Goal: Task Accomplishment & Management: Use online tool/utility

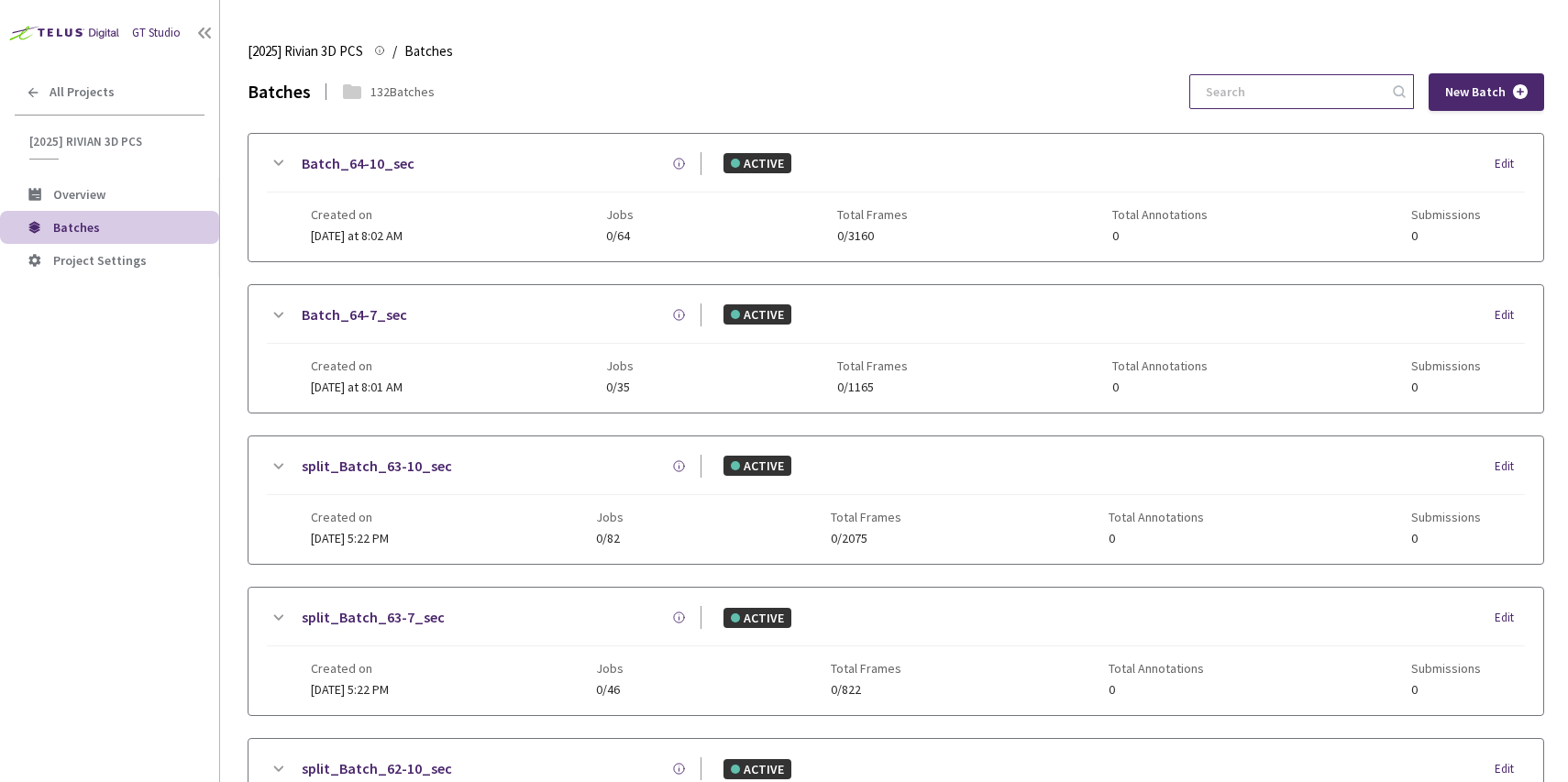
click at [1348, 93] on input at bounding box center [1293, 91] width 195 height 33
paste input "61-7"
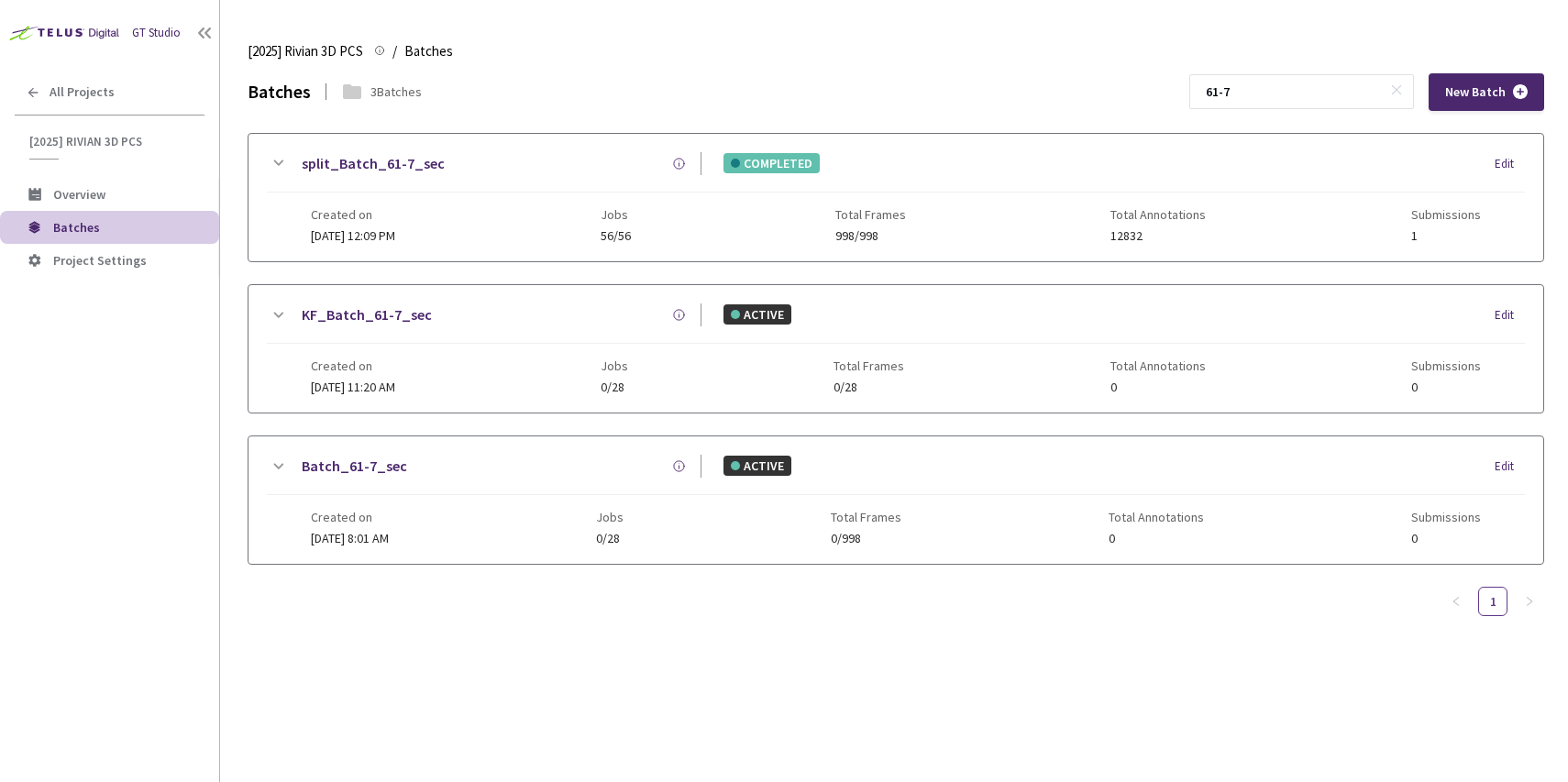
type input "61-7"
click at [537, 221] on div "Created on 31 Aug, 2025 at 12:09 PM Jobs 56/56 Total Frames 998/998 Total Annot…" at bounding box center [895, 218] width 1170 height 50
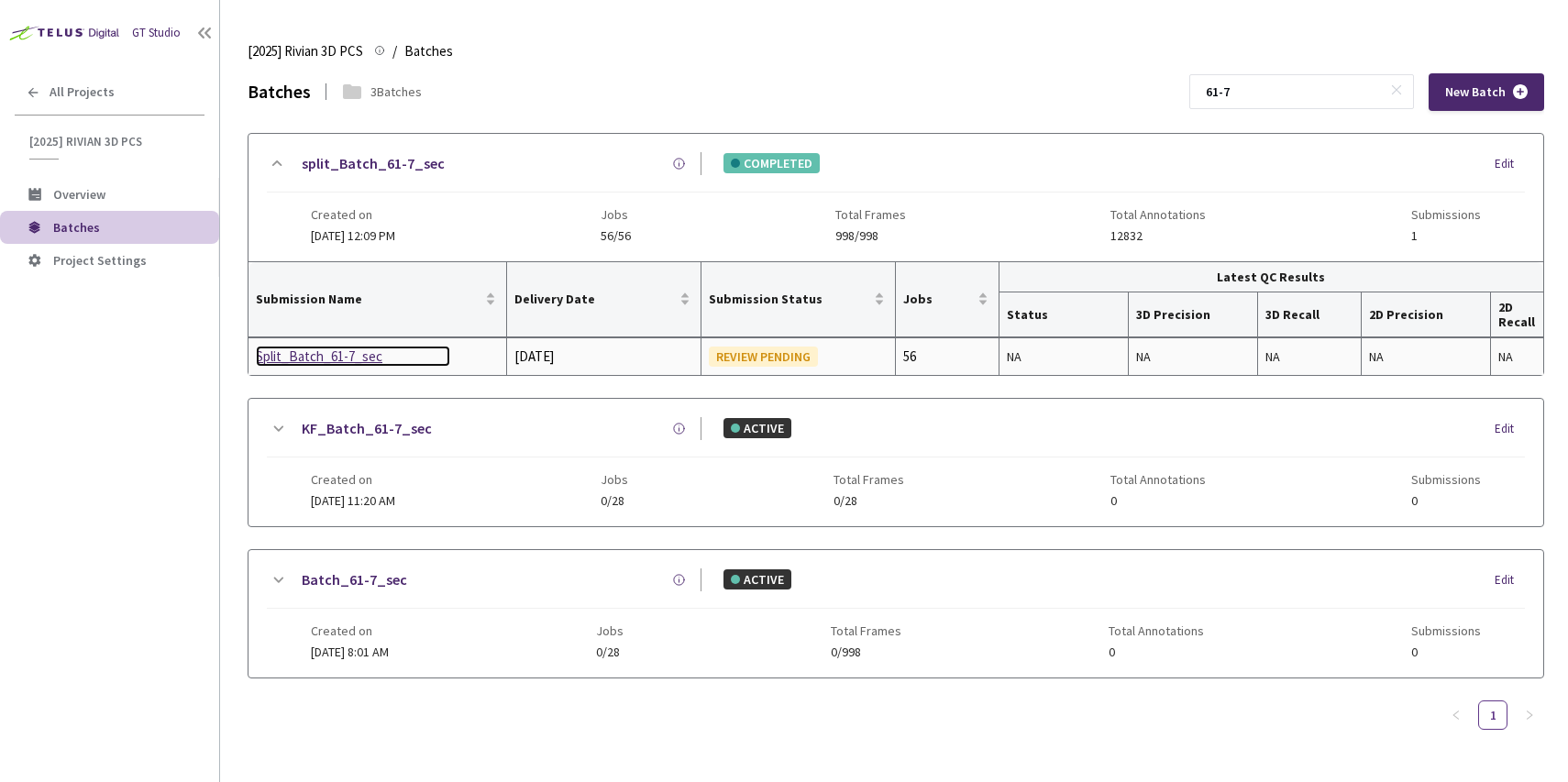
click at [330, 361] on div "Split_Batch_61-7_sec" at bounding box center [353, 357] width 194 height 22
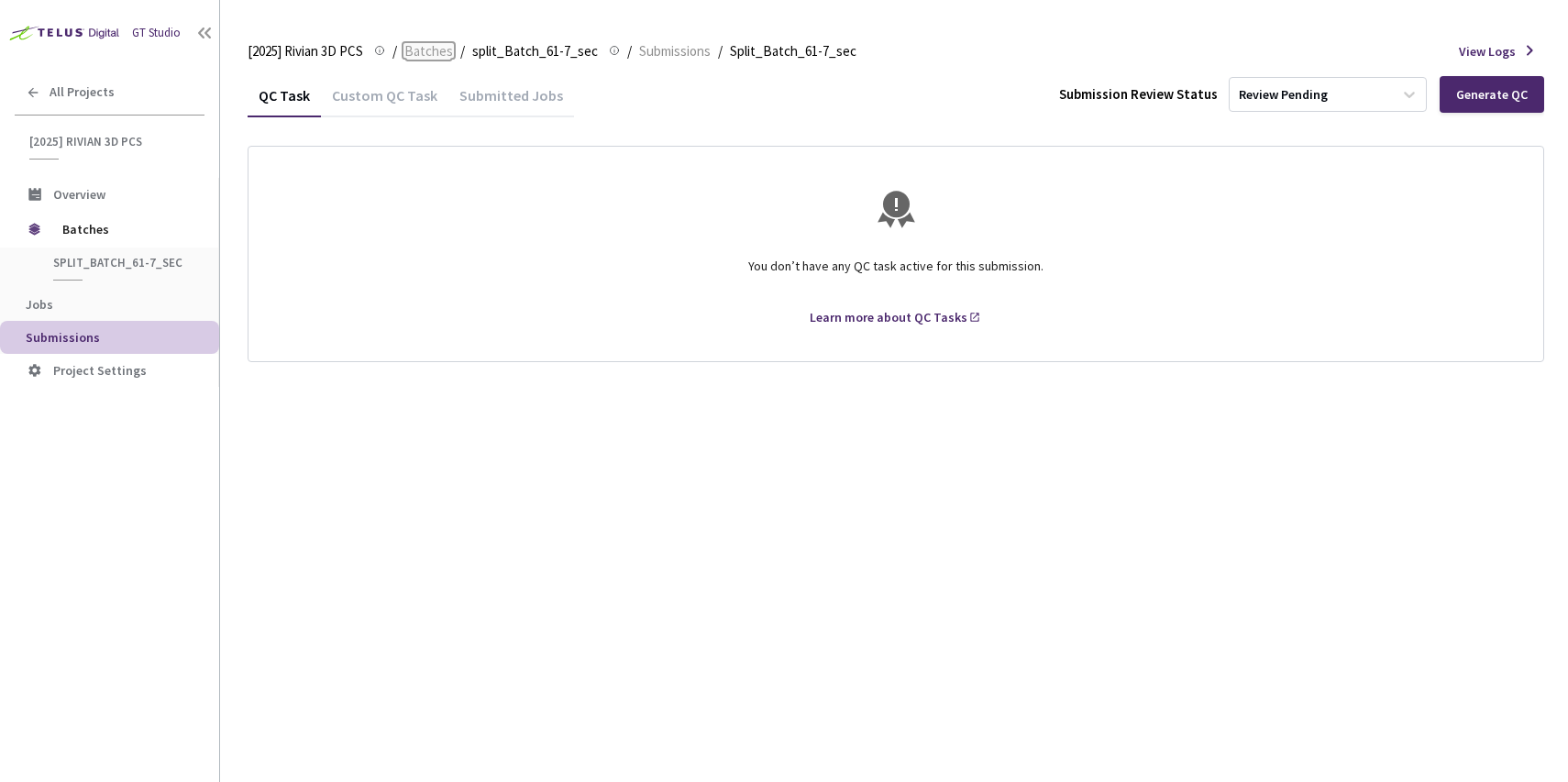
click at [424, 52] on span "Batches" at bounding box center [429, 51] width 48 height 22
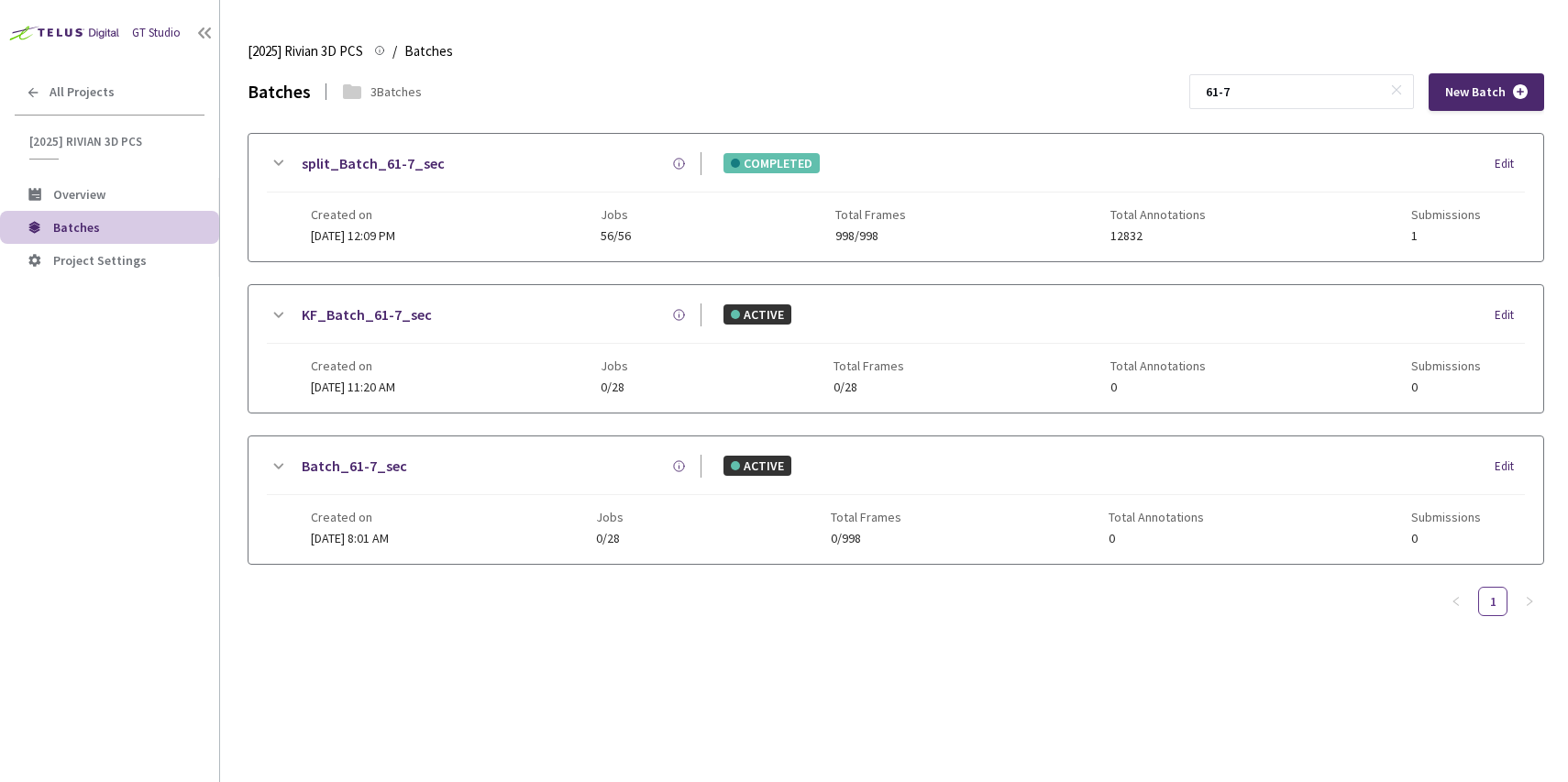
click at [504, 217] on div "Created on 31 Aug, 2025 at 12:09 PM Jobs 56/56 Total Frames 998/998 Total Annot…" at bounding box center [895, 218] width 1170 height 50
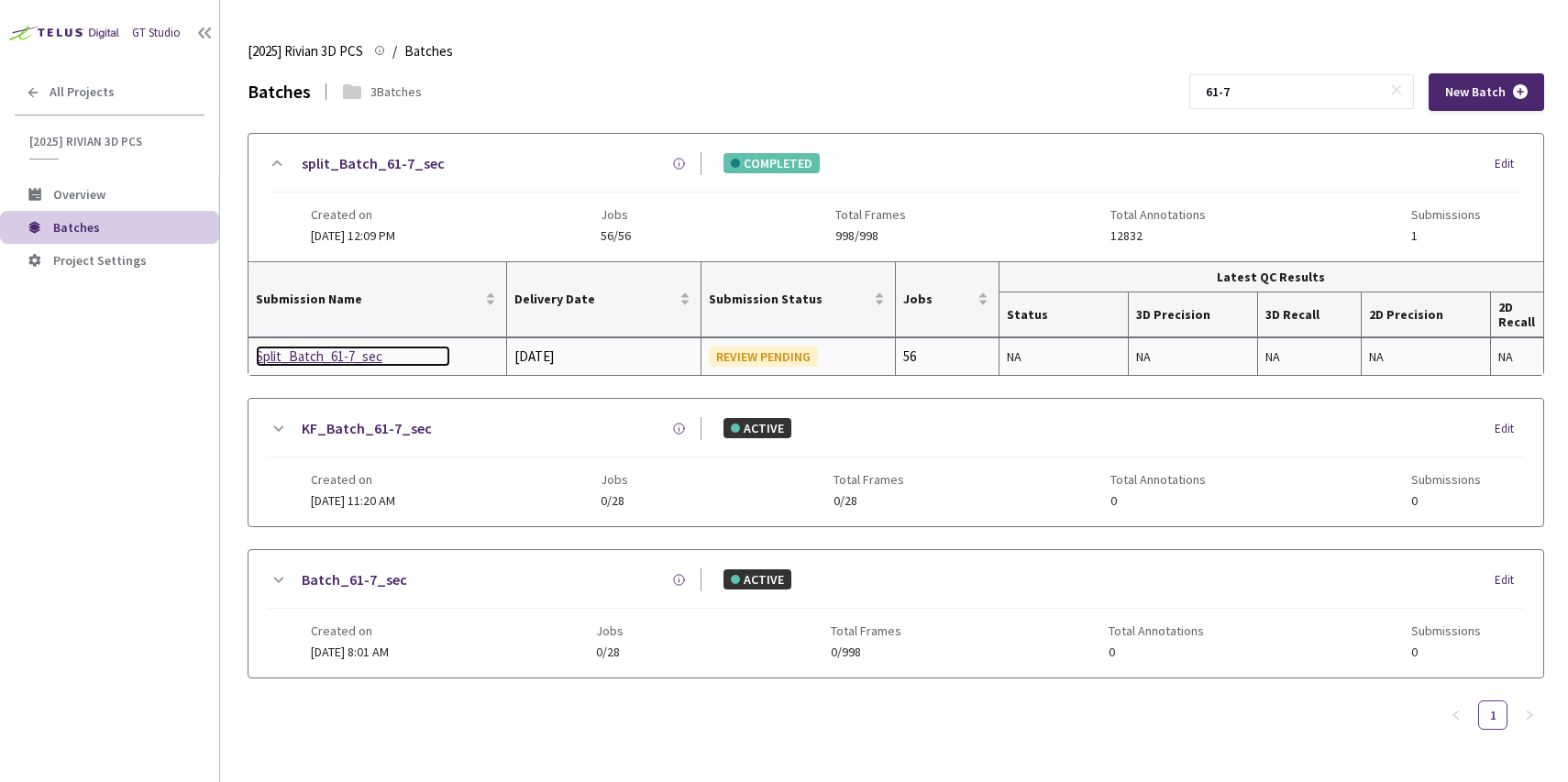
click at [336, 358] on div "Split_Batch_61-7_sec" at bounding box center [353, 357] width 194 height 22
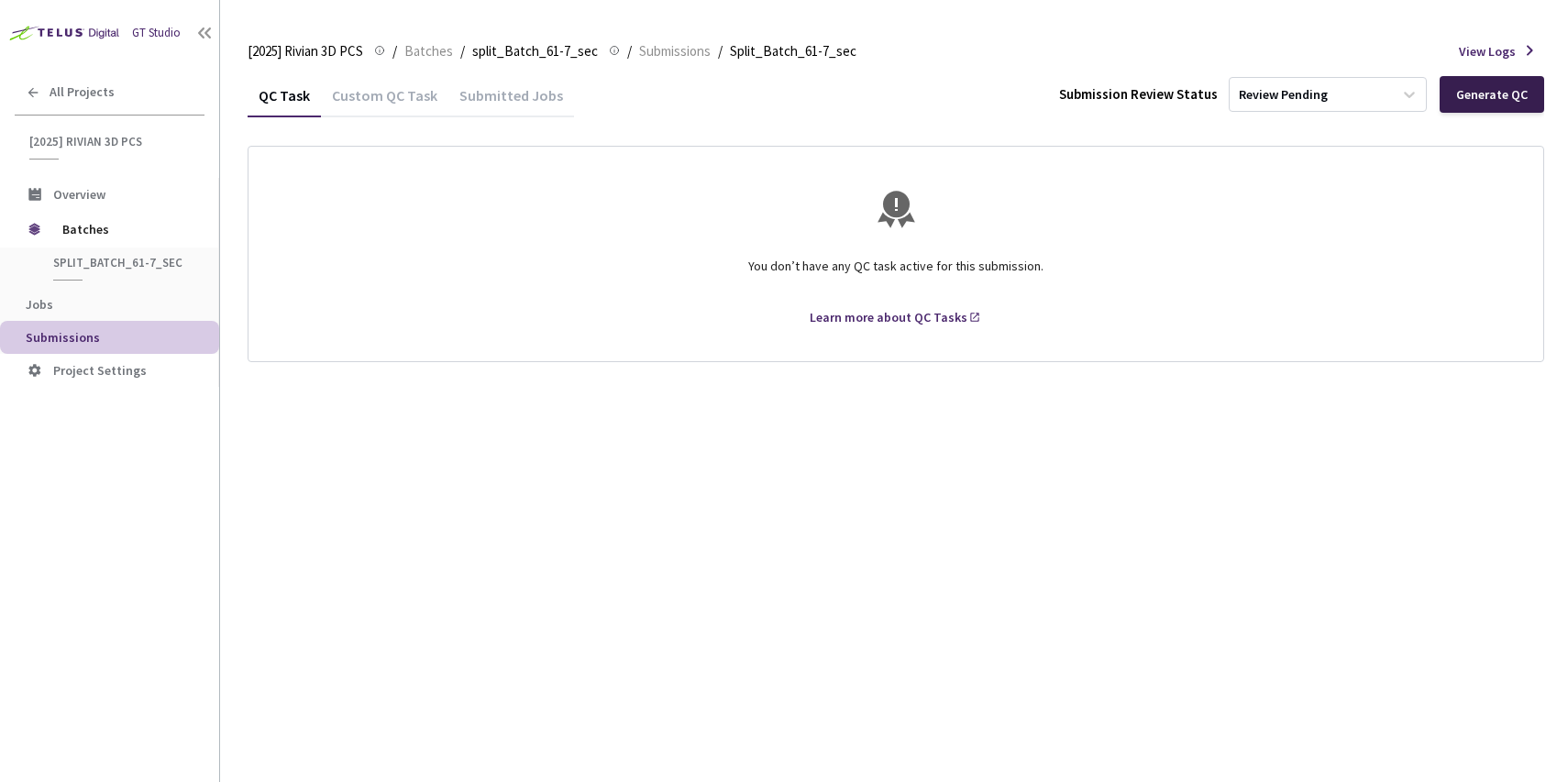
click at [1512, 104] on div "Generate QC" at bounding box center [1492, 94] width 104 height 36
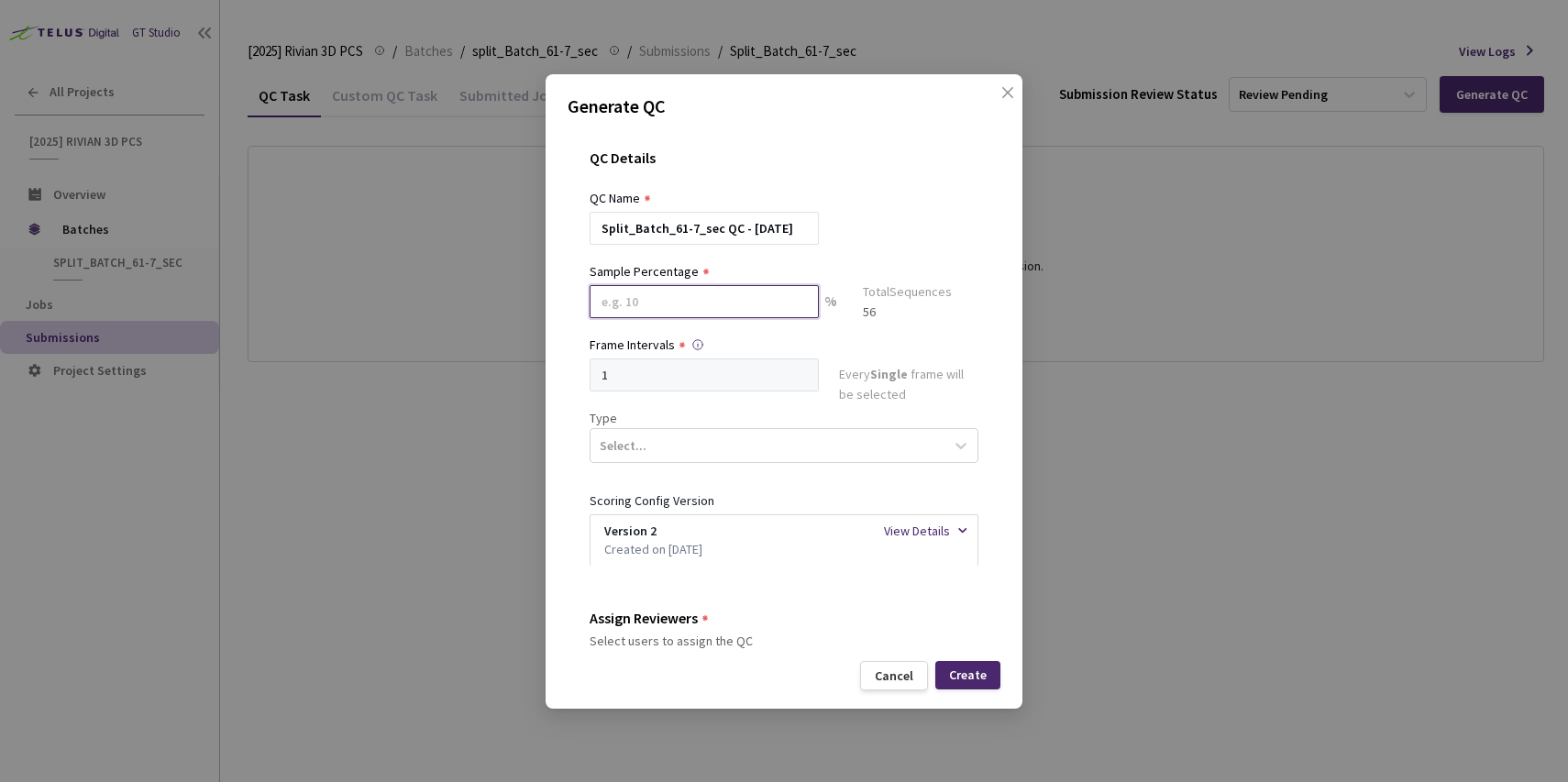
click at [617, 298] on input at bounding box center [704, 301] width 229 height 33
type input "20"
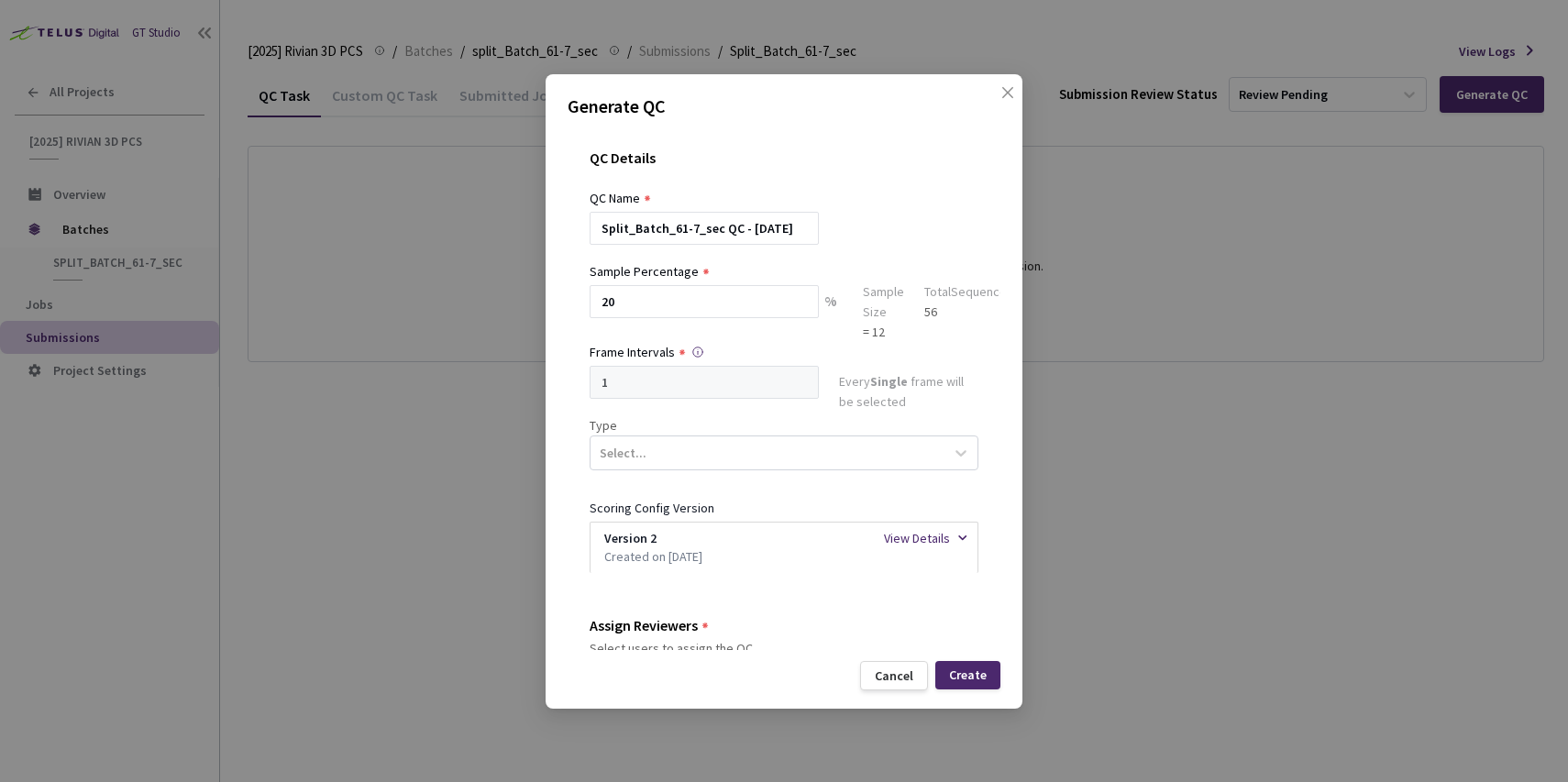
click at [875, 256] on div at bounding box center [784, 253] width 389 height 17
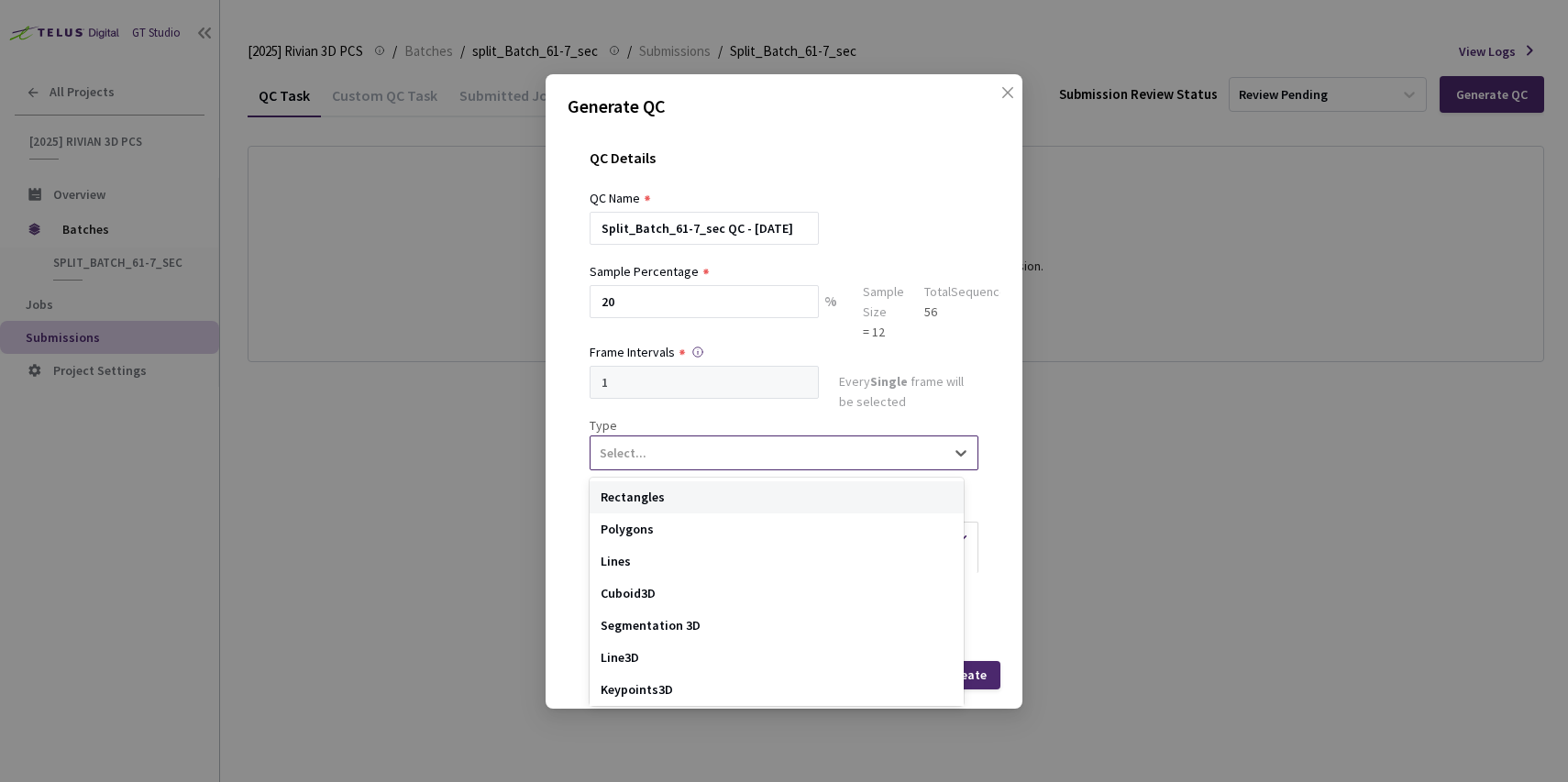
click at [665, 468] on div "Select..." at bounding box center [768, 453] width 354 height 32
click at [657, 627] on div "Segmentation 3D" at bounding box center [777, 626] width 374 height 32
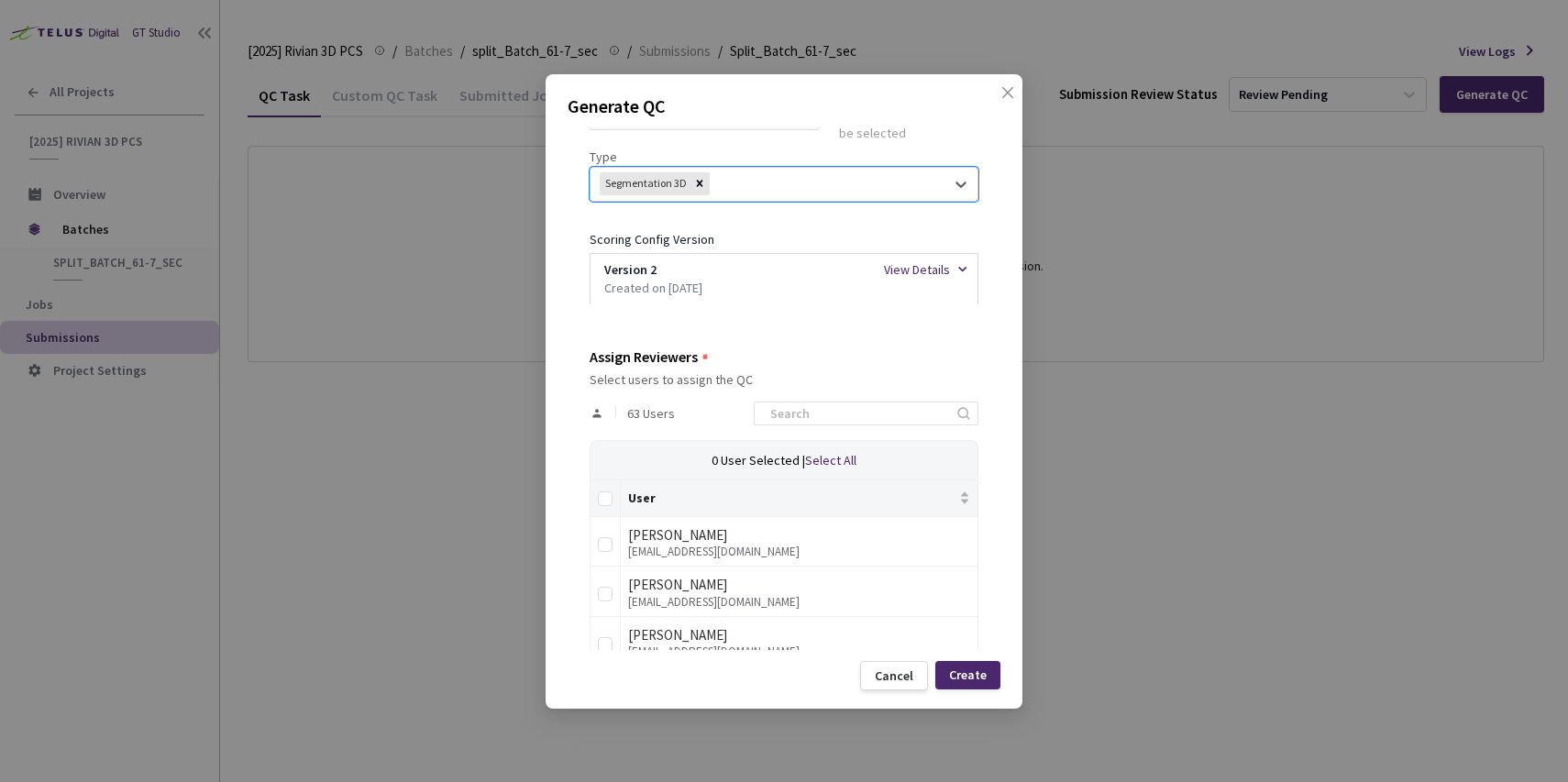
scroll to position [342, 0]
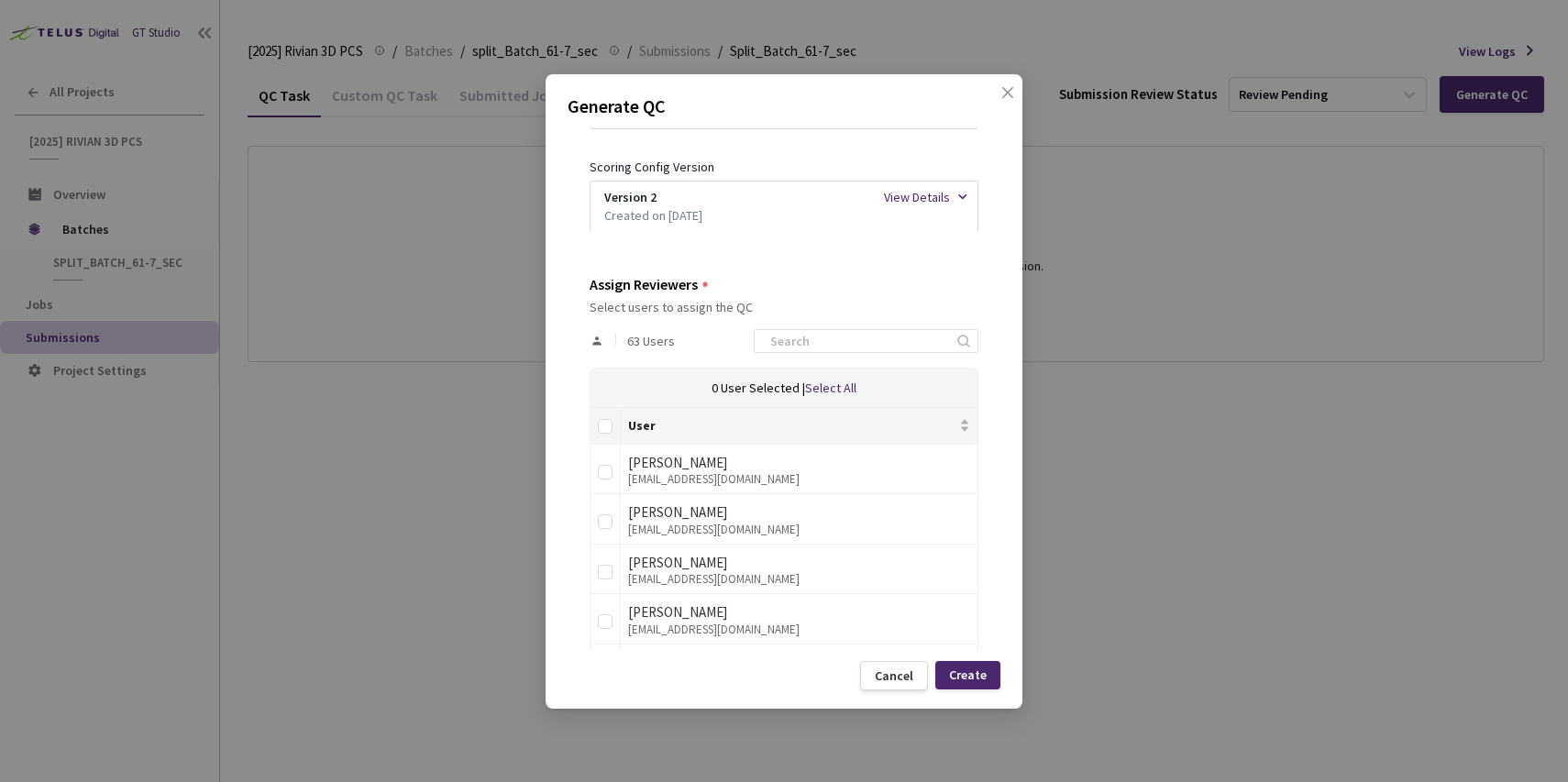
click at [826, 355] on div "63 Users" at bounding box center [784, 341] width 389 height 53
click at [839, 337] on input at bounding box center [857, 342] width 195 height 22
type input "@rivian"
click at [605, 425] on input "Select all" at bounding box center [605, 426] width 15 height 15
checkbox input "true"
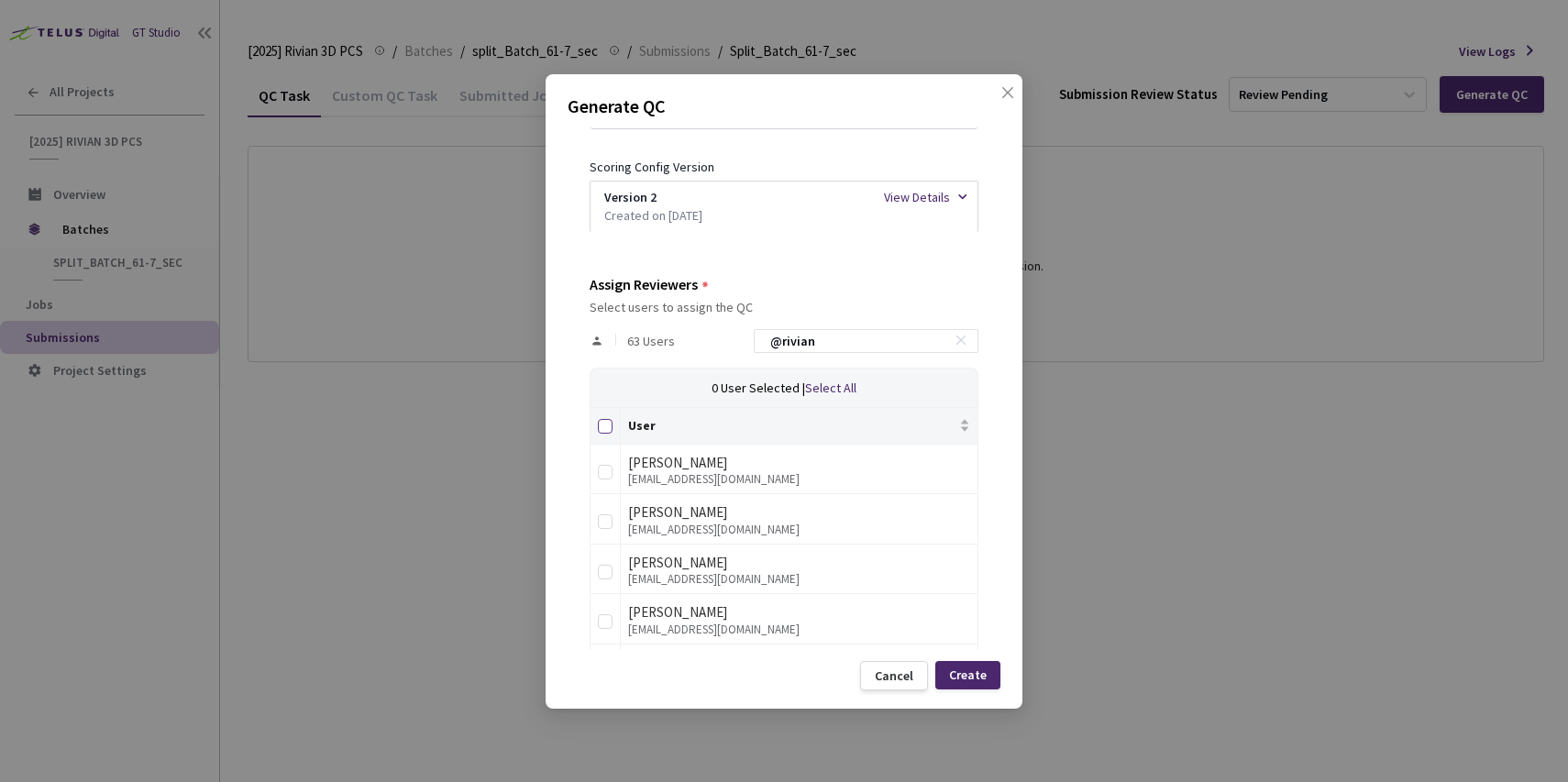
checkbox input "true"
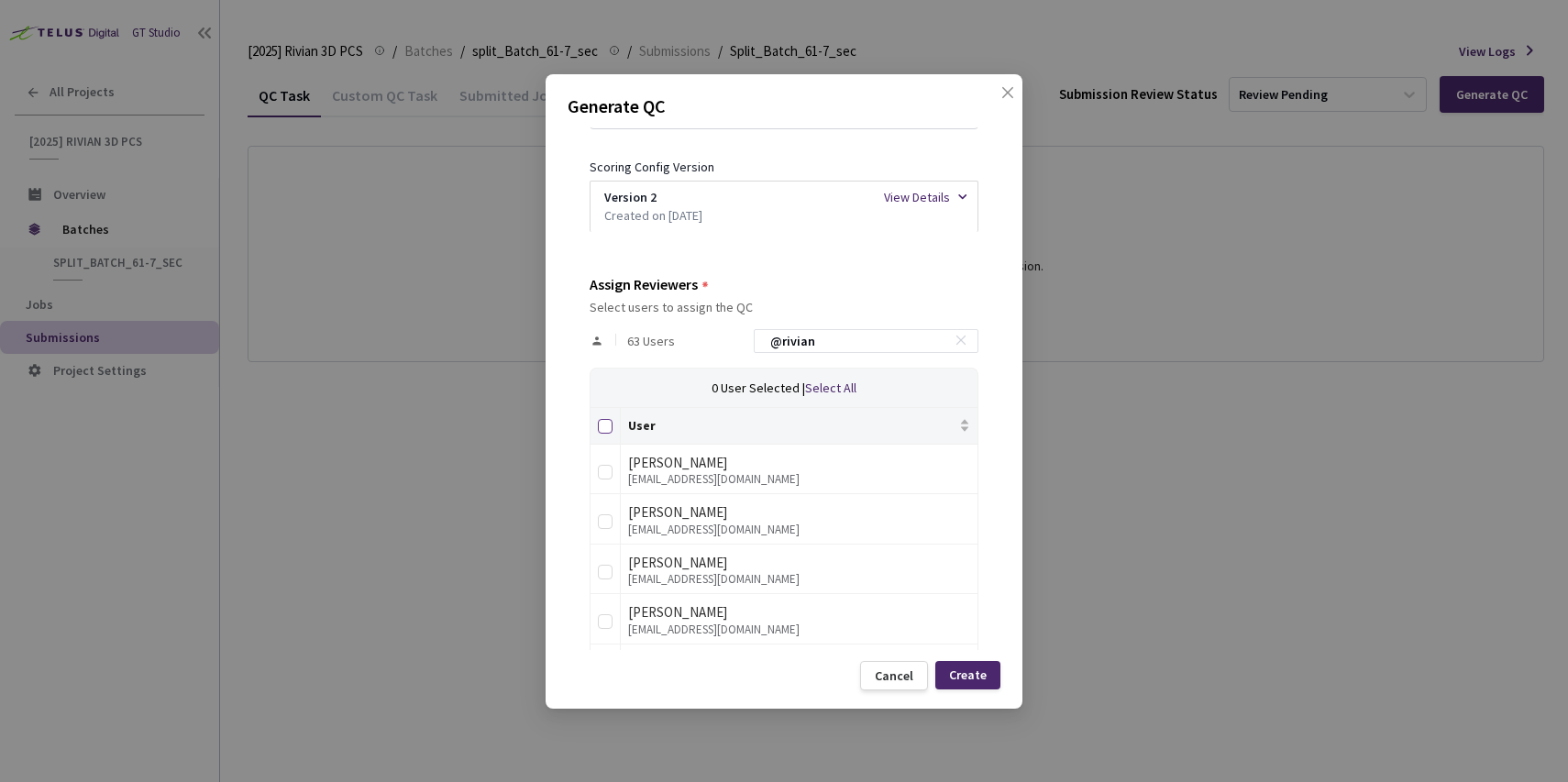
checkbox input "true"
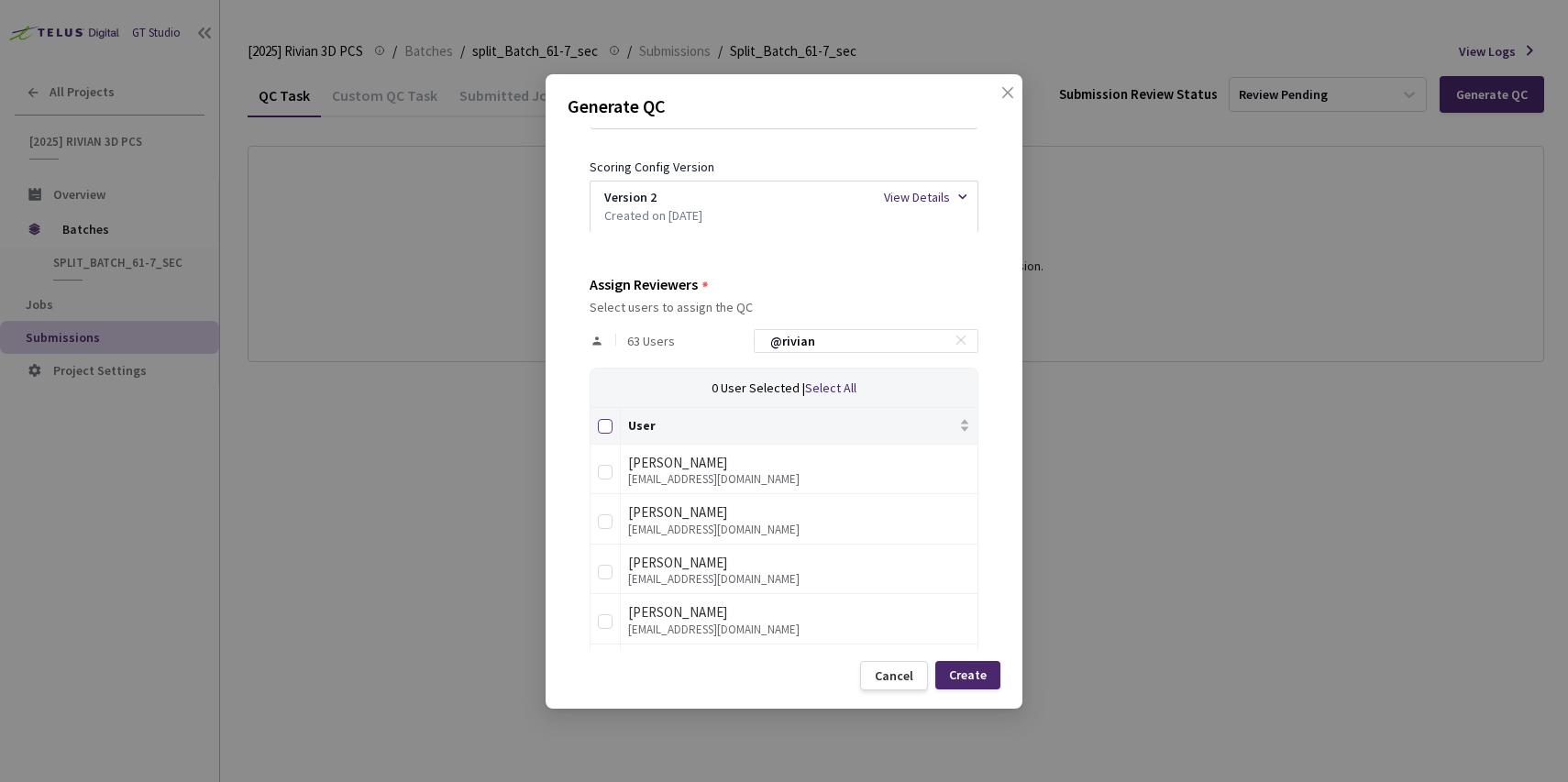
checkbox input "true"
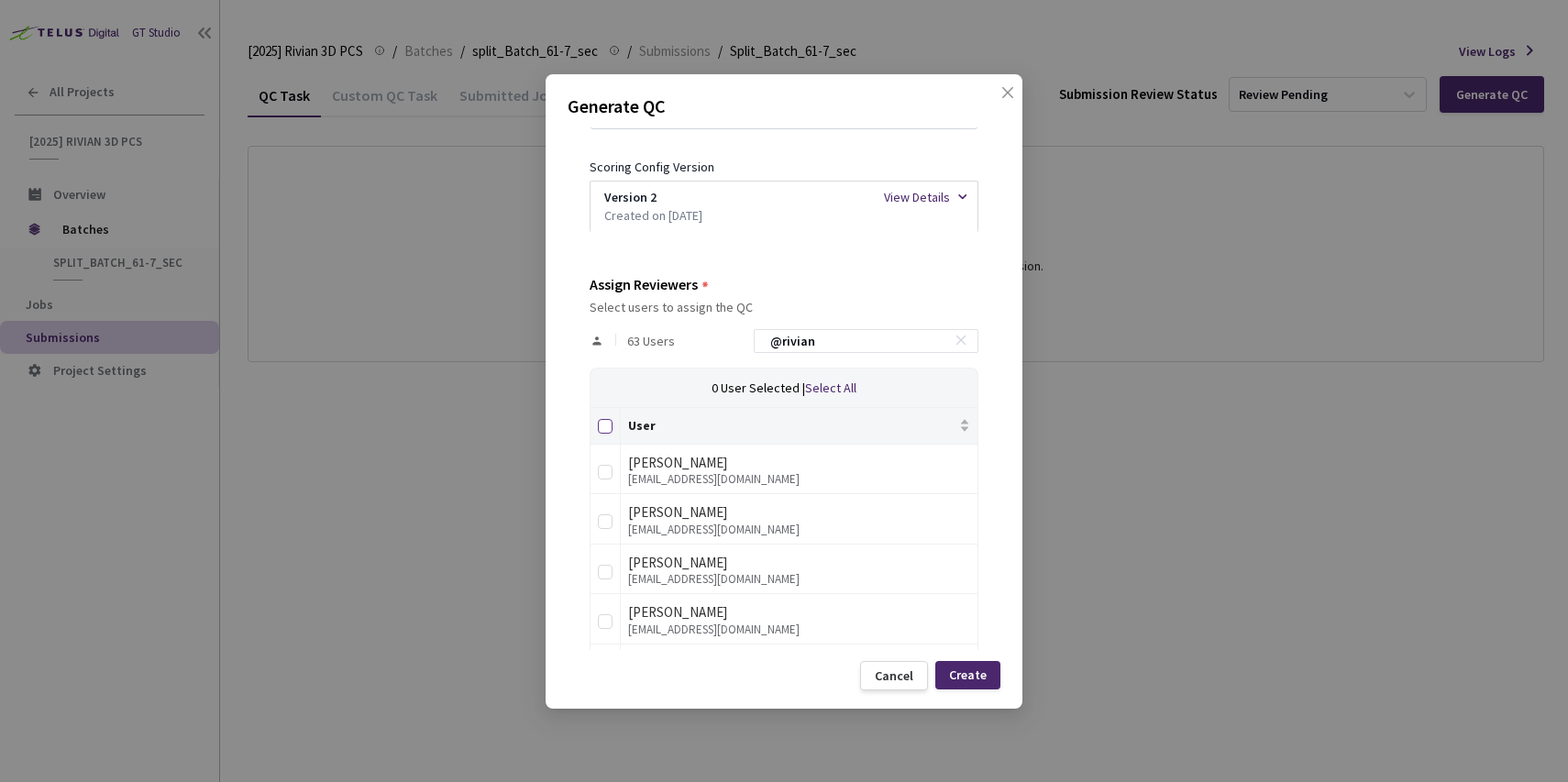
checkbox input "true"
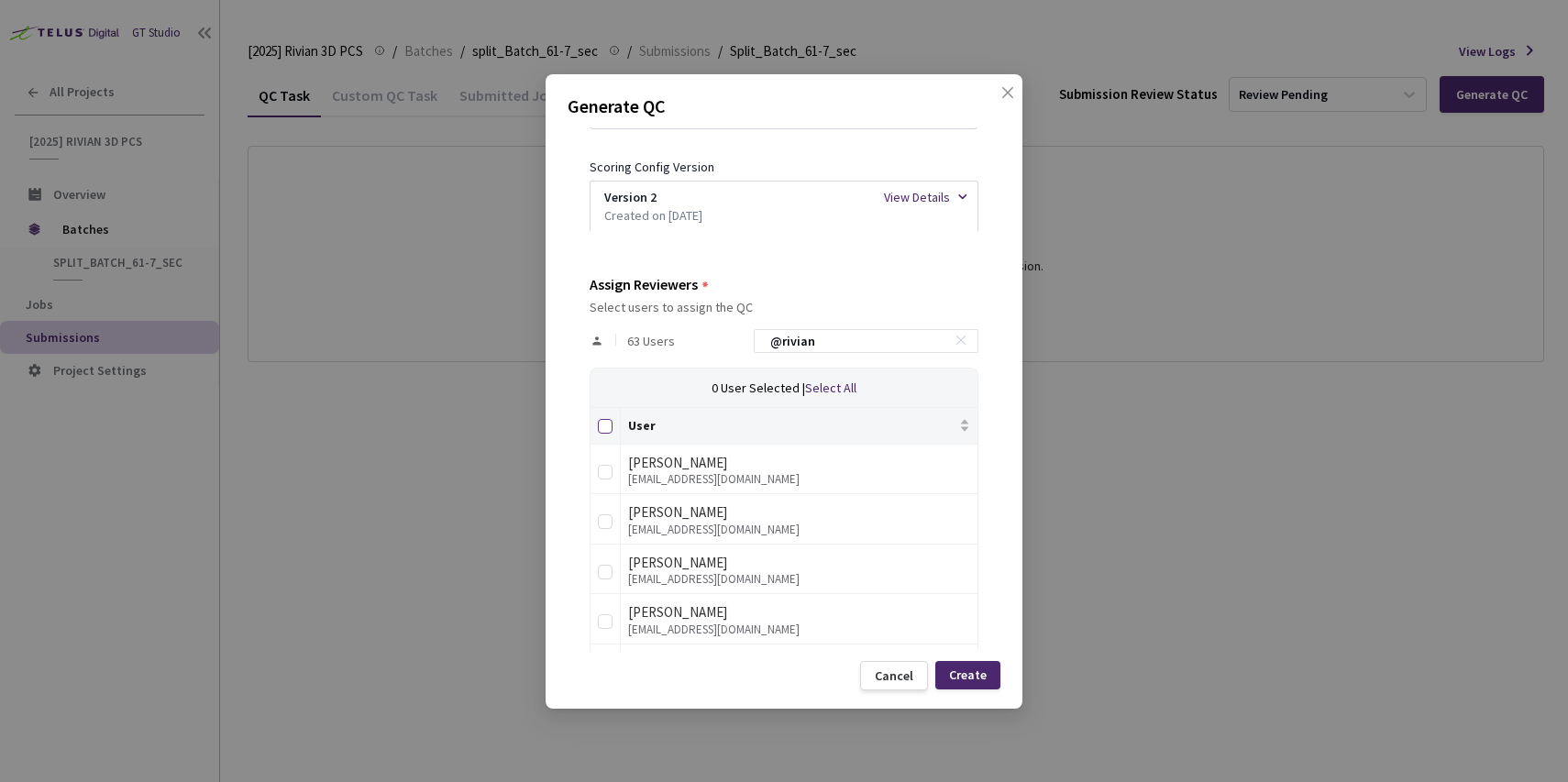
checkbox input "true"
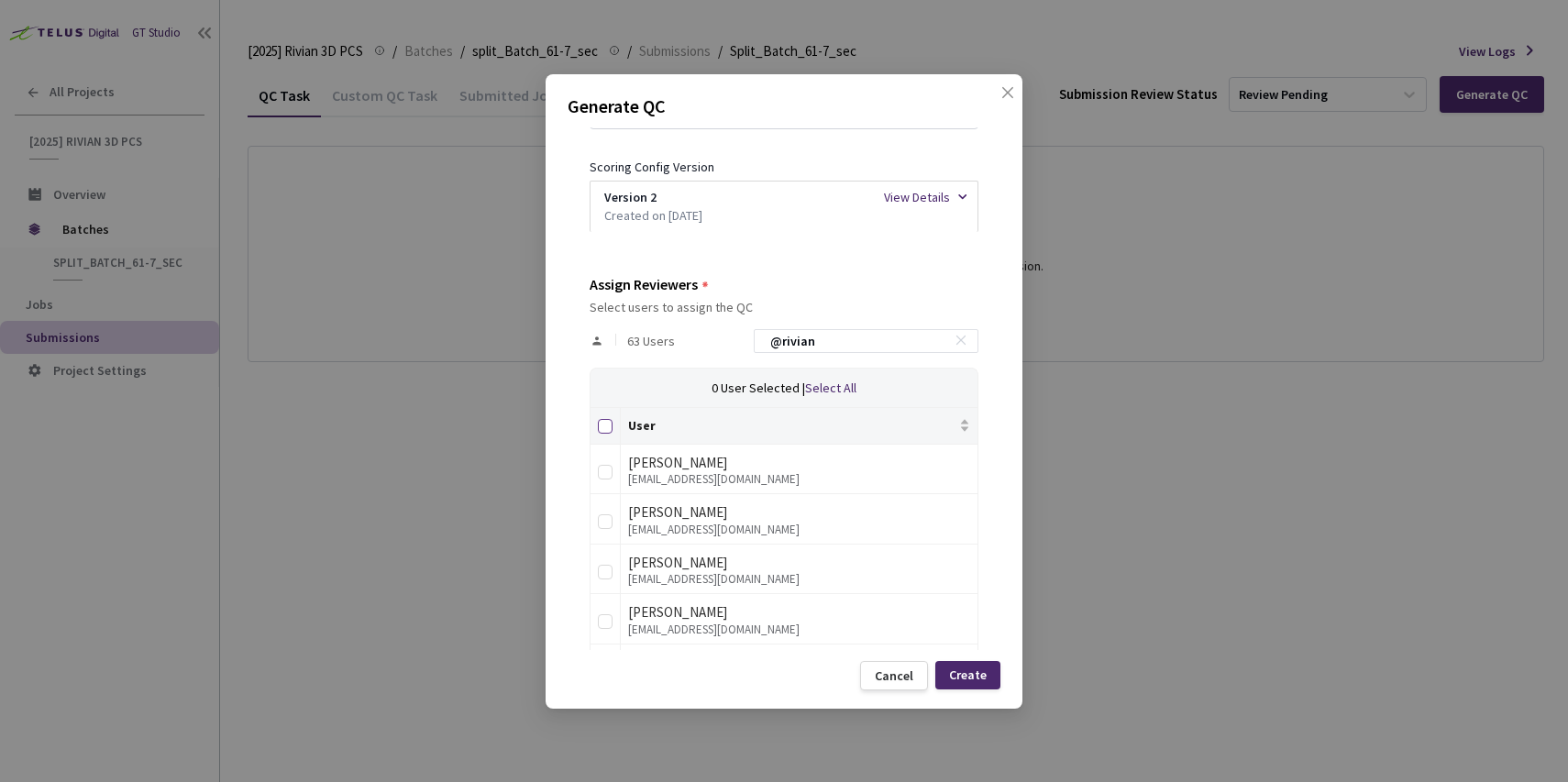
checkbox input "true"
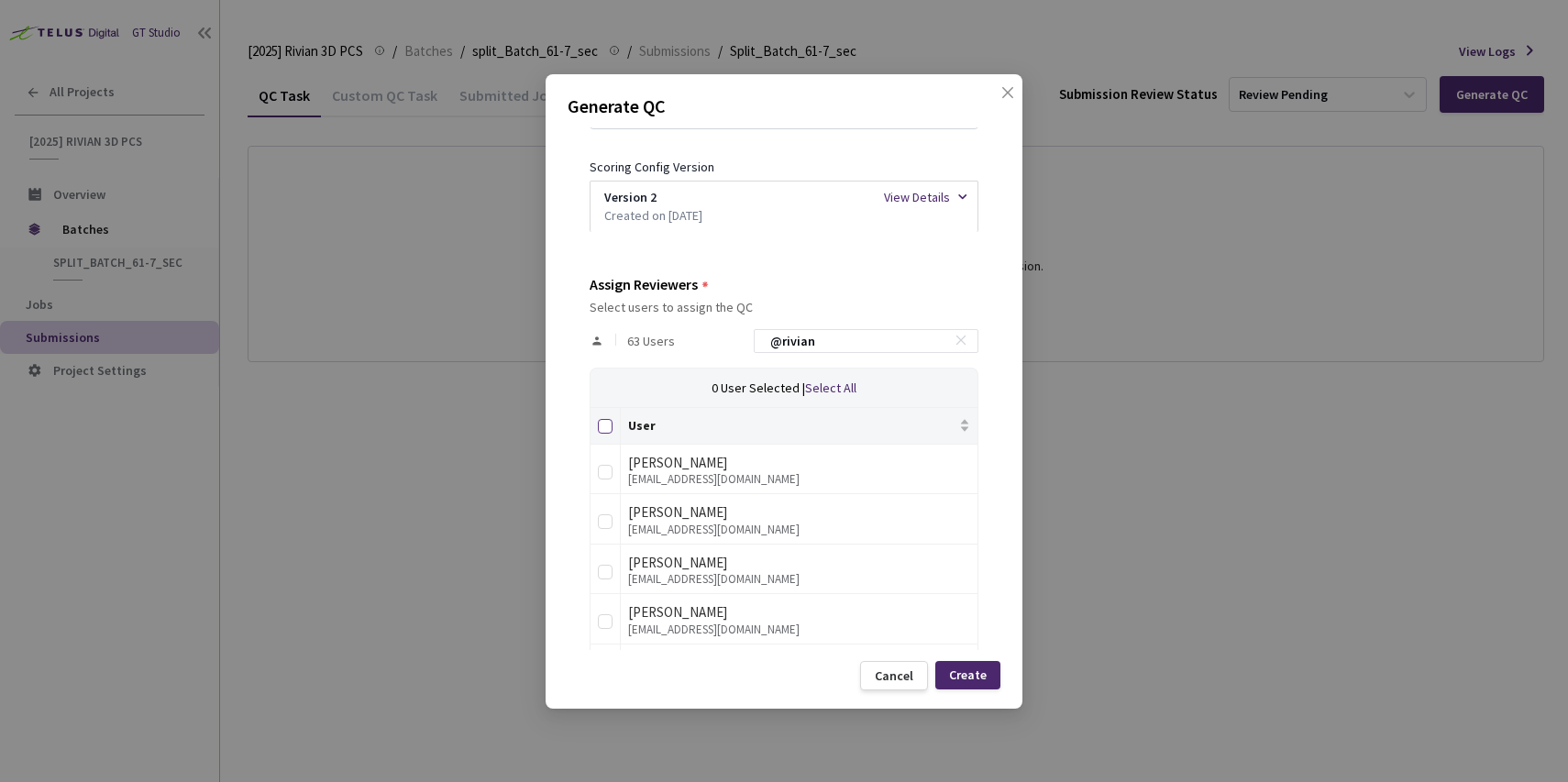
checkbox input "true"
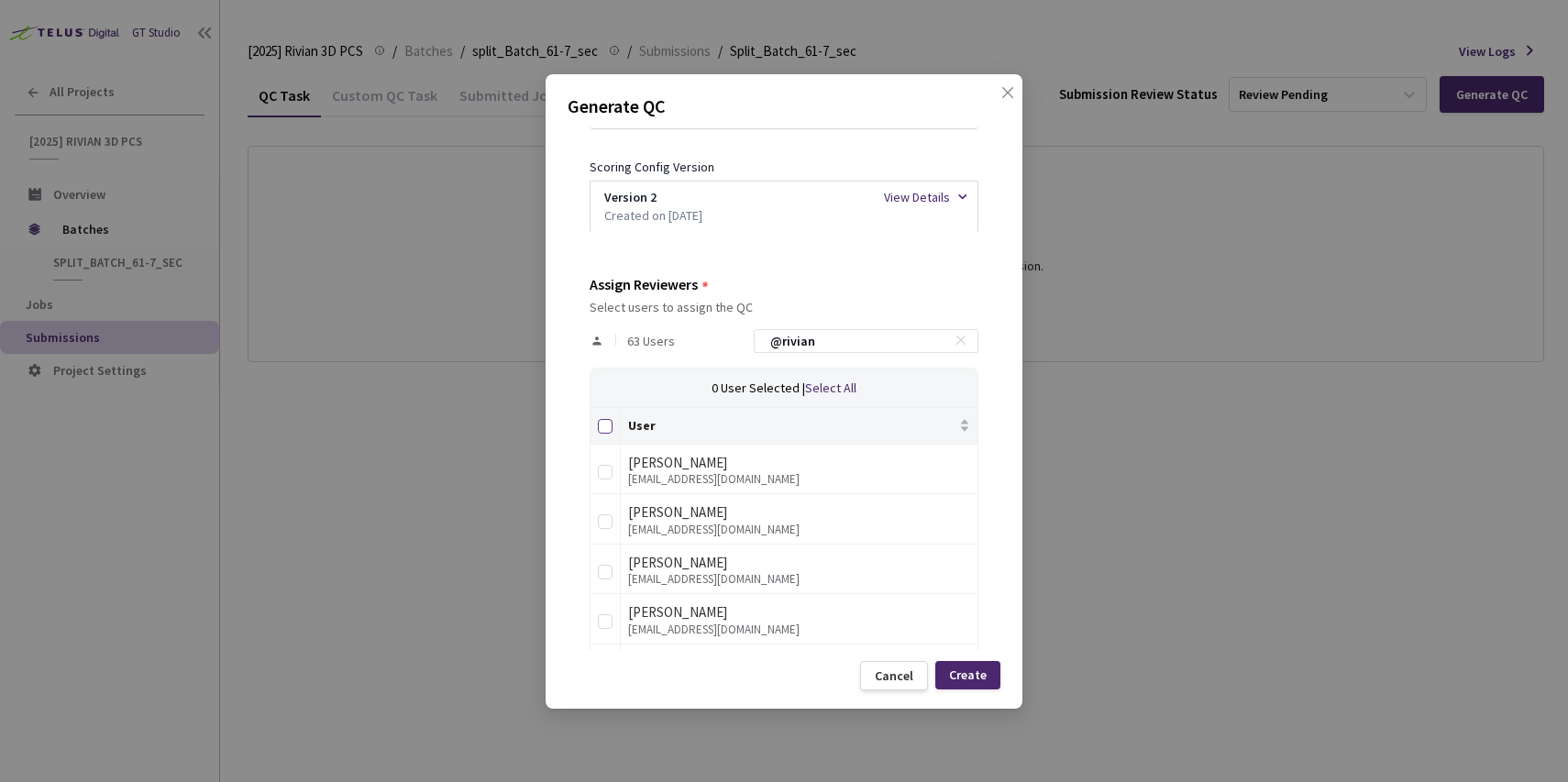
checkbox input "true"
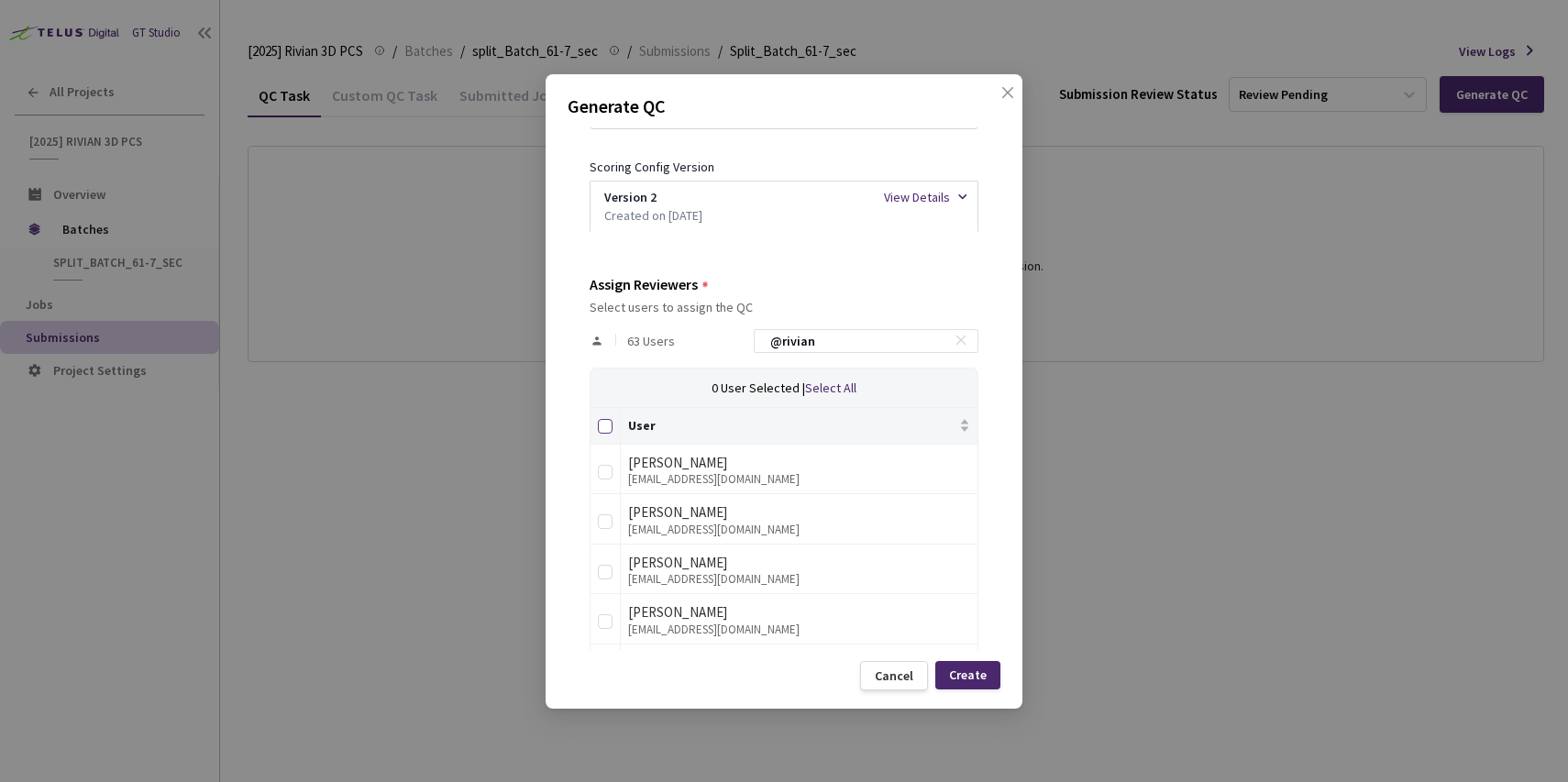
checkbox input "true"
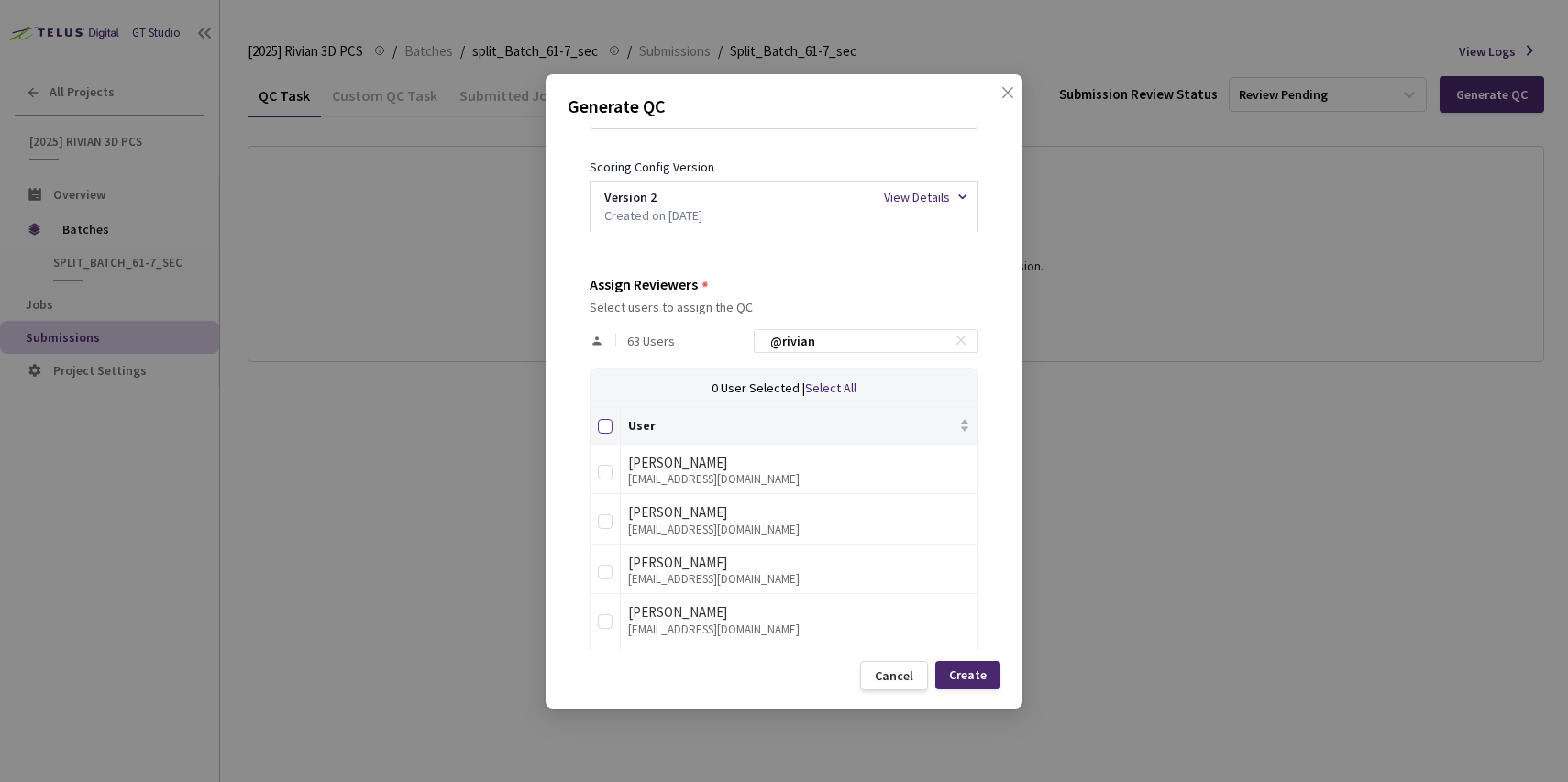
checkbox input "true"
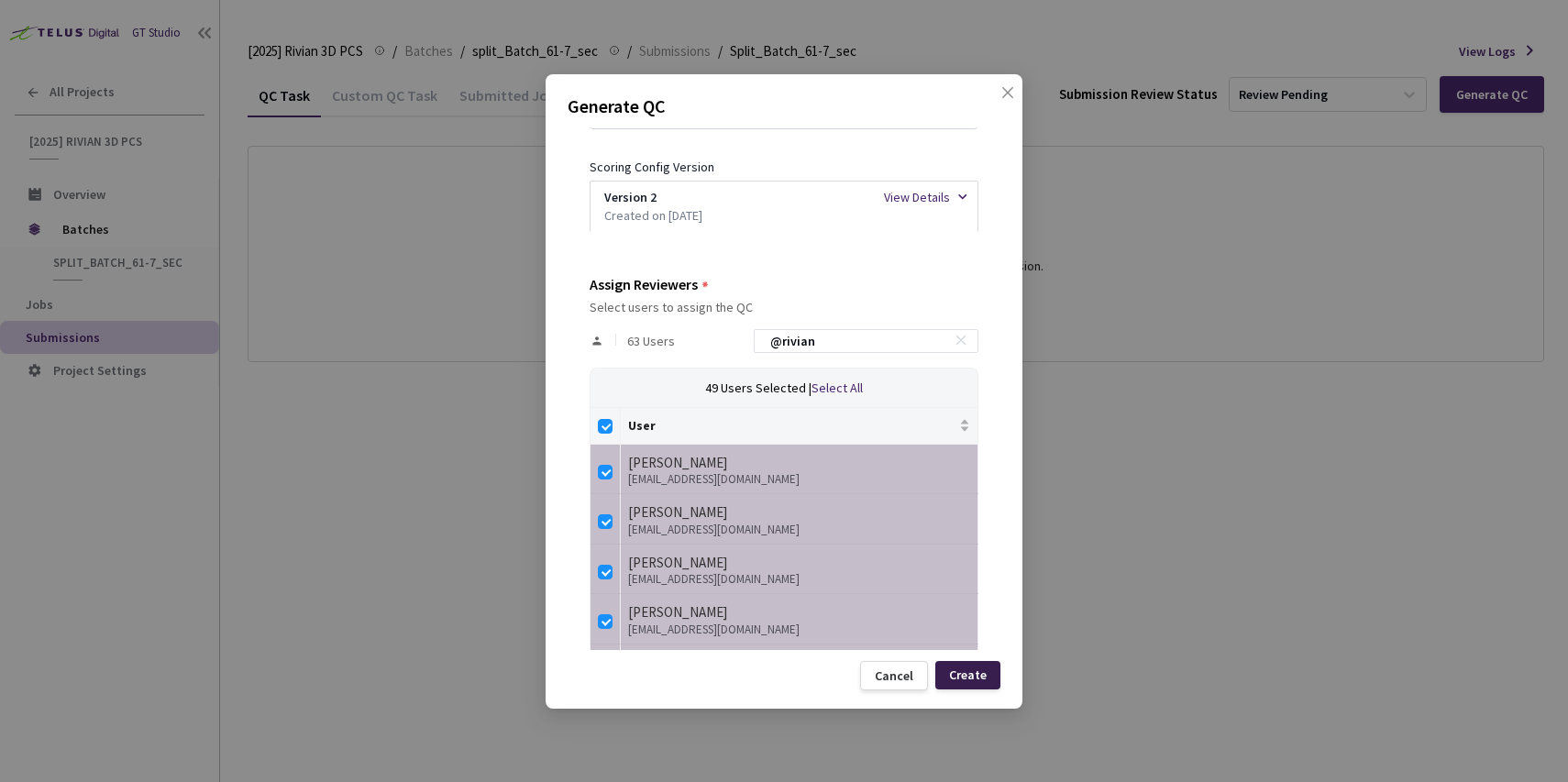
click at [977, 673] on div "Create" at bounding box center [968, 675] width 37 height 15
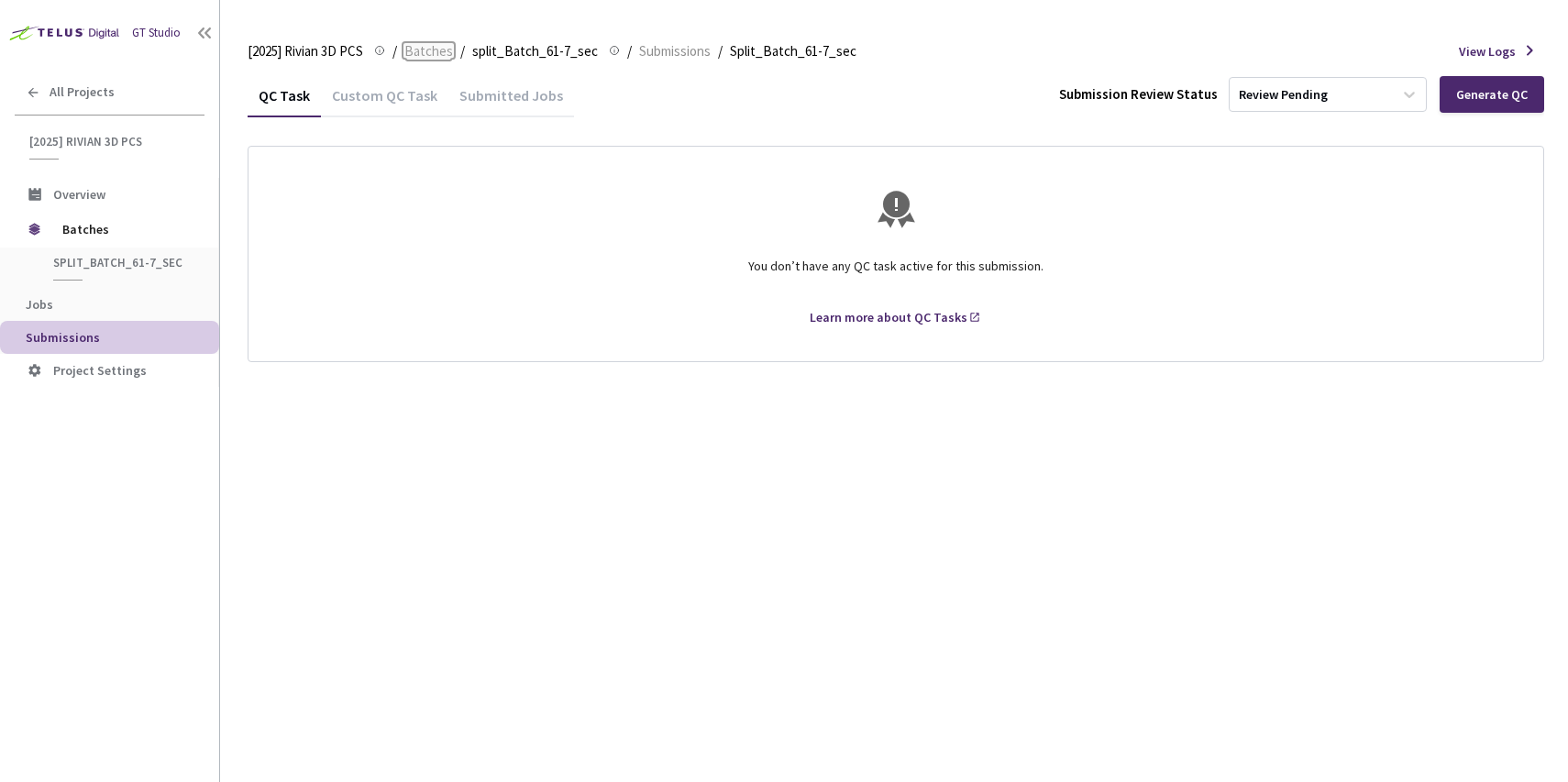
click at [422, 52] on span "Batches" at bounding box center [429, 51] width 48 height 22
click at [462, 423] on div "QC Task Custom QC Task Submitted Jobs Submission Review Status Review Pending G…" at bounding box center [895, 428] width 1296 height 709
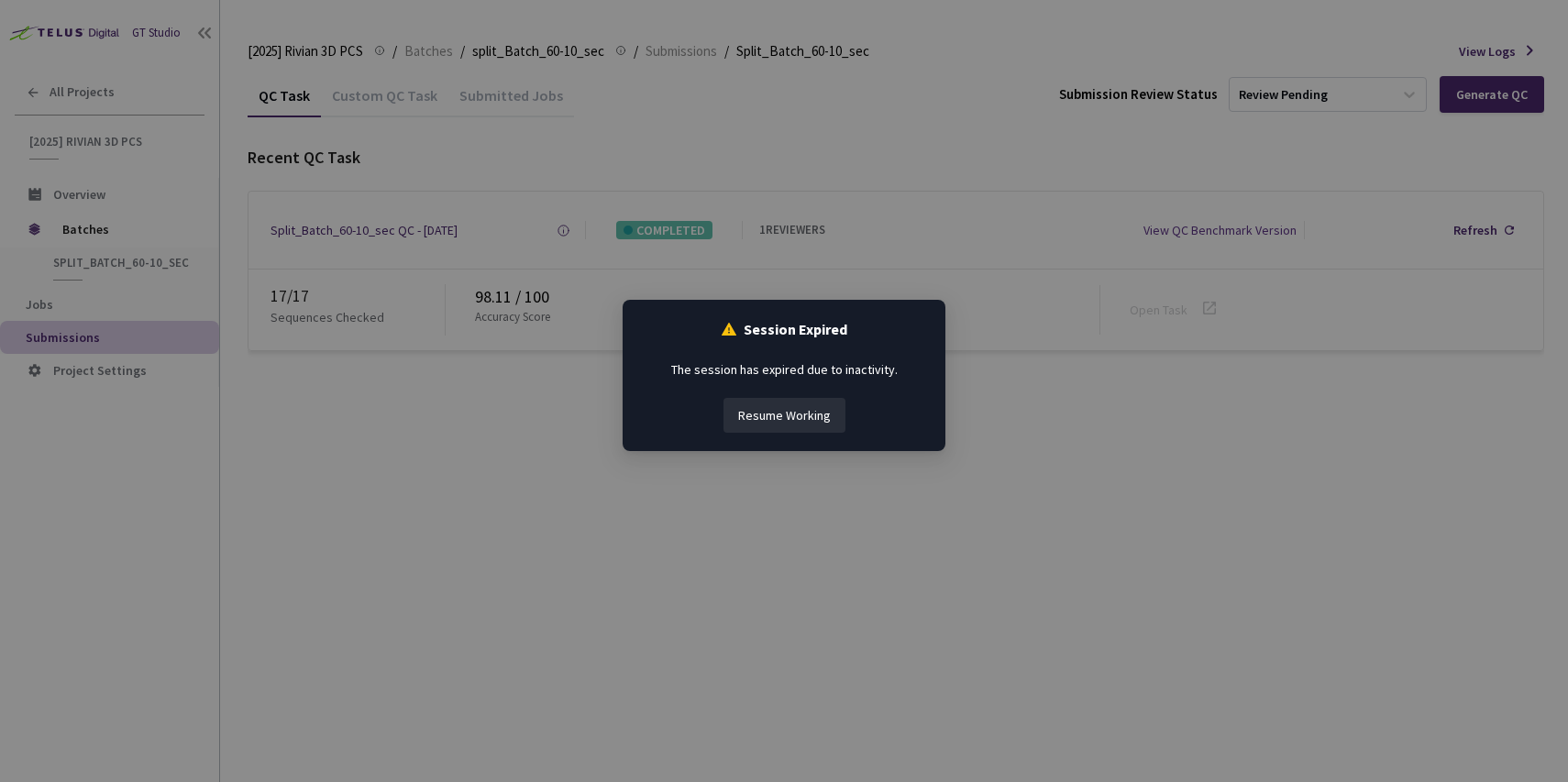
click at [784, 406] on button "Resume Working" at bounding box center [784, 415] width 122 height 34
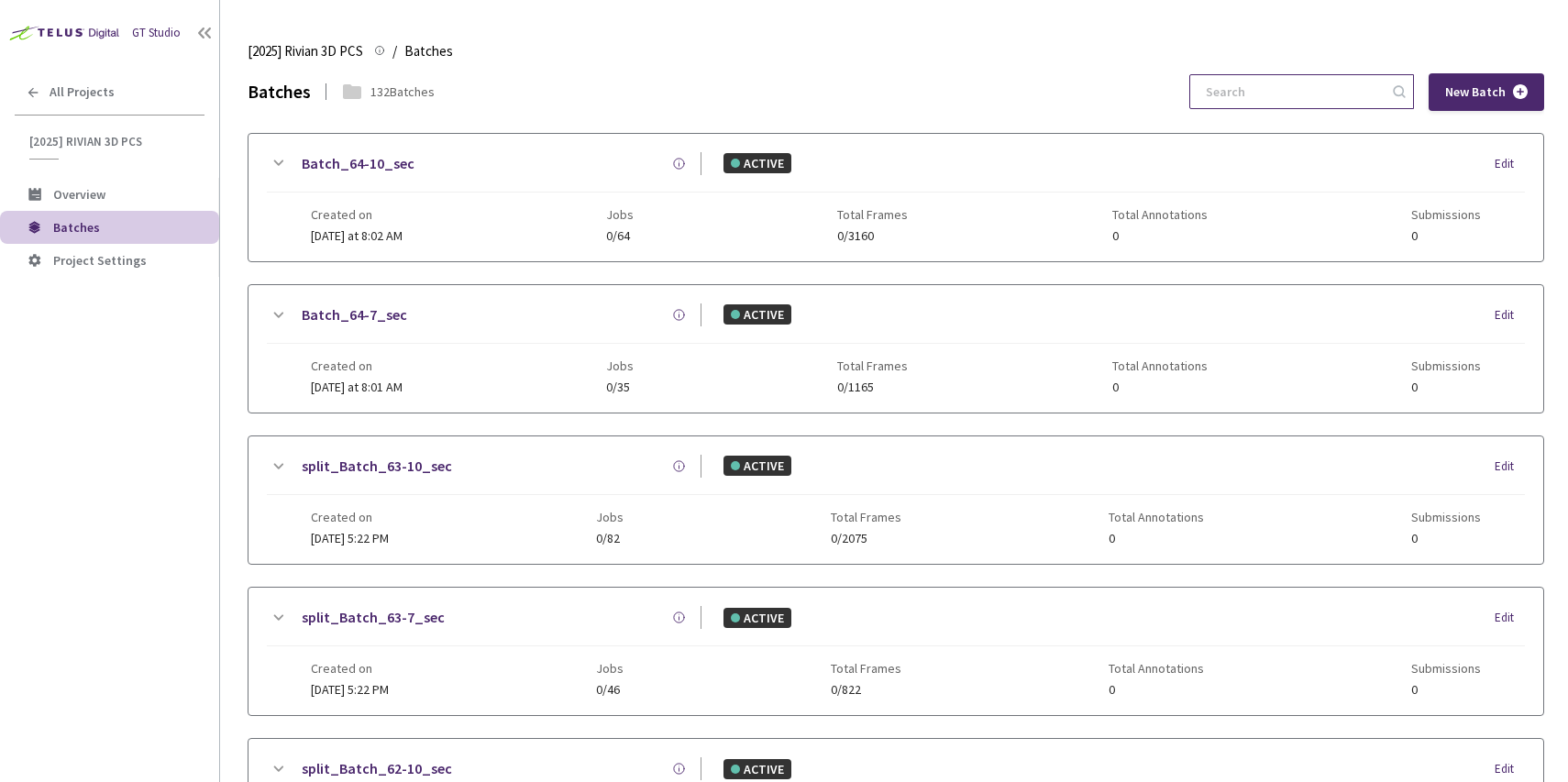
drag, startPoint x: 1312, startPoint y: 123, endPoint x: 1306, endPoint y: 106, distance: 18.0
click at [1306, 106] on input at bounding box center [1293, 91] width 195 height 33
paste input "61-7"
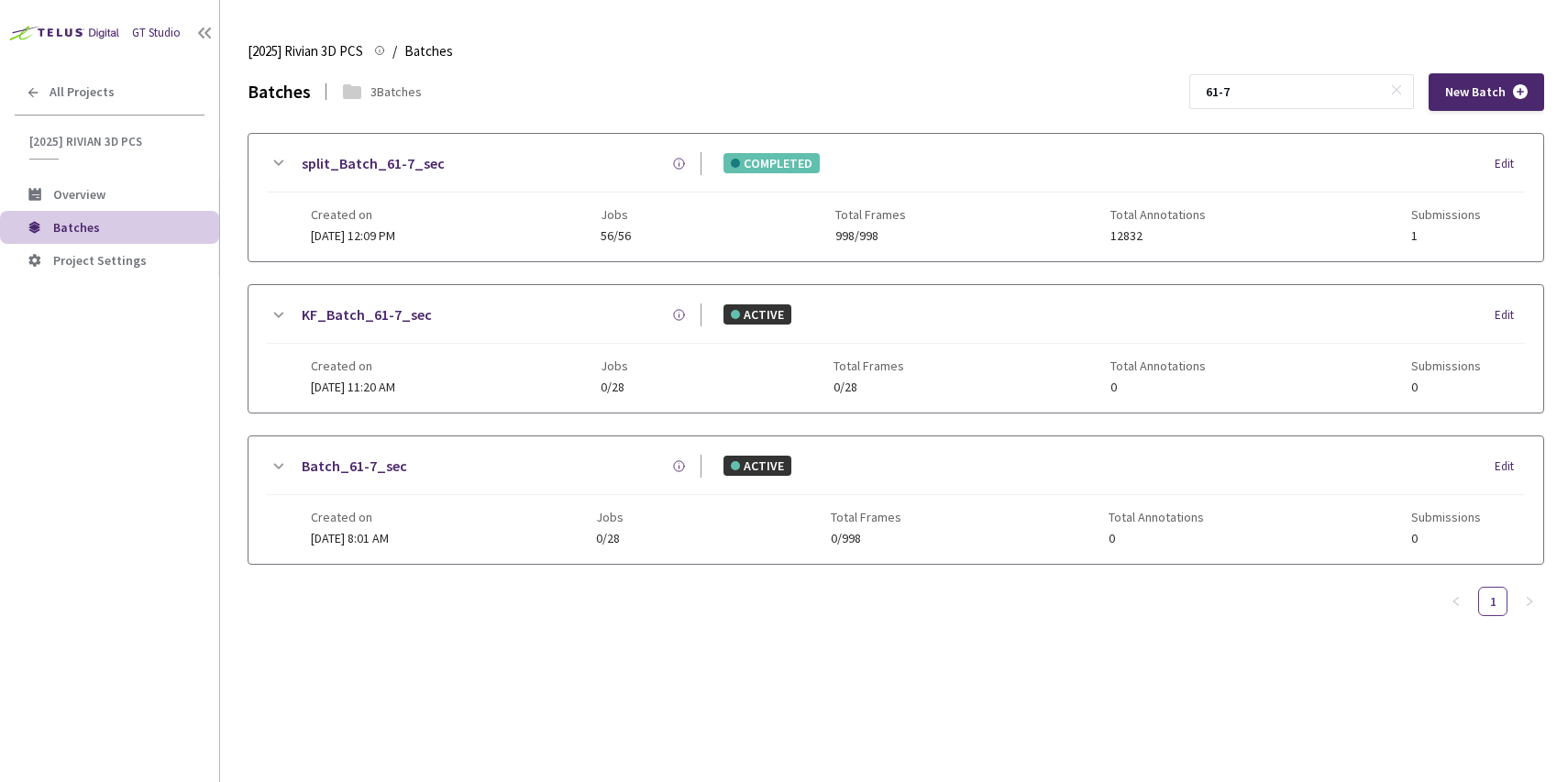
type input "61-7"
drag, startPoint x: 369, startPoint y: 212, endPoint x: 367, endPoint y: 234, distance: 22.1
click at [369, 211] on span "Created on" at bounding box center [353, 215] width 85 height 15
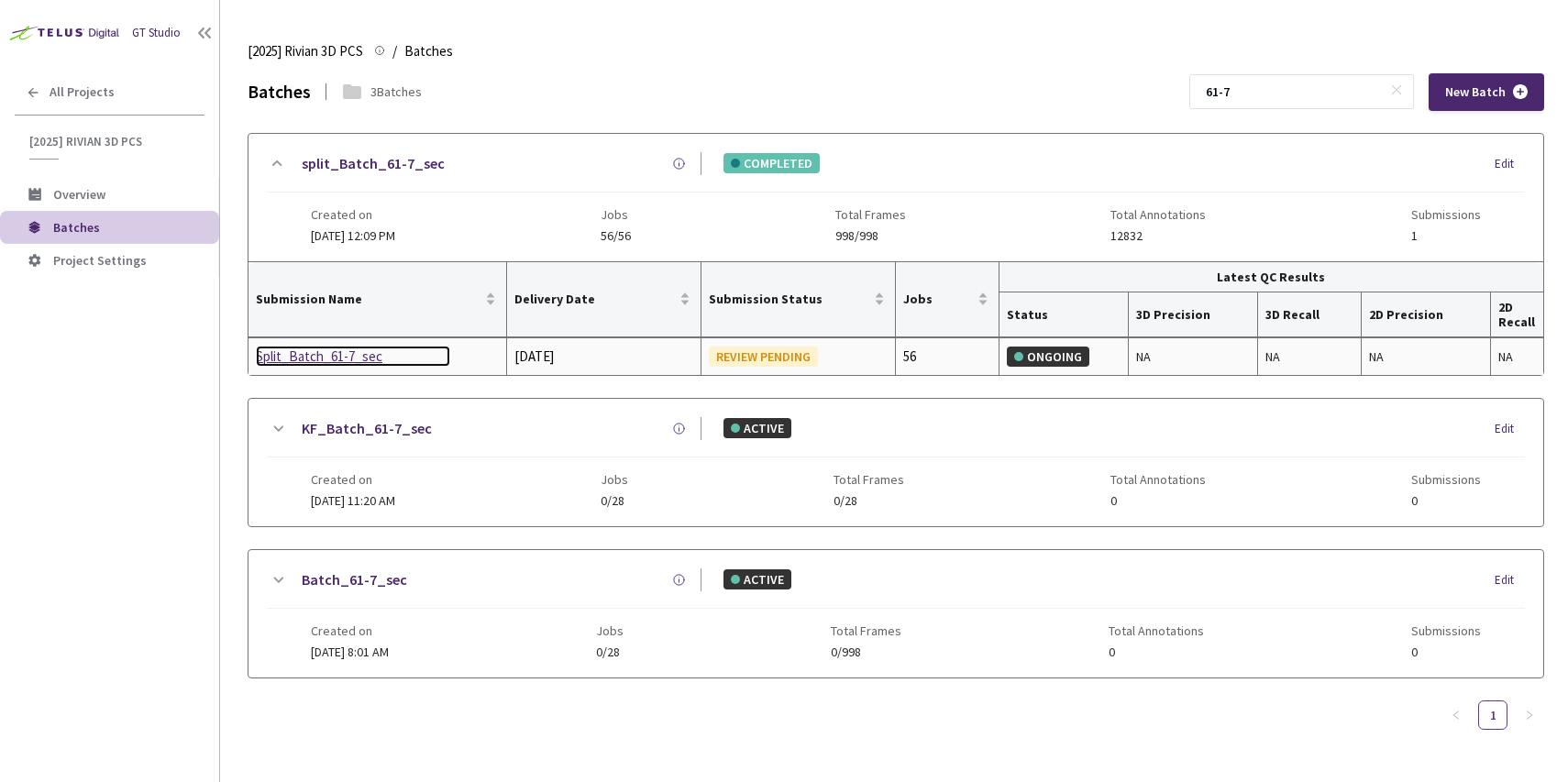
click at [297, 358] on div "Split_Batch_61-7_sec" at bounding box center [353, 357] width 194 height 22
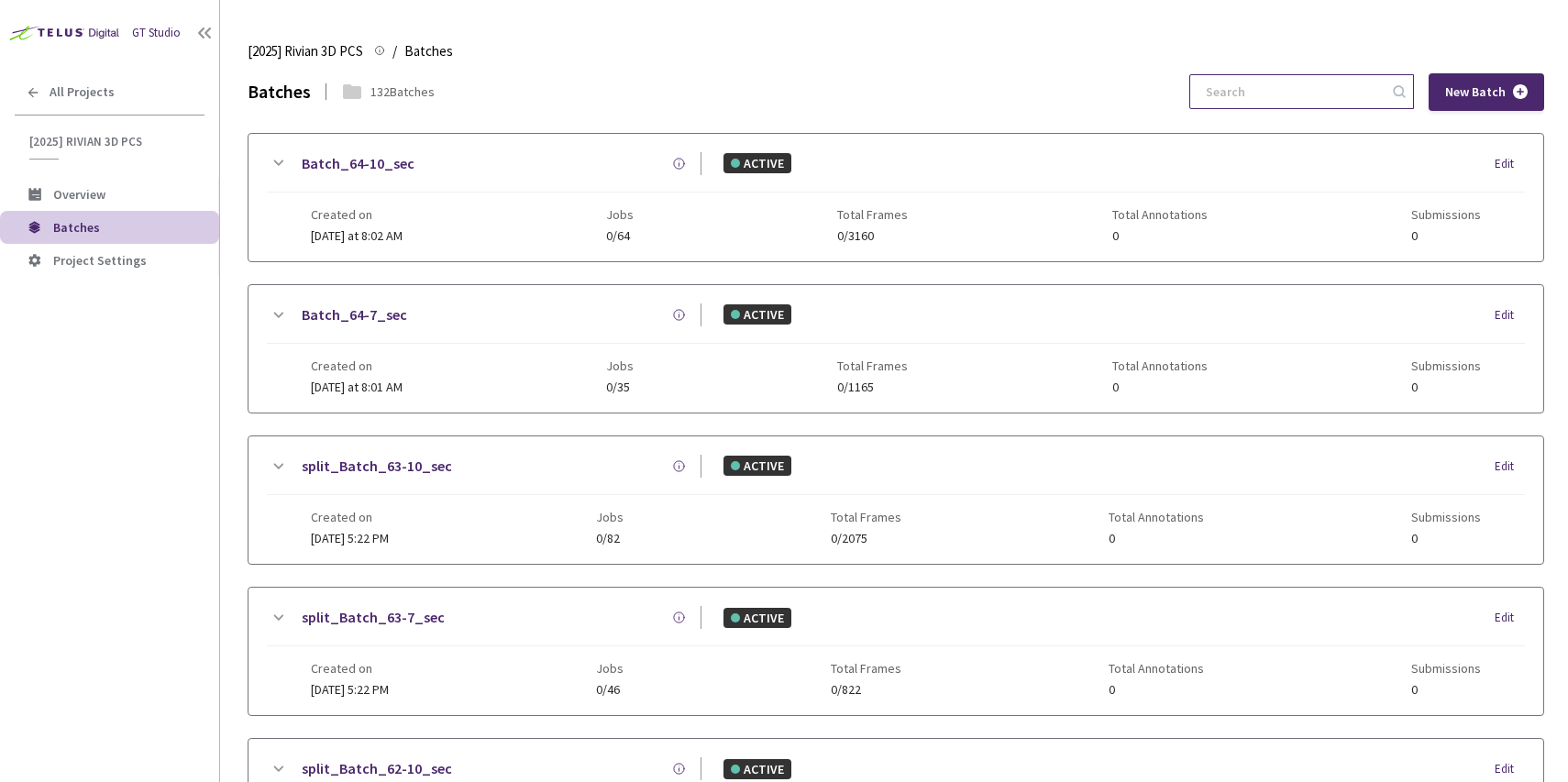
click at [1291, 90] on input at bounding box center [1293, 91] width 195 height 33
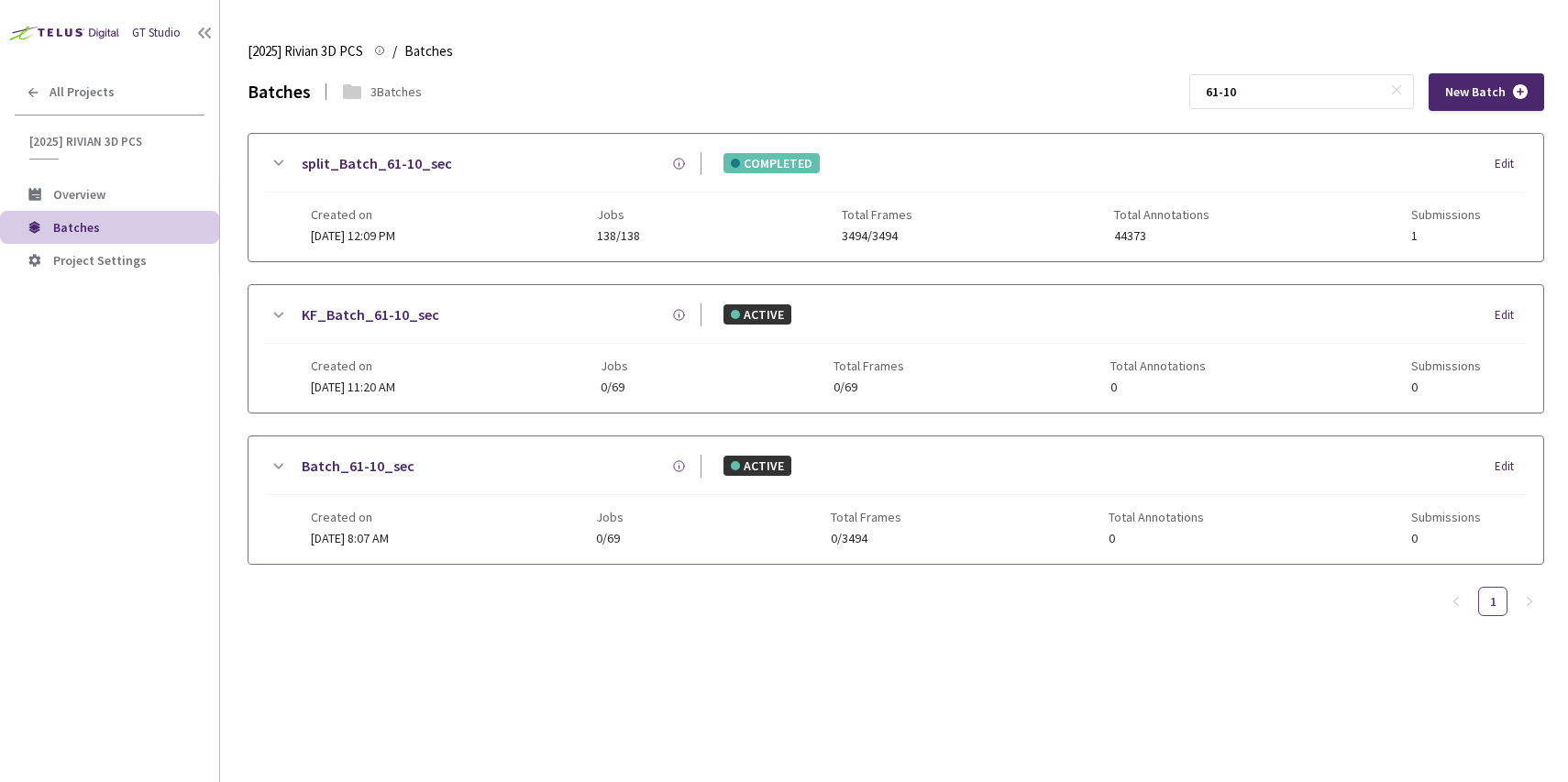
type input "61-10"
click at [685, 211] on div "Created on 31 Aug, 2025 at 12:09 PM Jobs 138/138 Total Frames 3494/3494 Total A…" at bounding box center [895, 218] width 1170 height 50
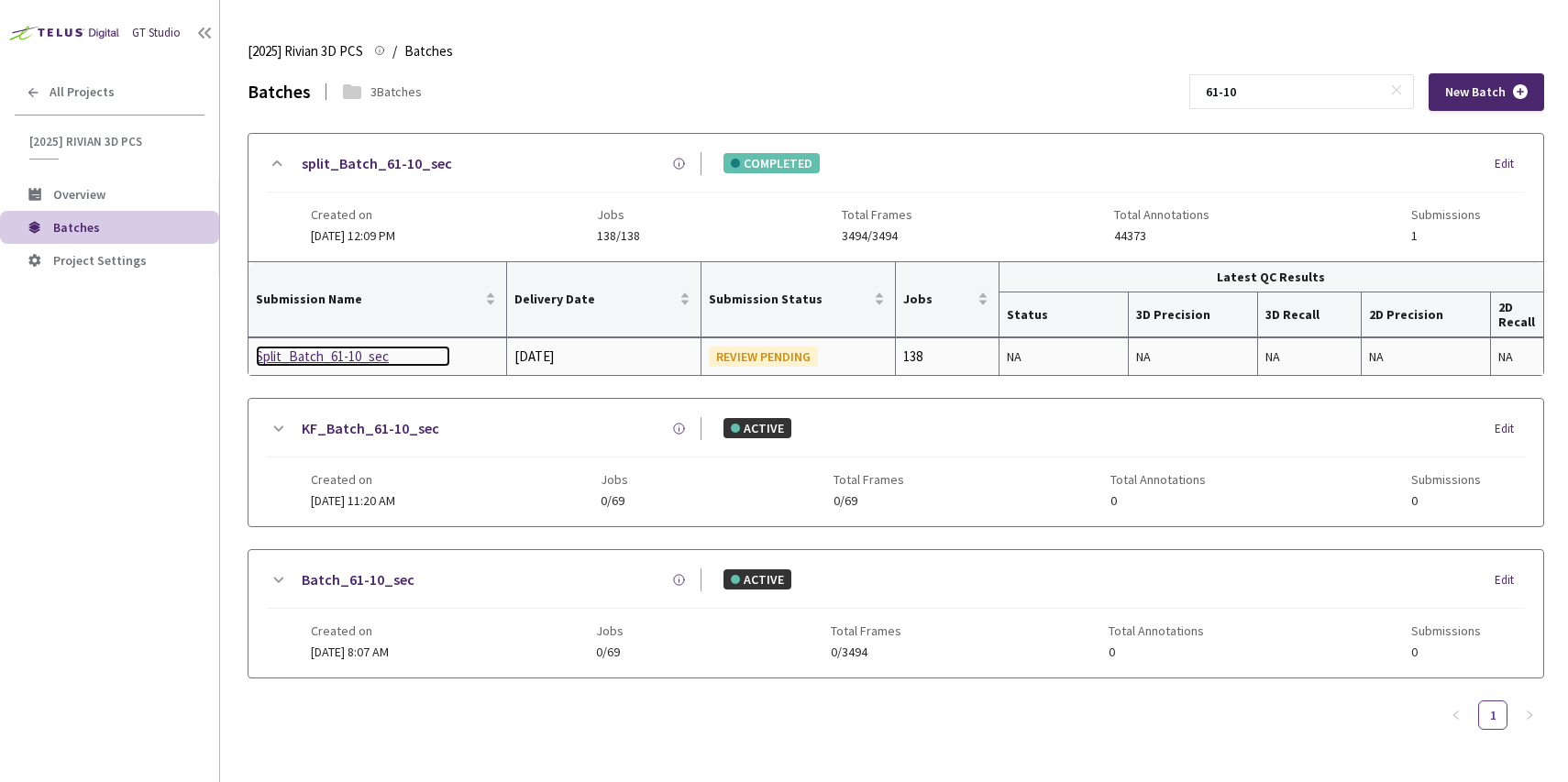
click at [329, 362] on div "Split_Batch_61-10_sec" at bounding box center [353, 357] width 194 height 22
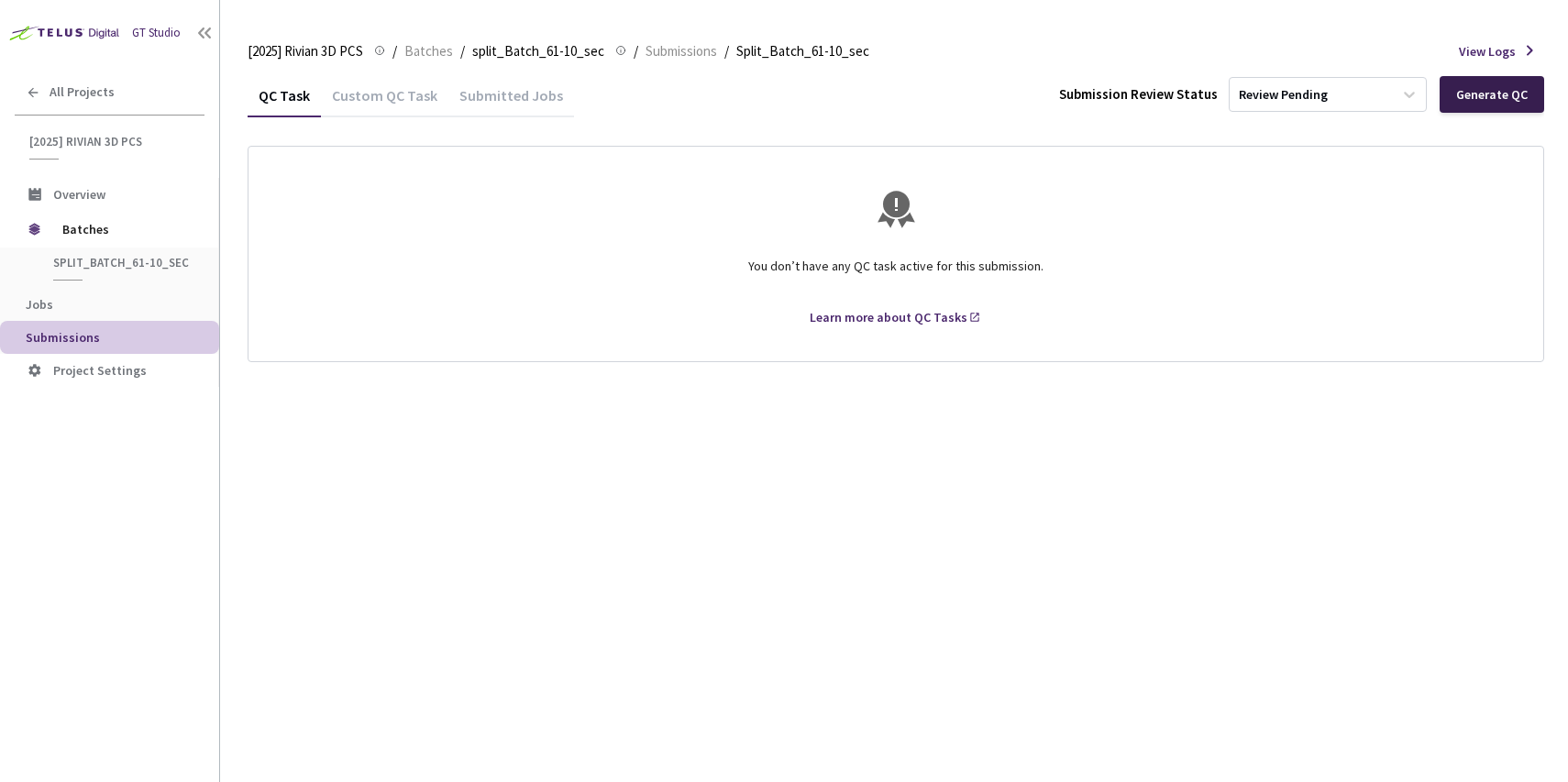
click at [1466, 90] on div "Generate QC" at bounding box center [1492, 95] width 72 height 15
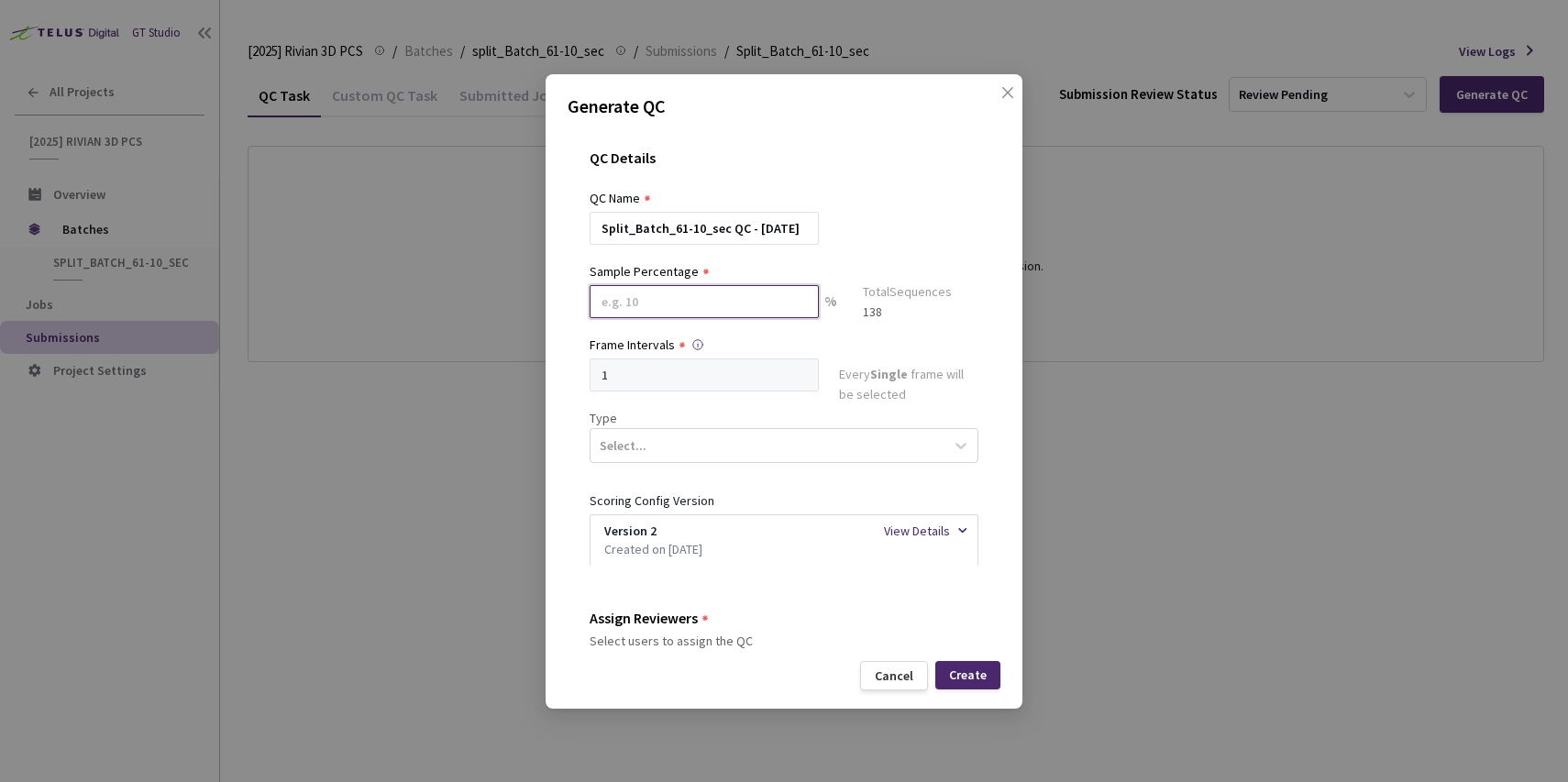
click at [681, 317] on input at bounding box center [704, 301] width 229 height 33
type input "20"
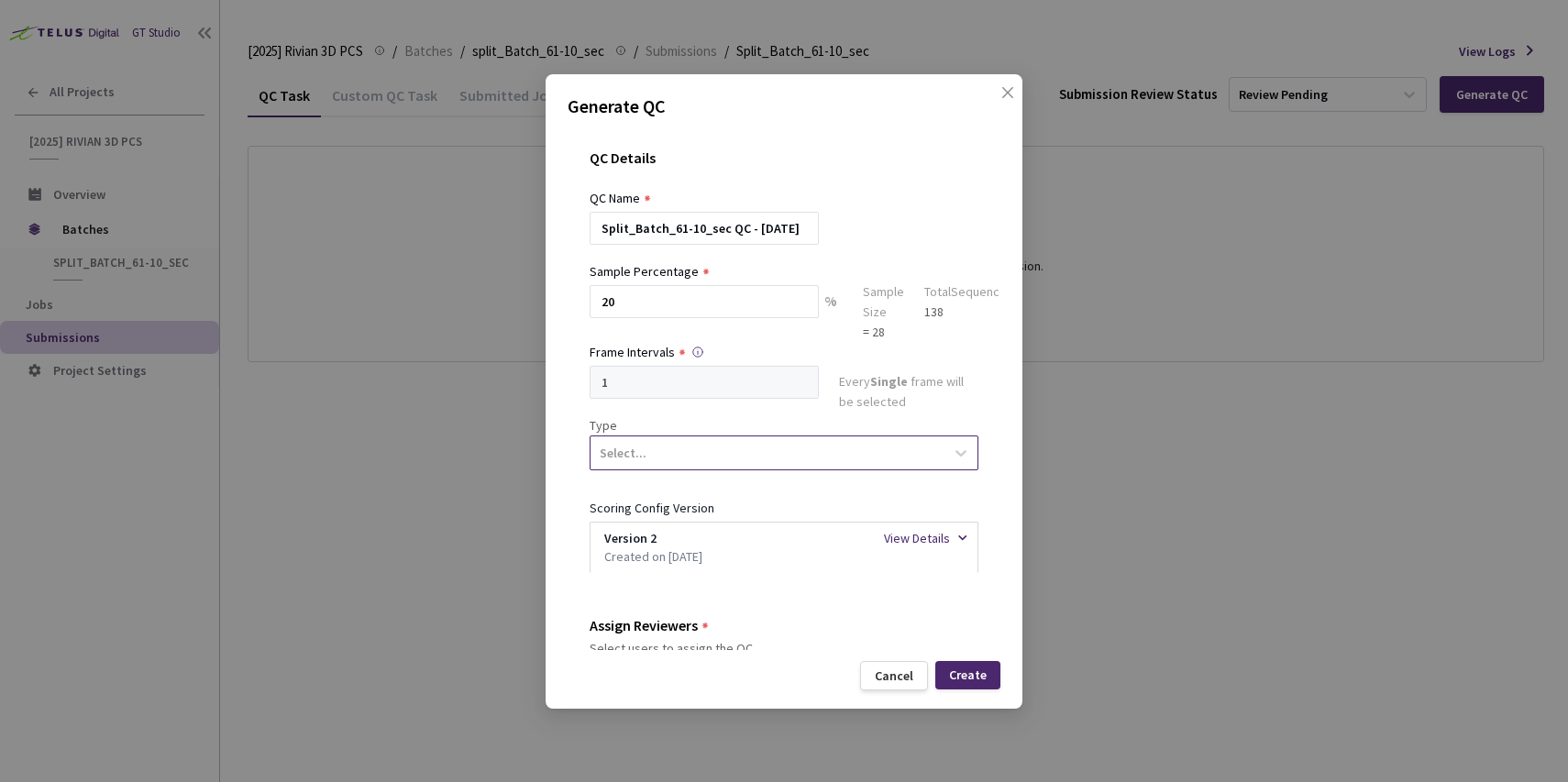
click at [659, 452] on div "Select..." at bounding box center [768, 453] width 354 height 32
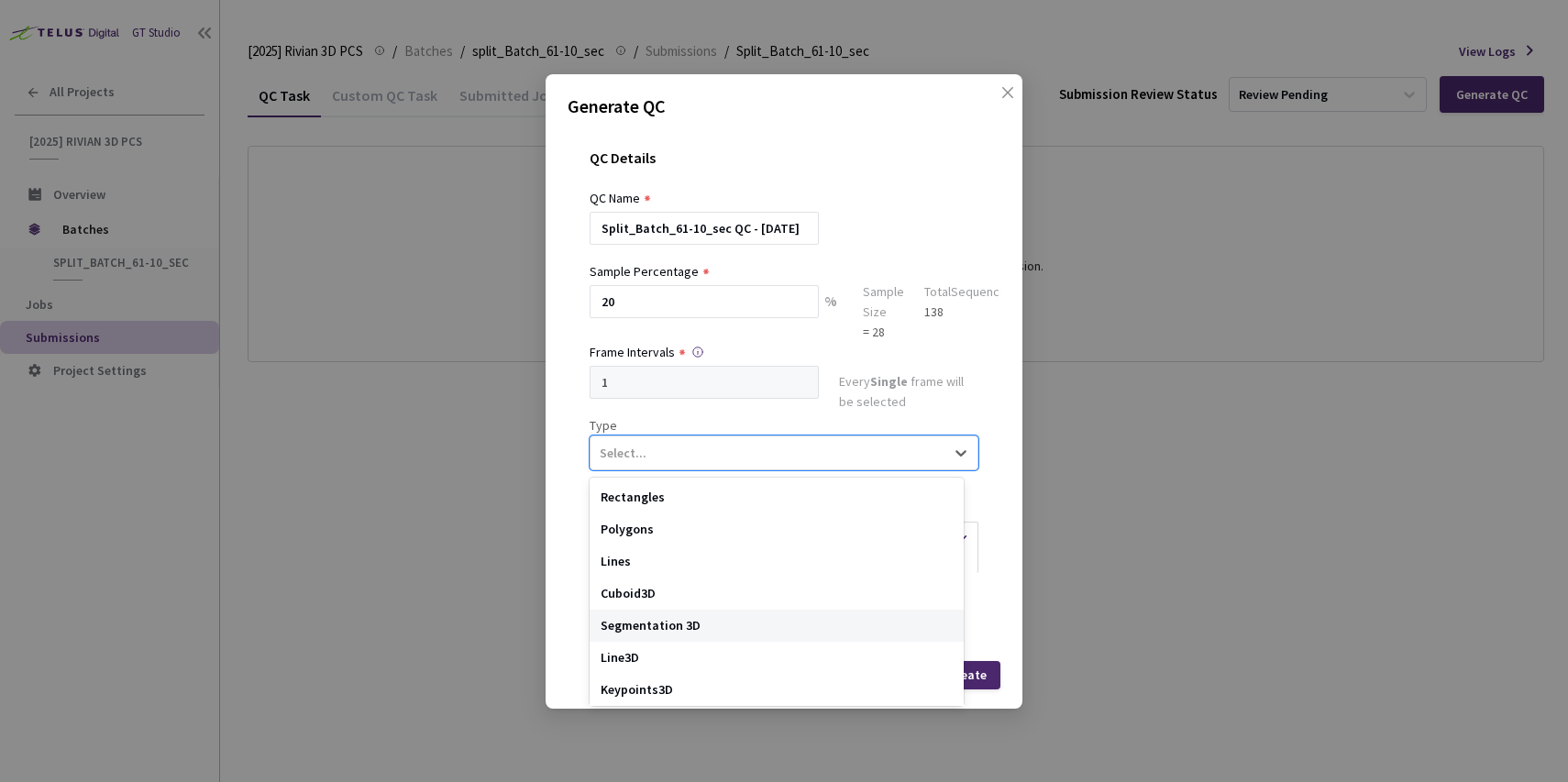
click at [656, 631] on div "Segmentation 3D" at bounding box center [777, 626] width 374 height 32
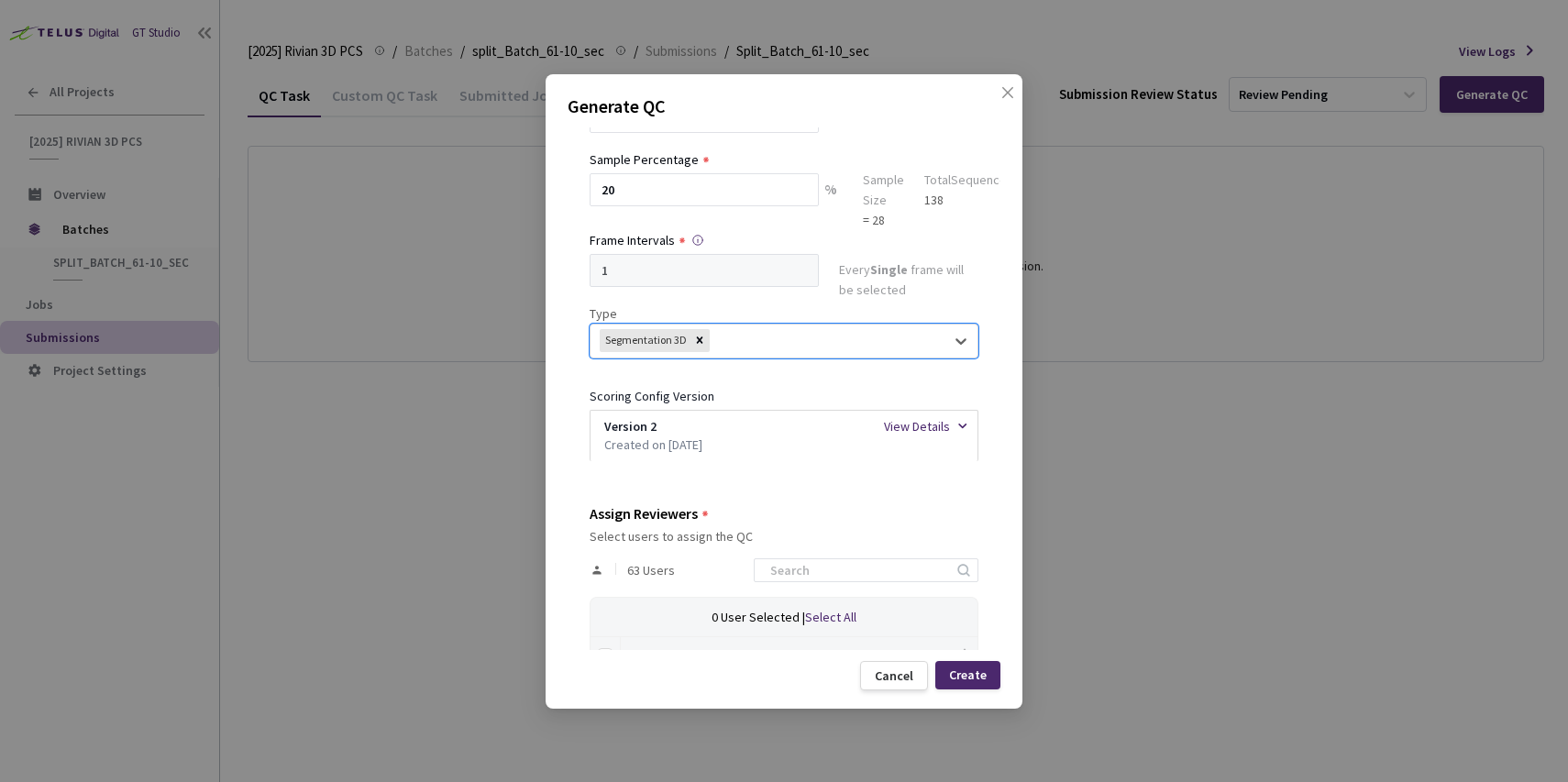
scroll to position [164, 0]
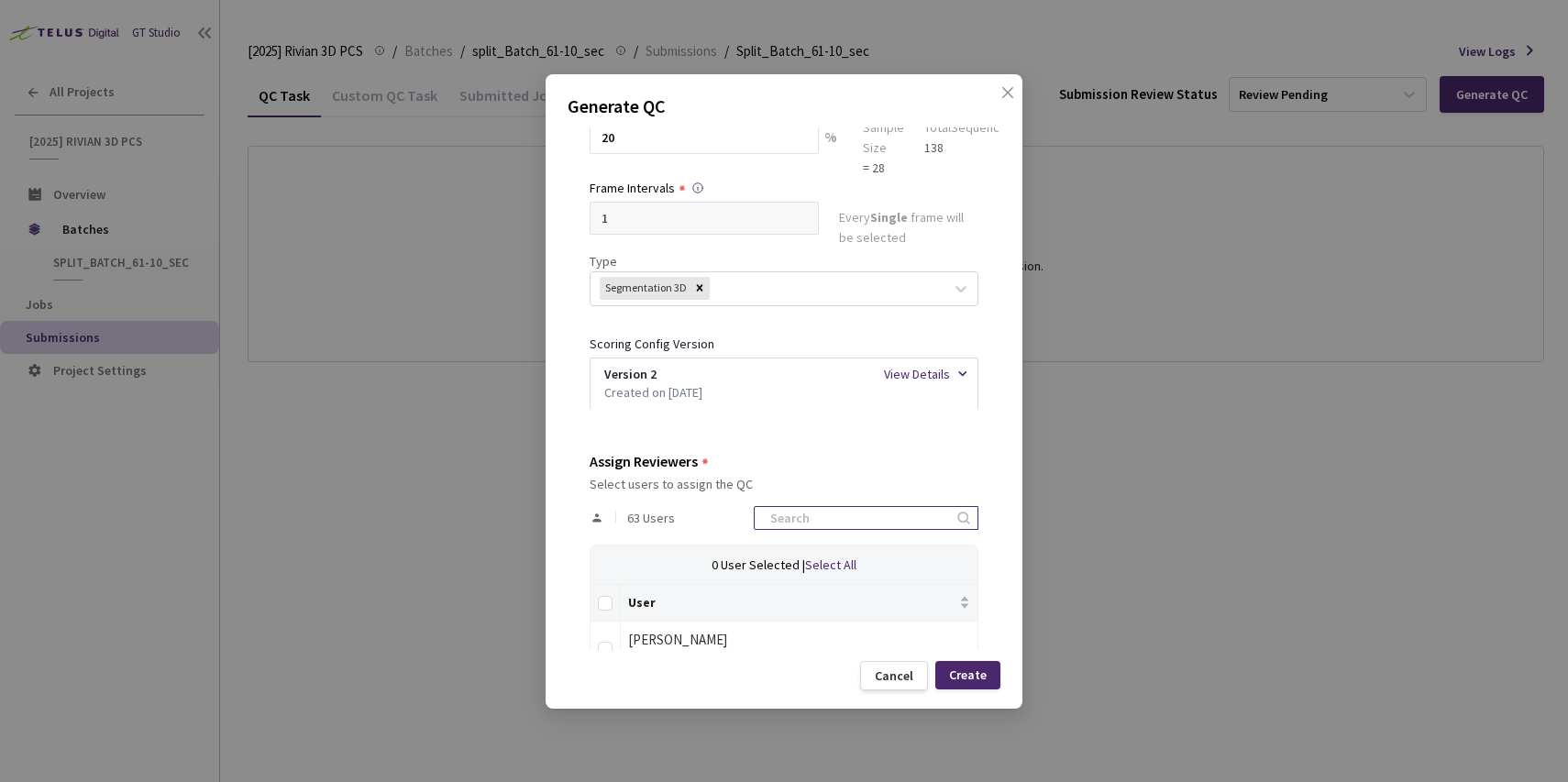
click at [844, 519] on input at bounding box center [857, 519] width 195 height 22
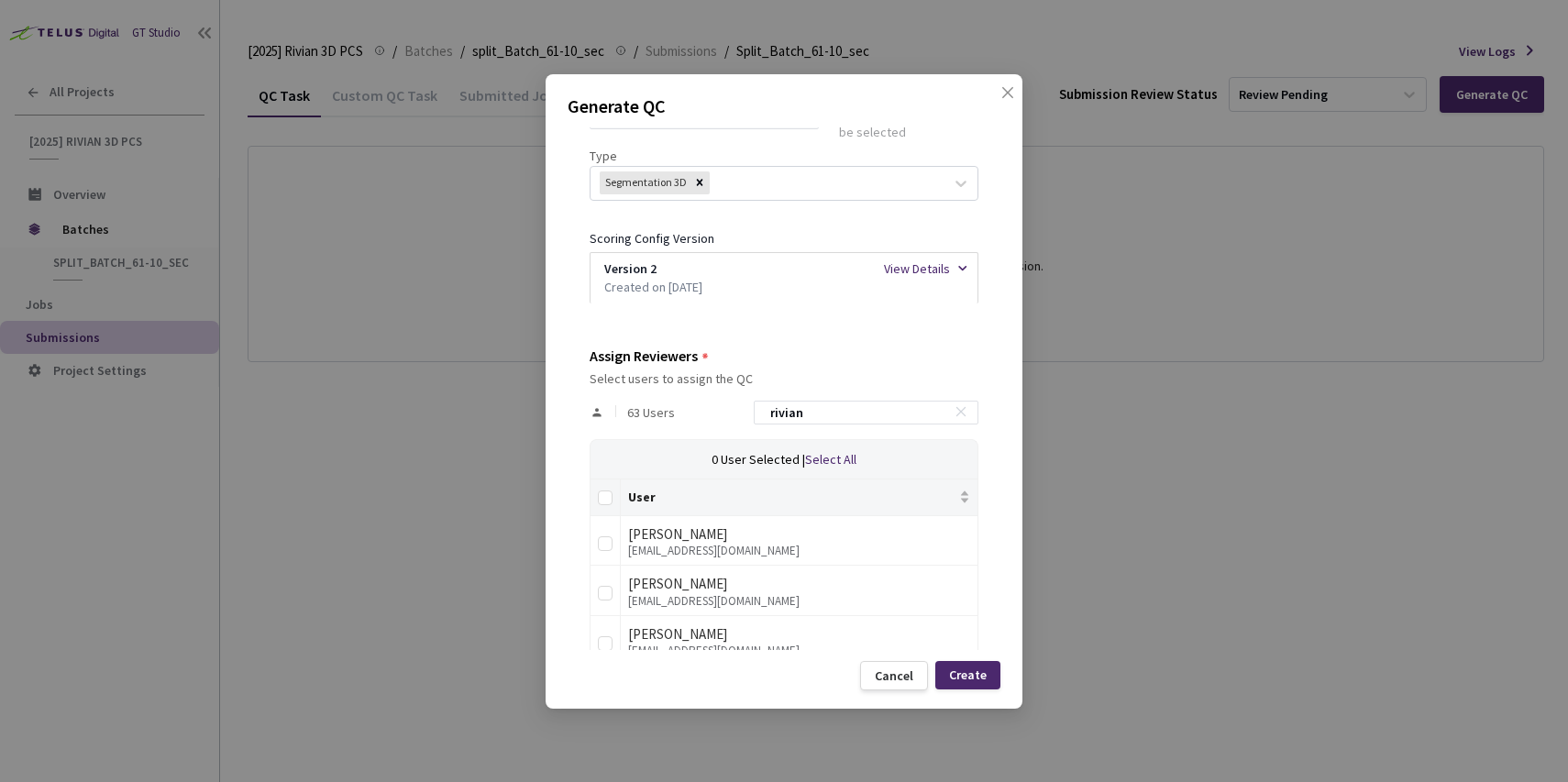
scroll to position [341, 0]
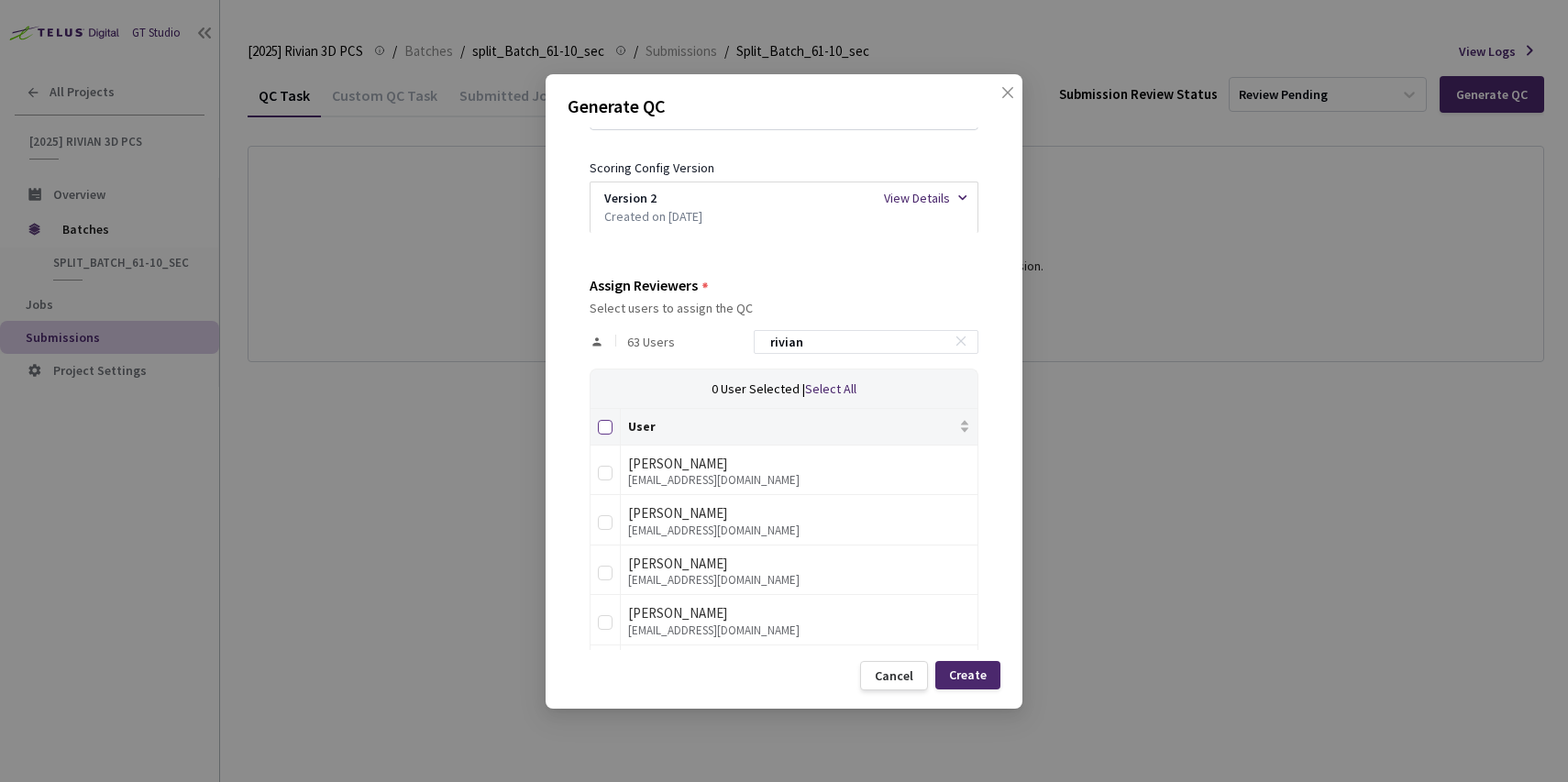
type input "rivian"
click at [610, 433] on input "Select all" at bounding box center [605, 427] width 15 height 15
checkbox input "true"
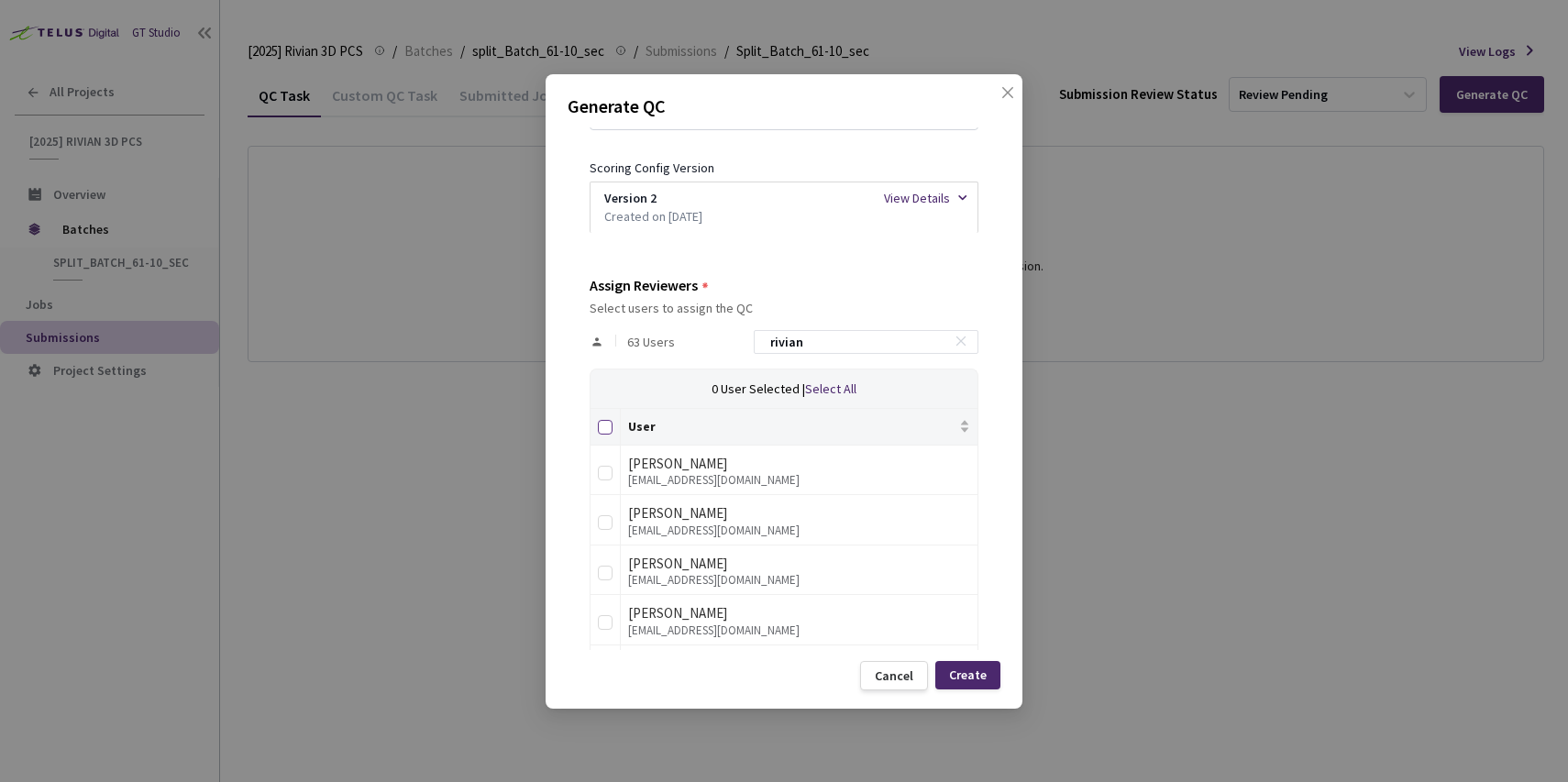
checkbox input "true"
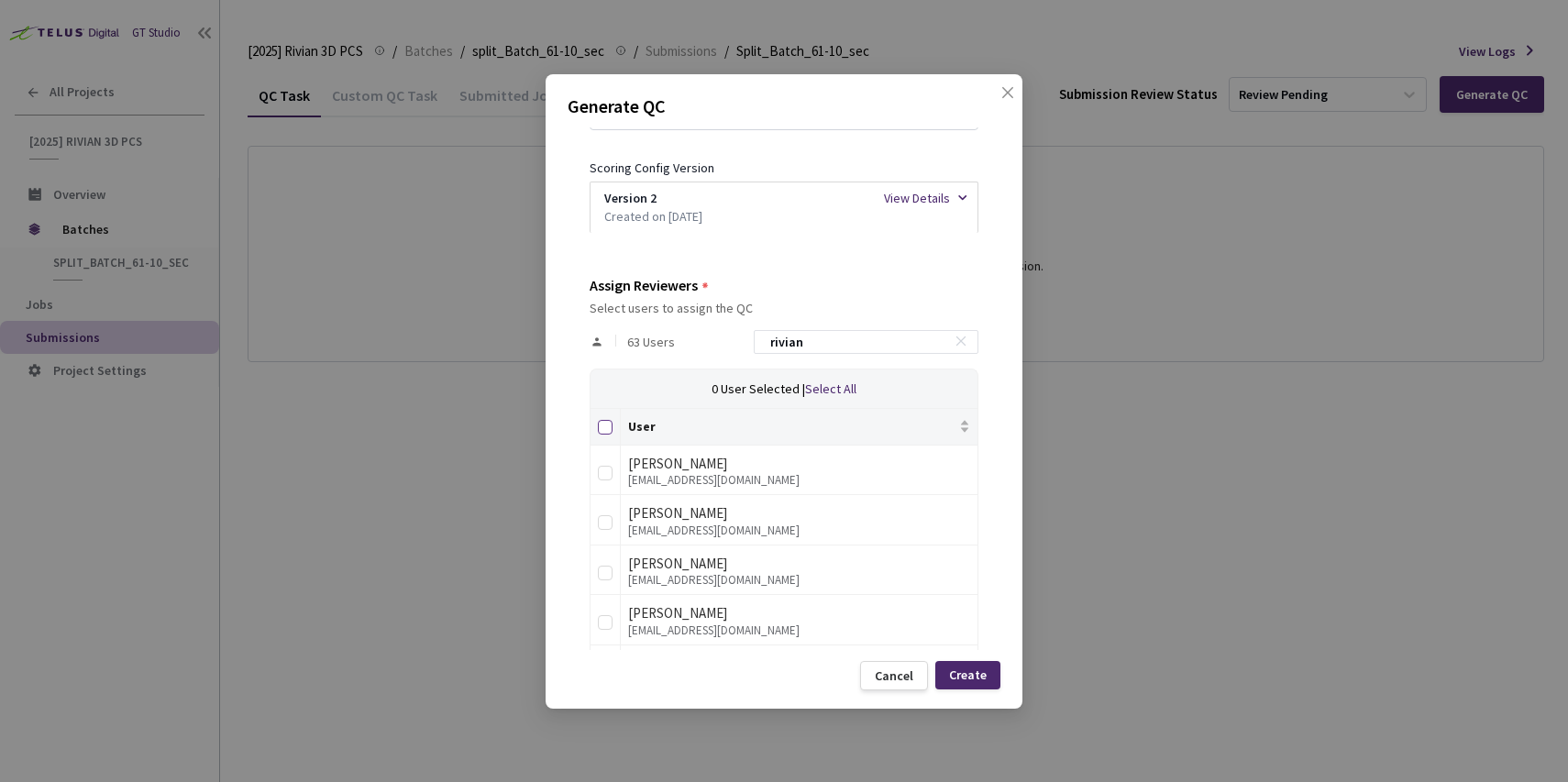
checkbox input "true"
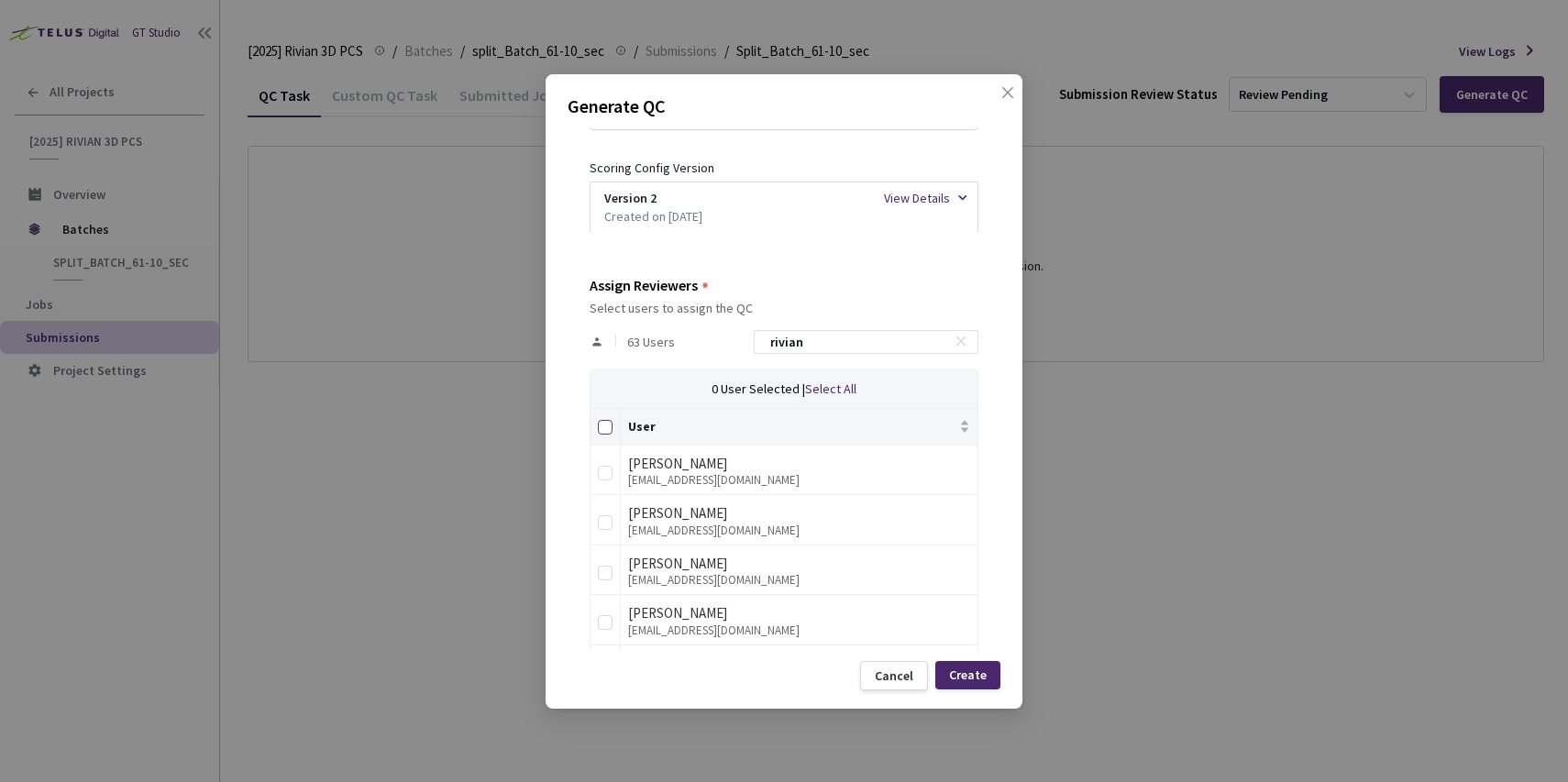
checkbox input "true"
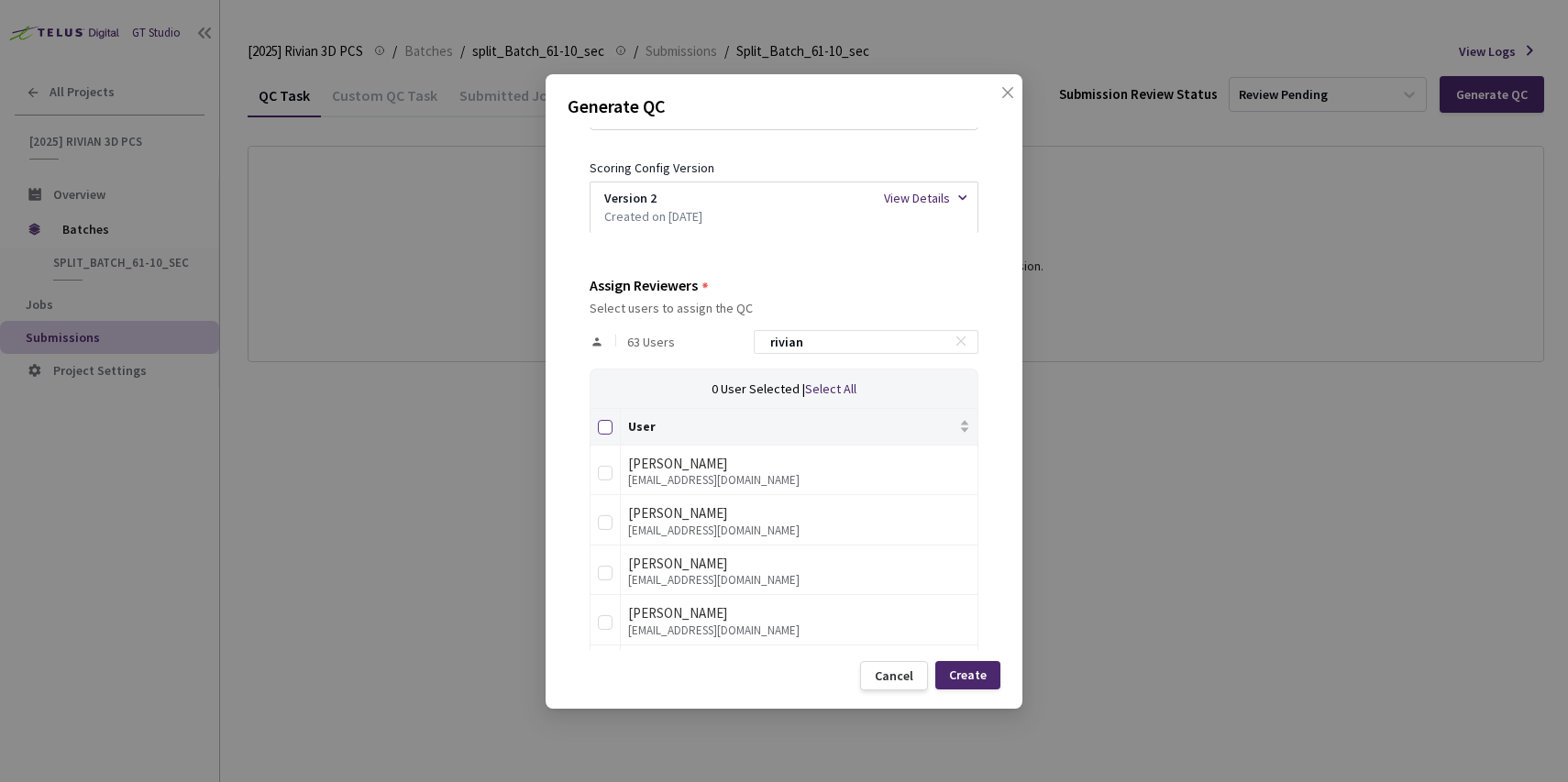
checkbox input "true"
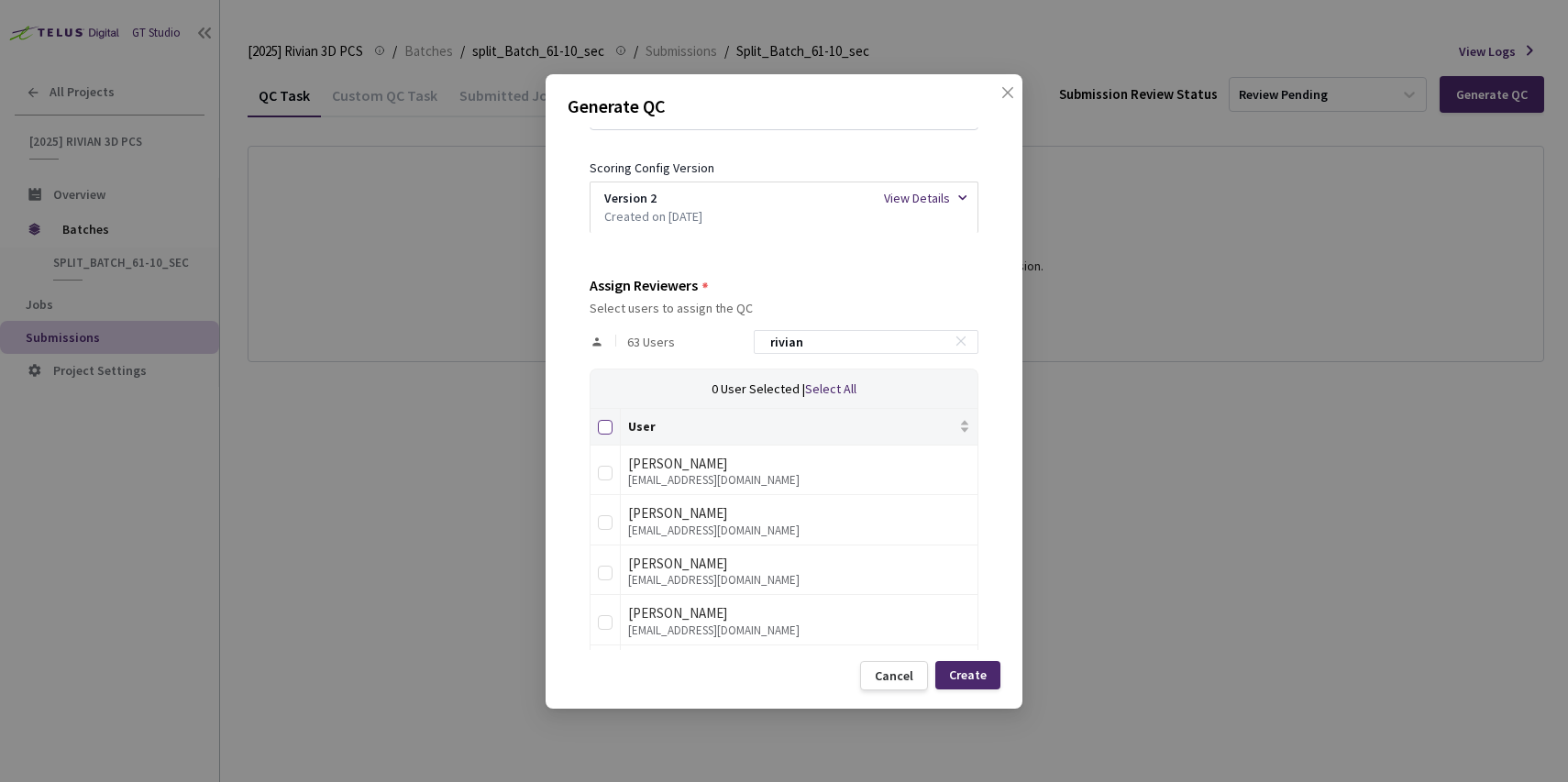
checkbox input "true"
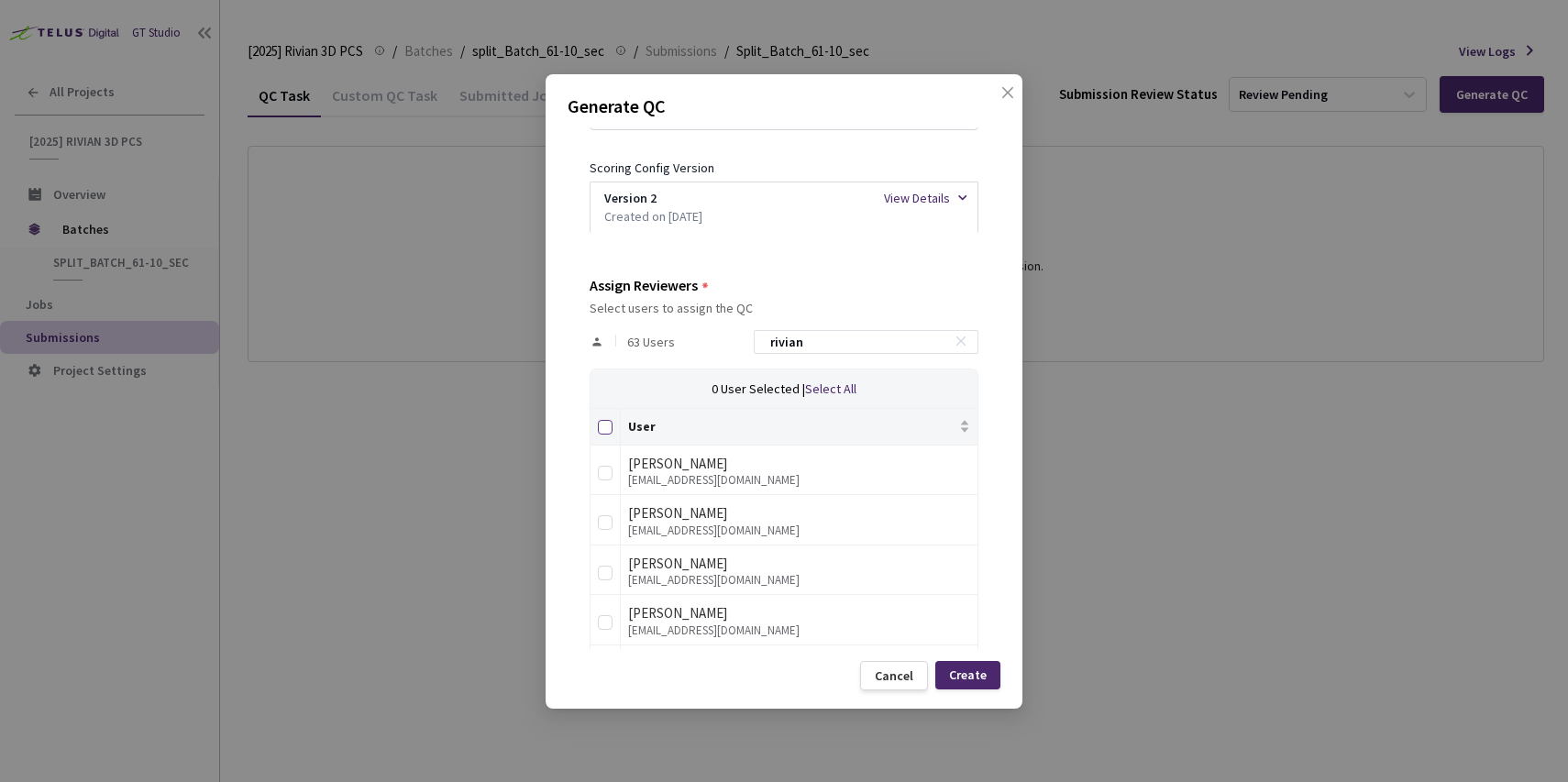
checkbox input "true"
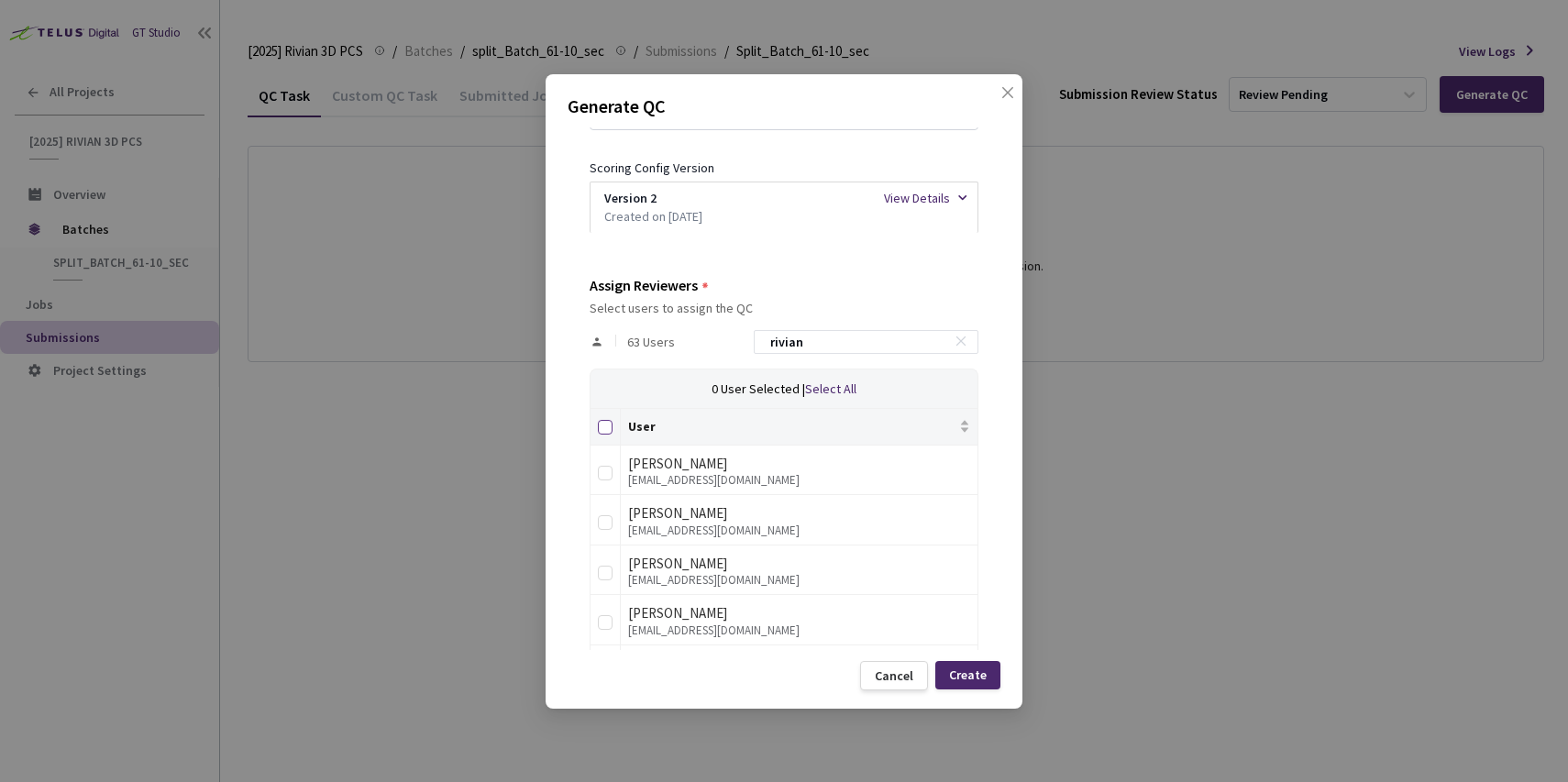
checkbox input "true"
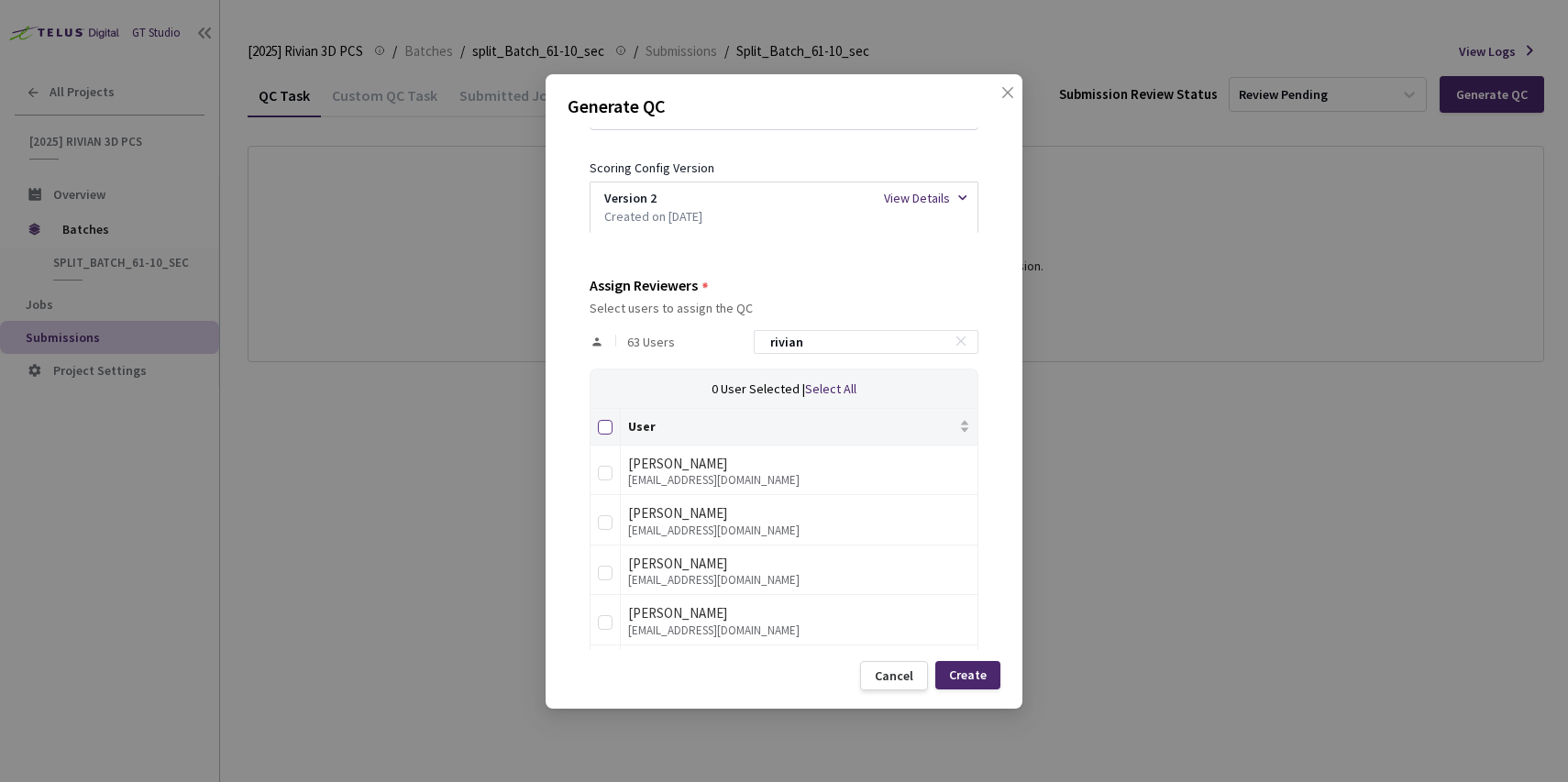
checkbox input "true"
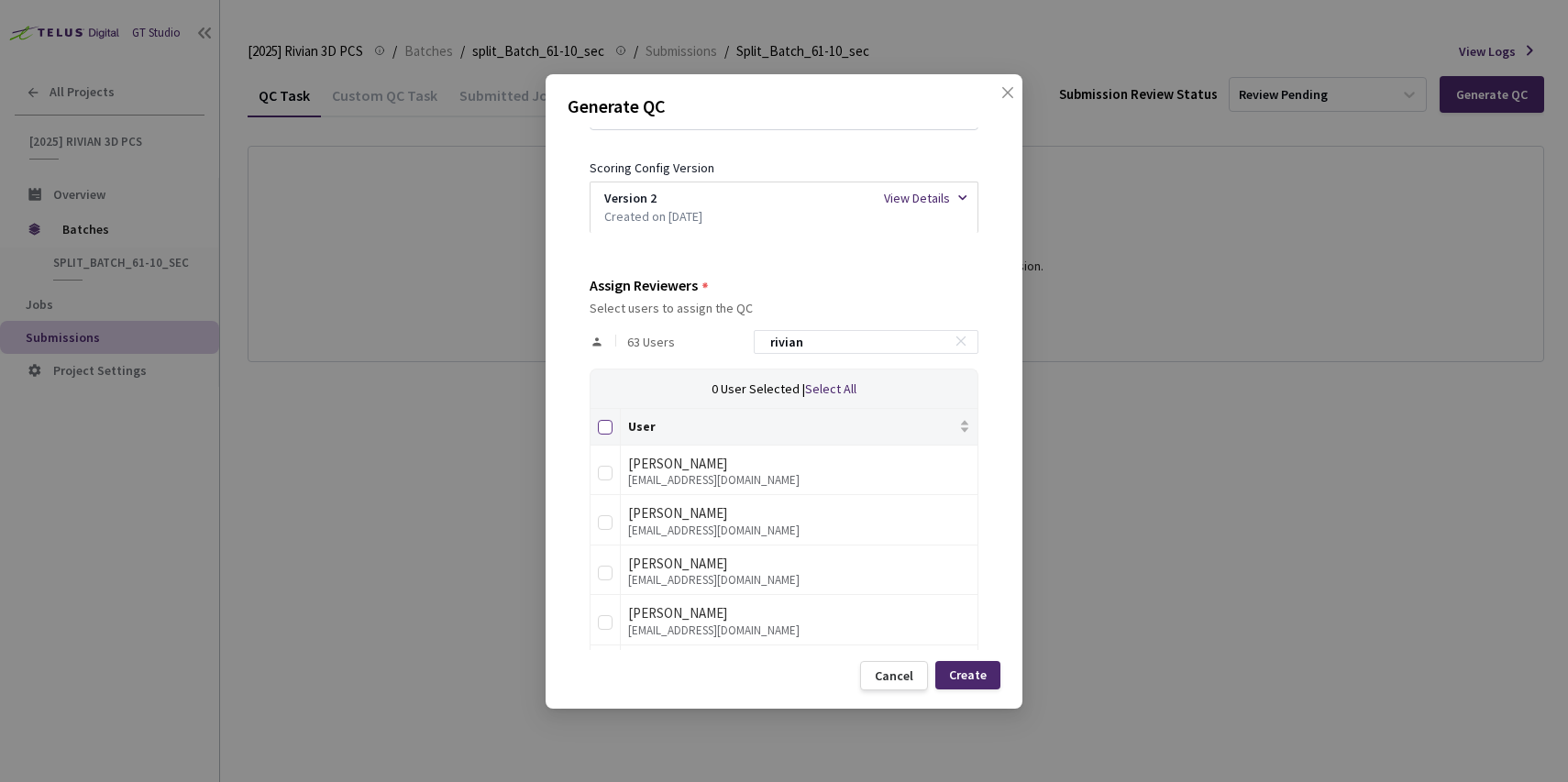
checkbox input "true"
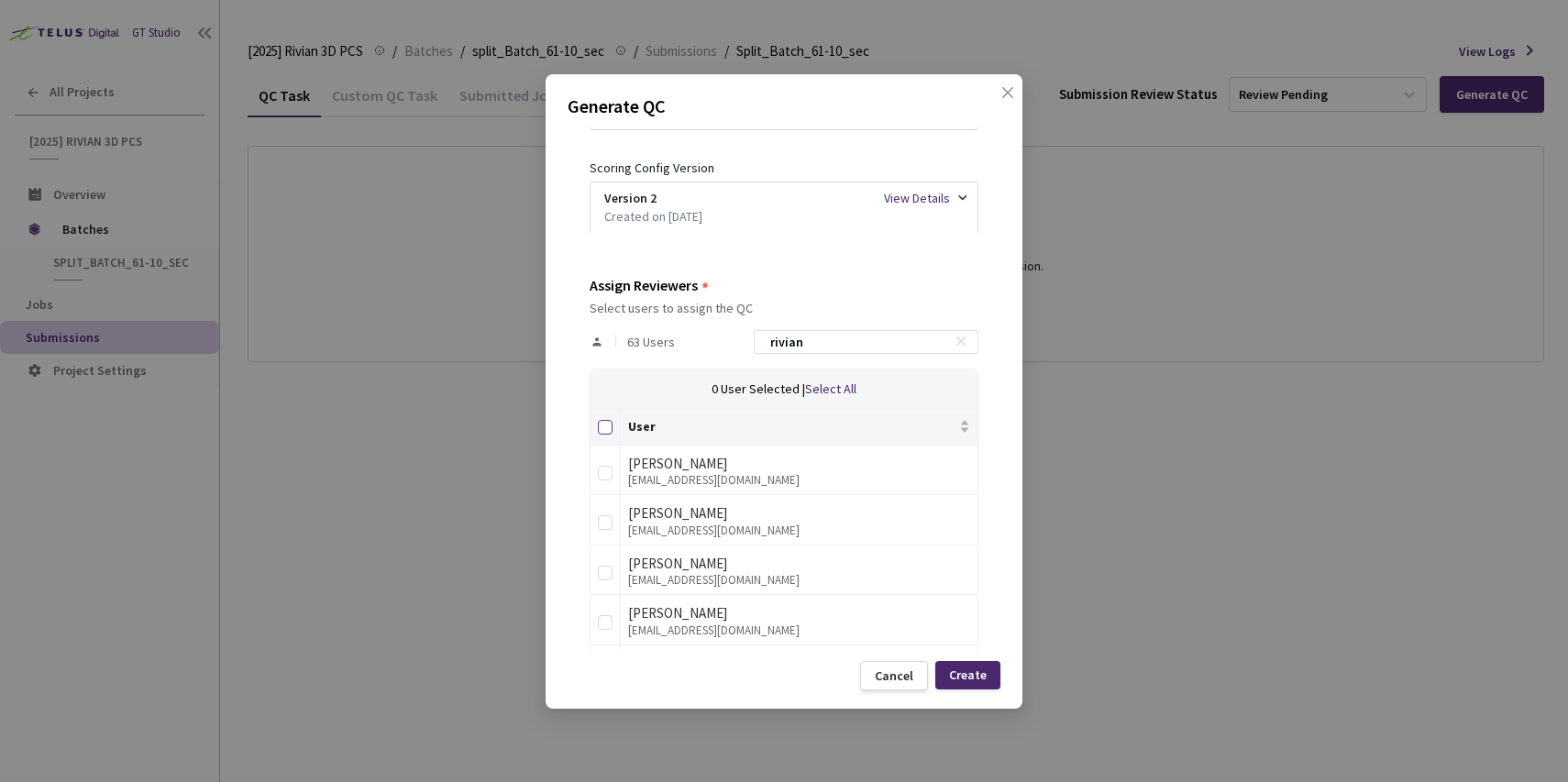
checkbox input "true"
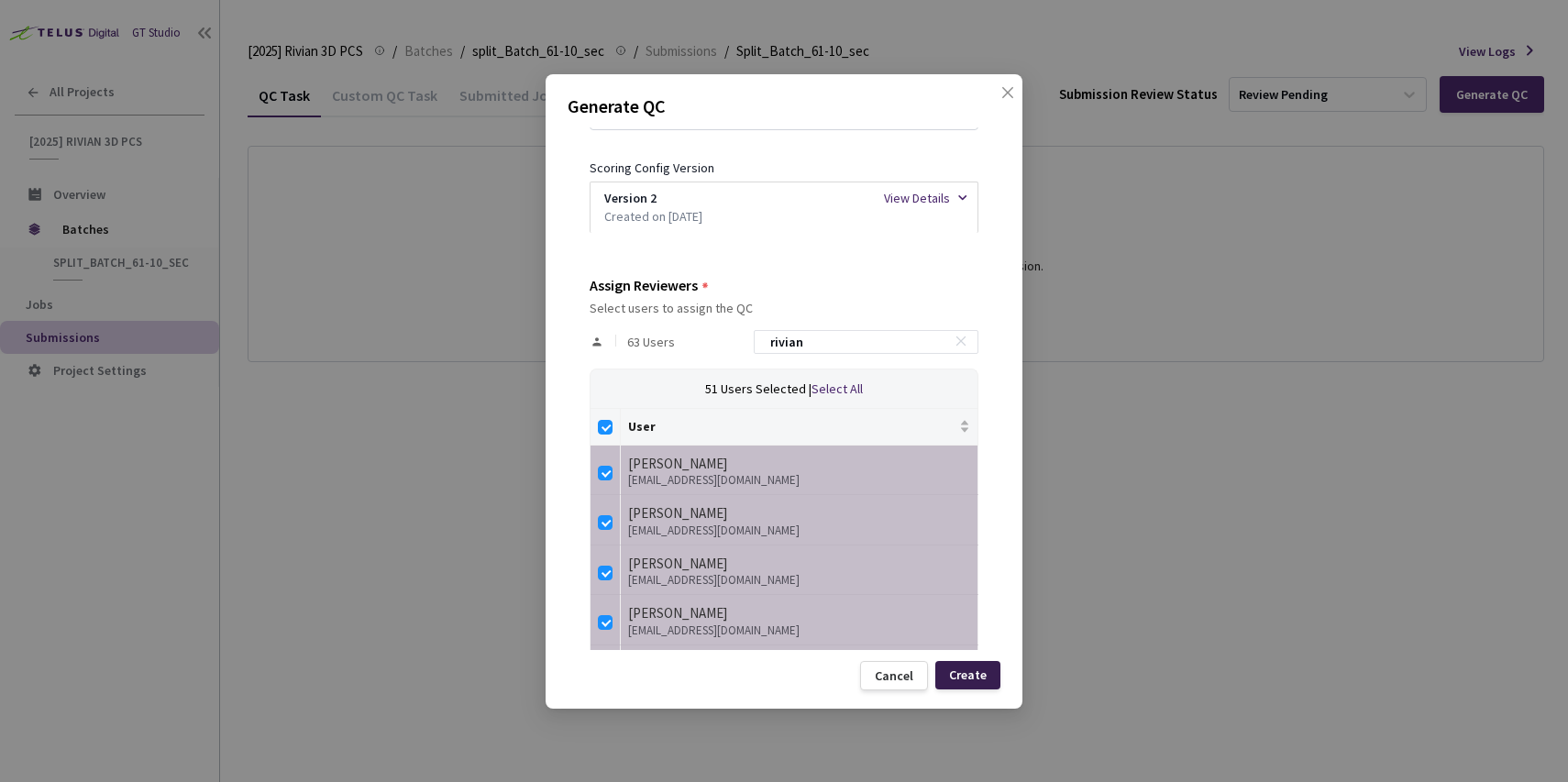
click at [982, 680] on div "Create" at bounding box center [968, 675] width 37 height 15
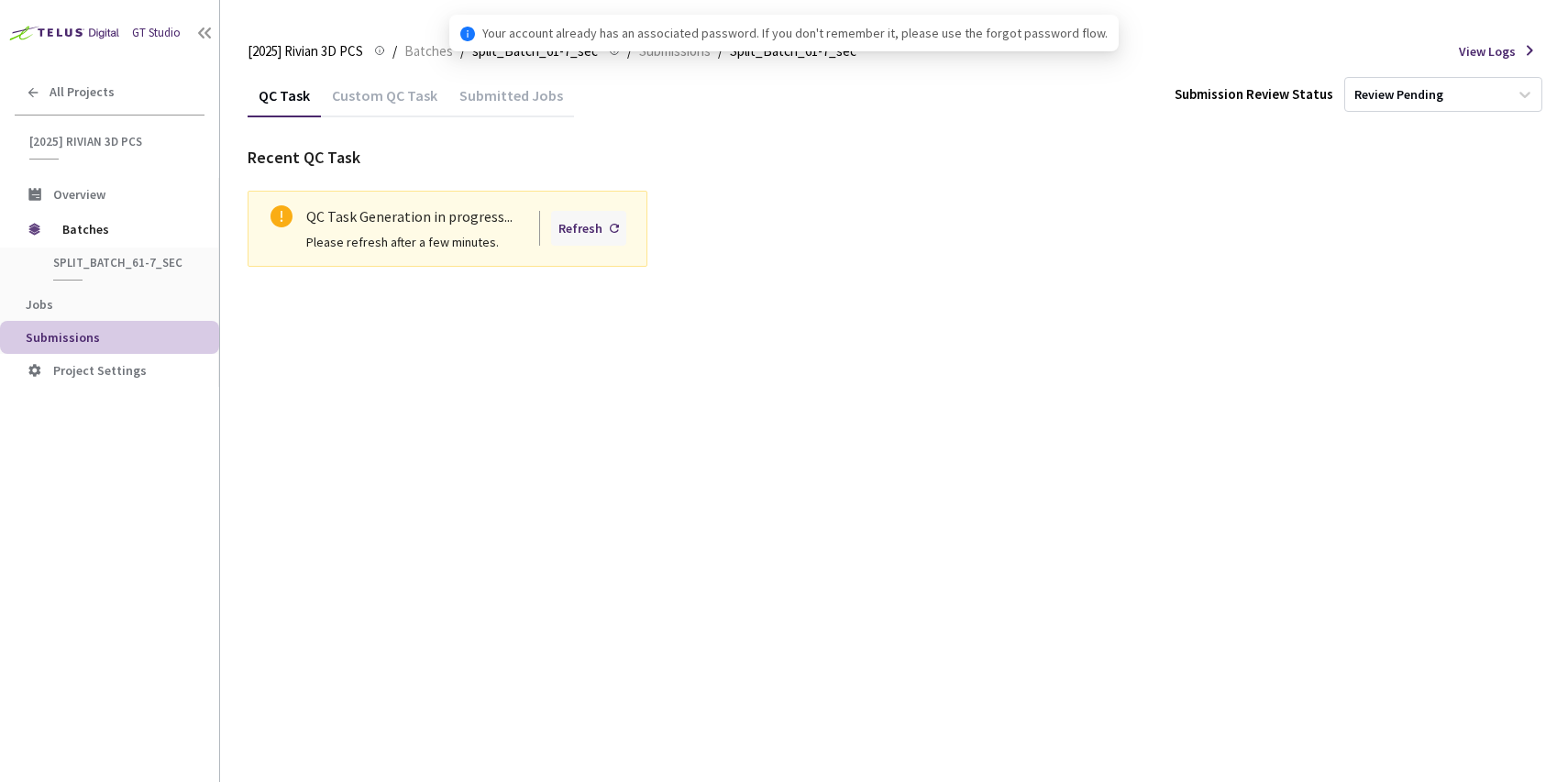
click at [595, 229] on div "Refresh" at bounding box center [580, 229] width 44 height 20
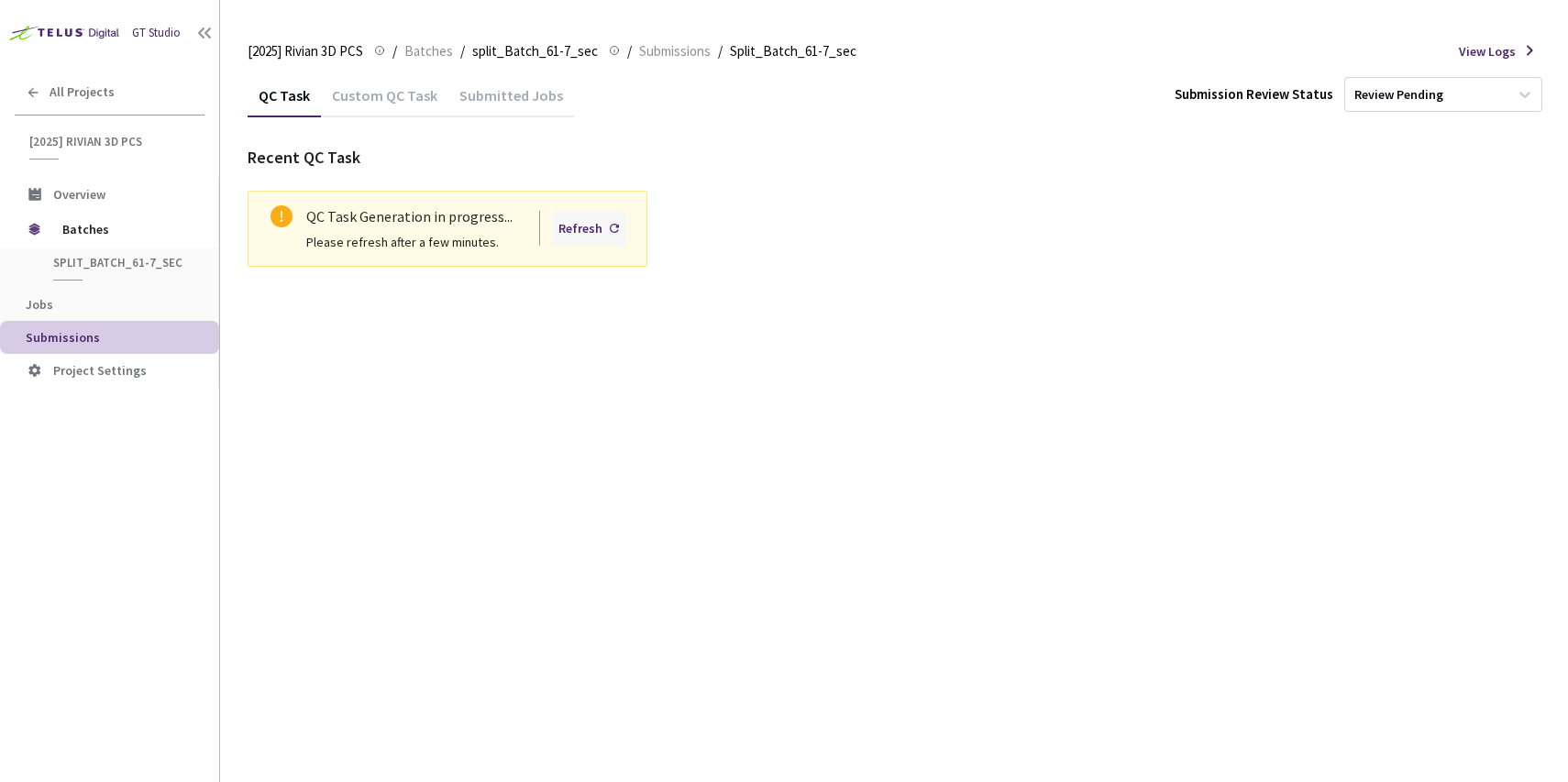
click at [595, 226] on div "Refresh" at bounding box center [580, 229] width 44 height 20
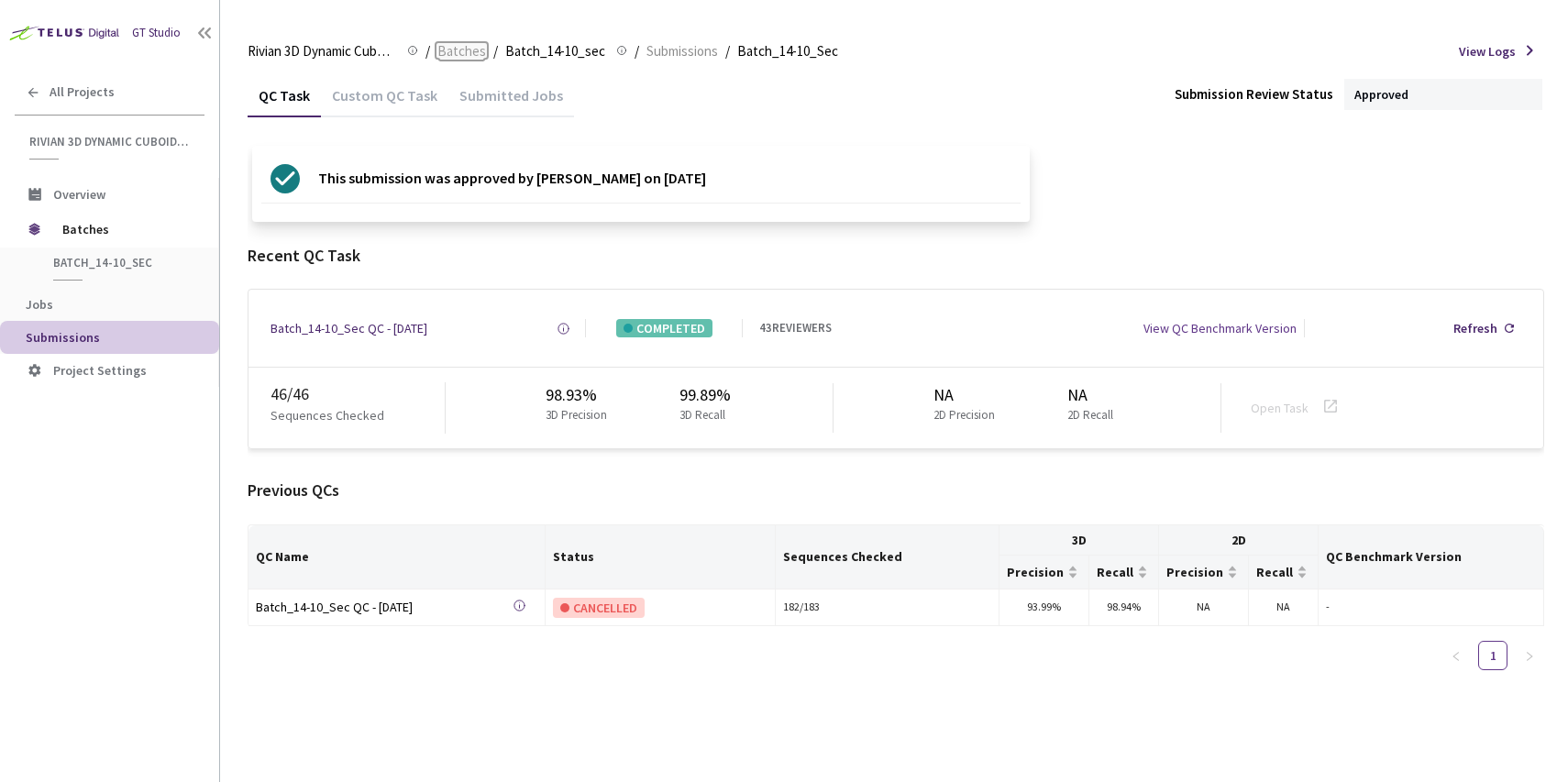
click at [442, 57] on span "Batches" at bounding box center [462, 51] width 48 height 22
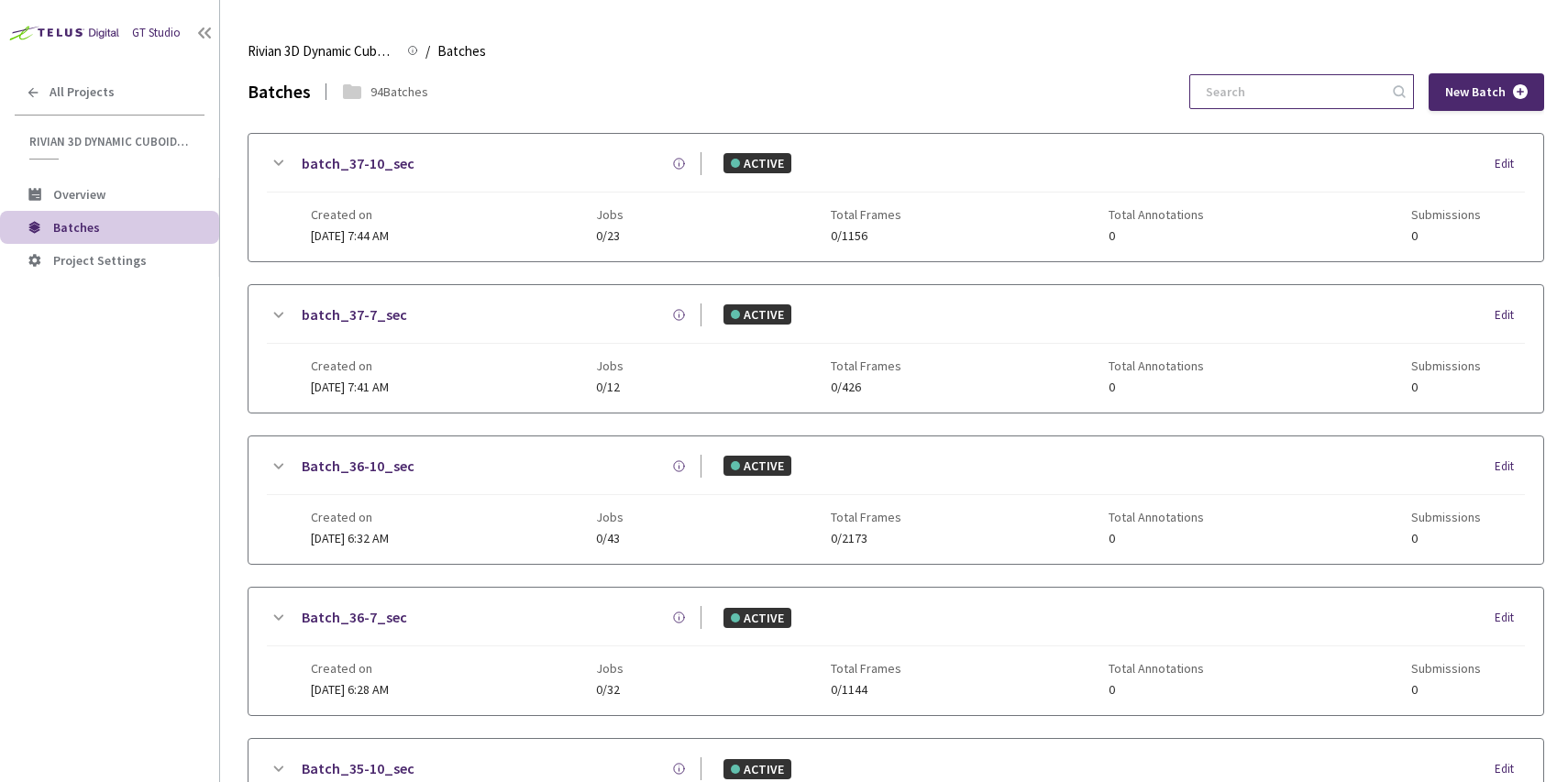
click at [1343, 83] on input at bounding box center [1293, 91] width 195 height 33
paste input "34"
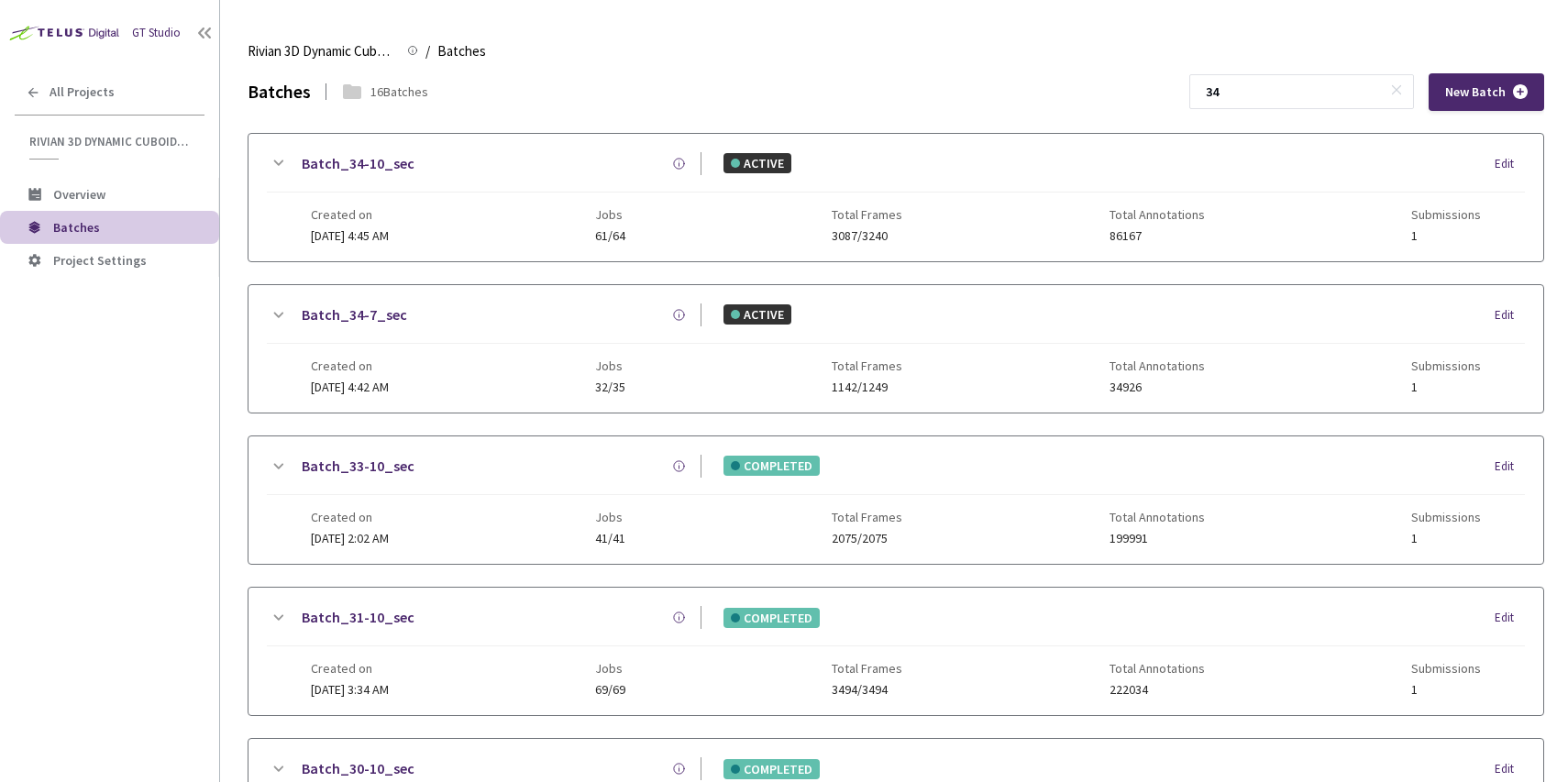
type input "34"
click at [576, 311] on div "Batch_34-7_sec" at bounding box center [494, 315] width 412 height 23
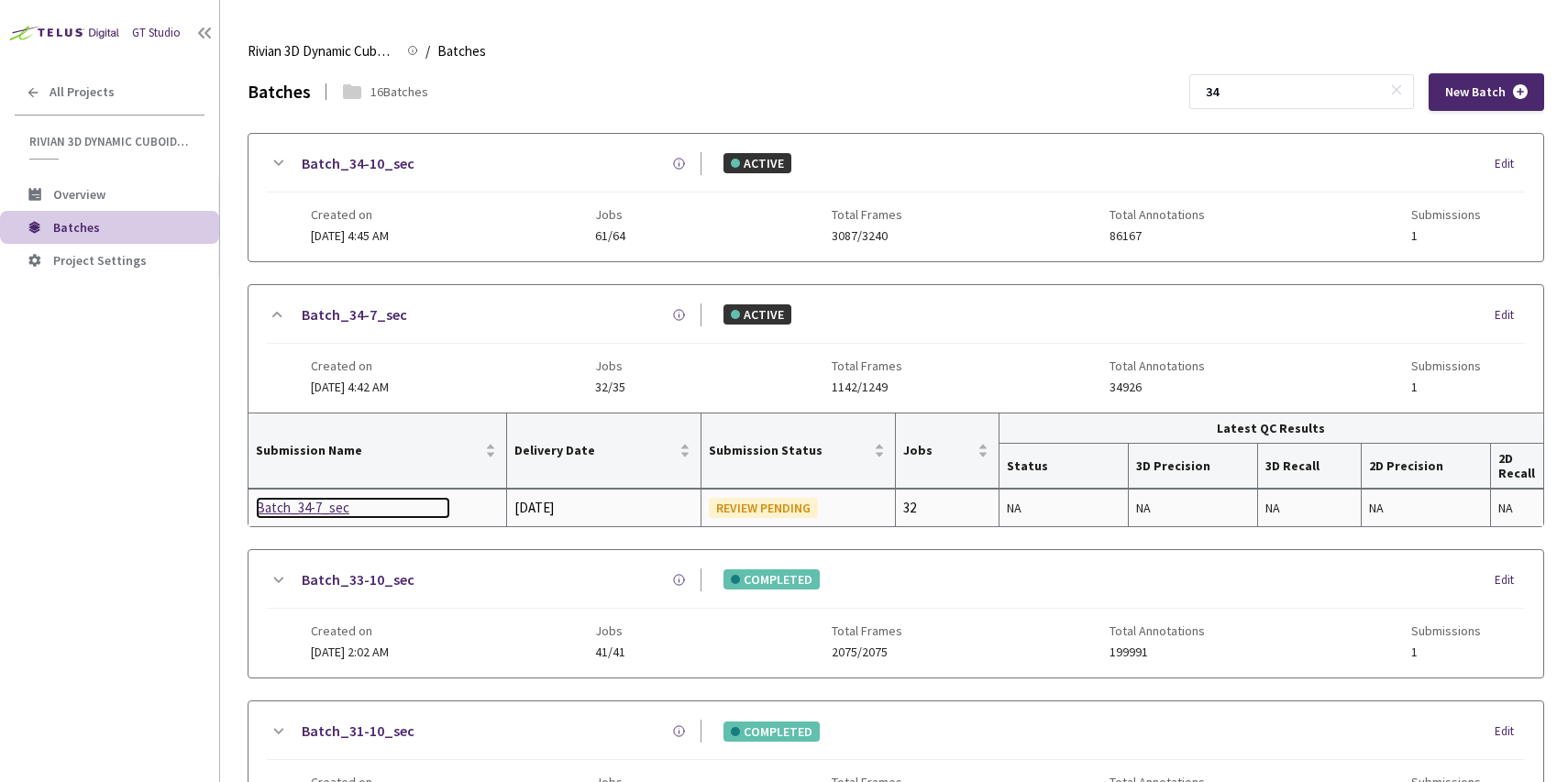
click at [290, 504] on div "Batch_34-7_sec" at bounding box center [353, 508] width 194 height 22
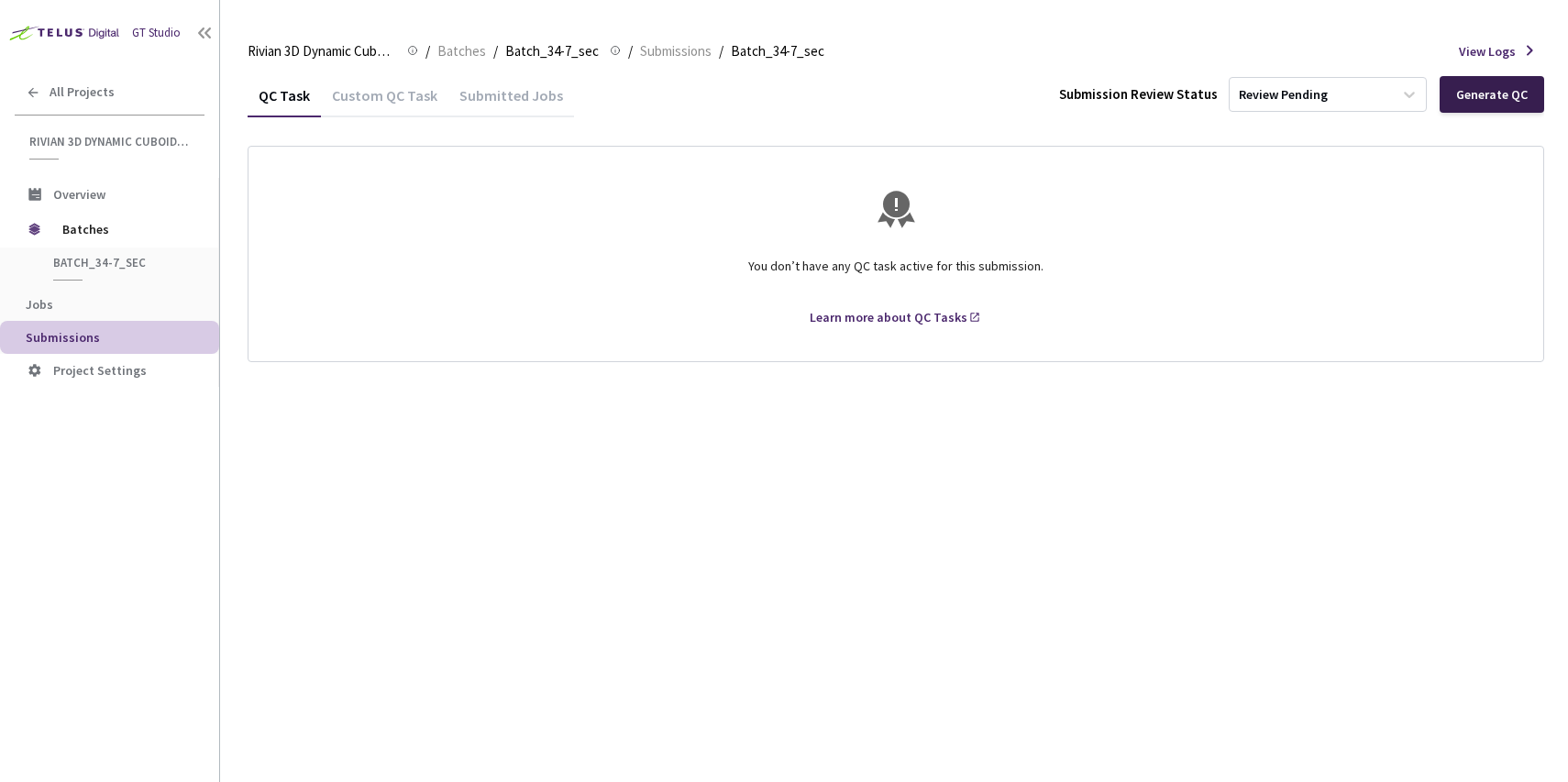
click at [1493, 92] on div "Generate QC" at bounding box center [1492, 95] width 72 height 15
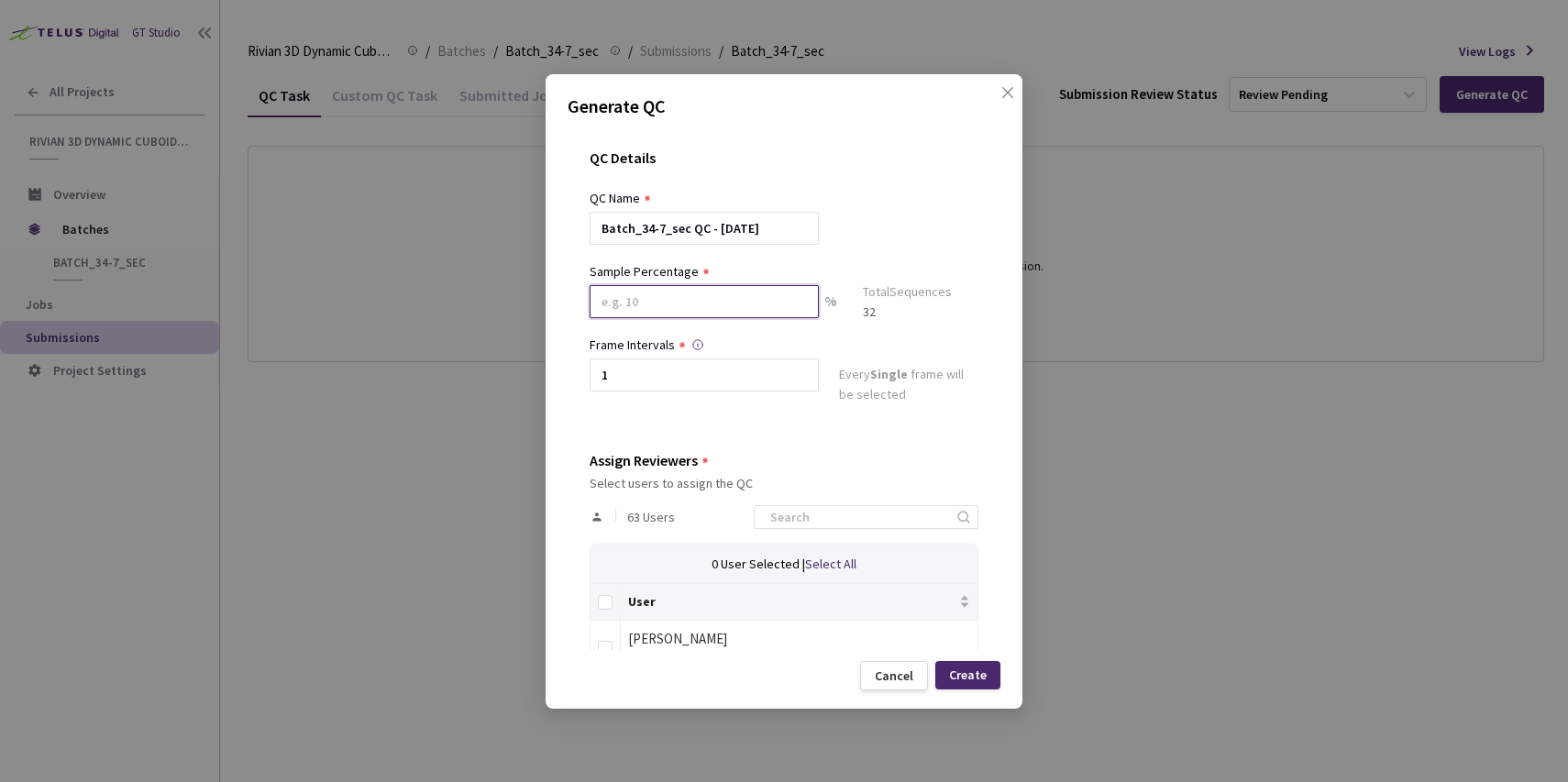
click at [681, 293] on input at bounding box center [704, 301] width 229 height 33
type input "60"
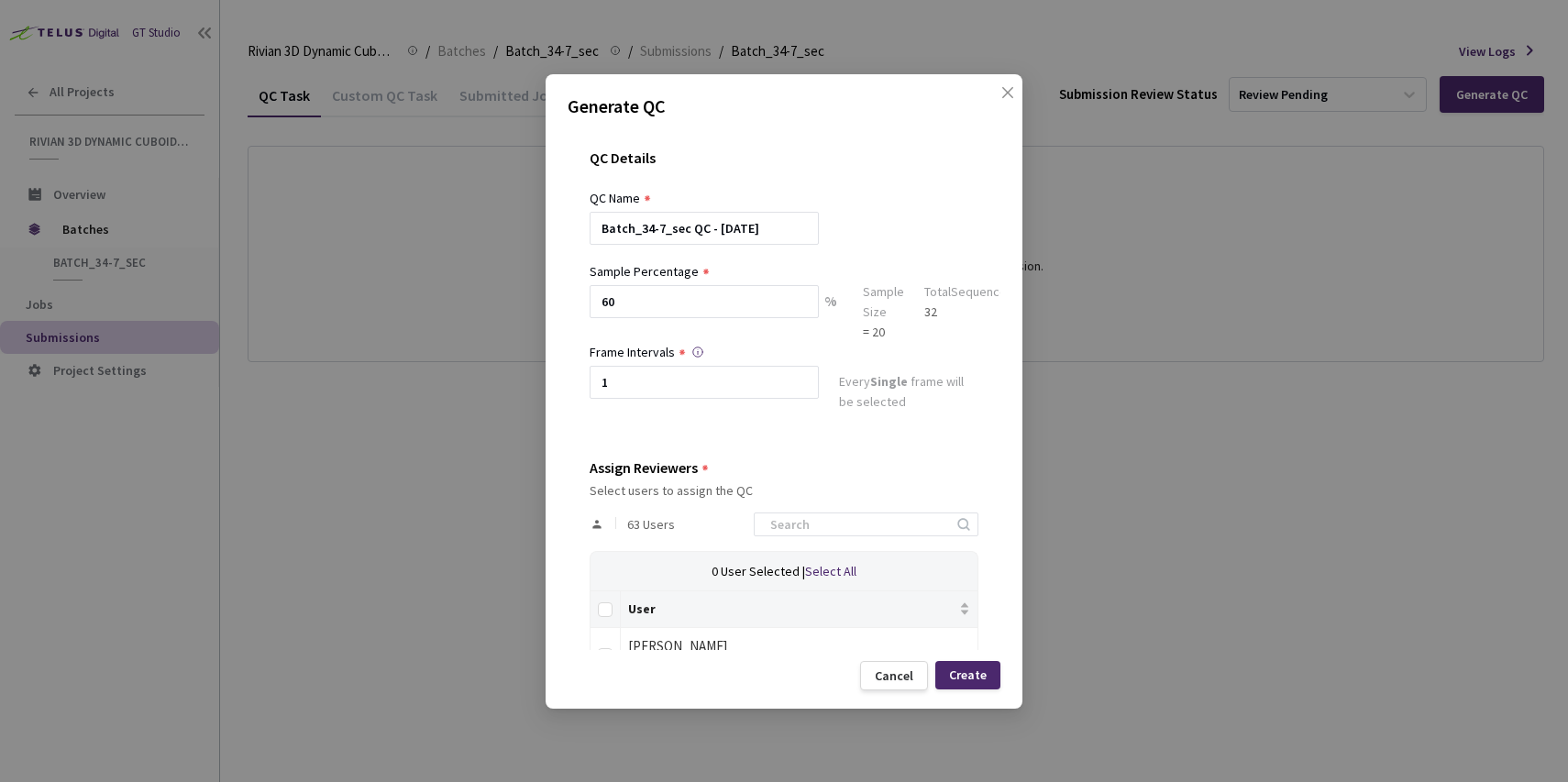
click at [822, 260] on div at bounding box center [784, 253] width 389 height 17
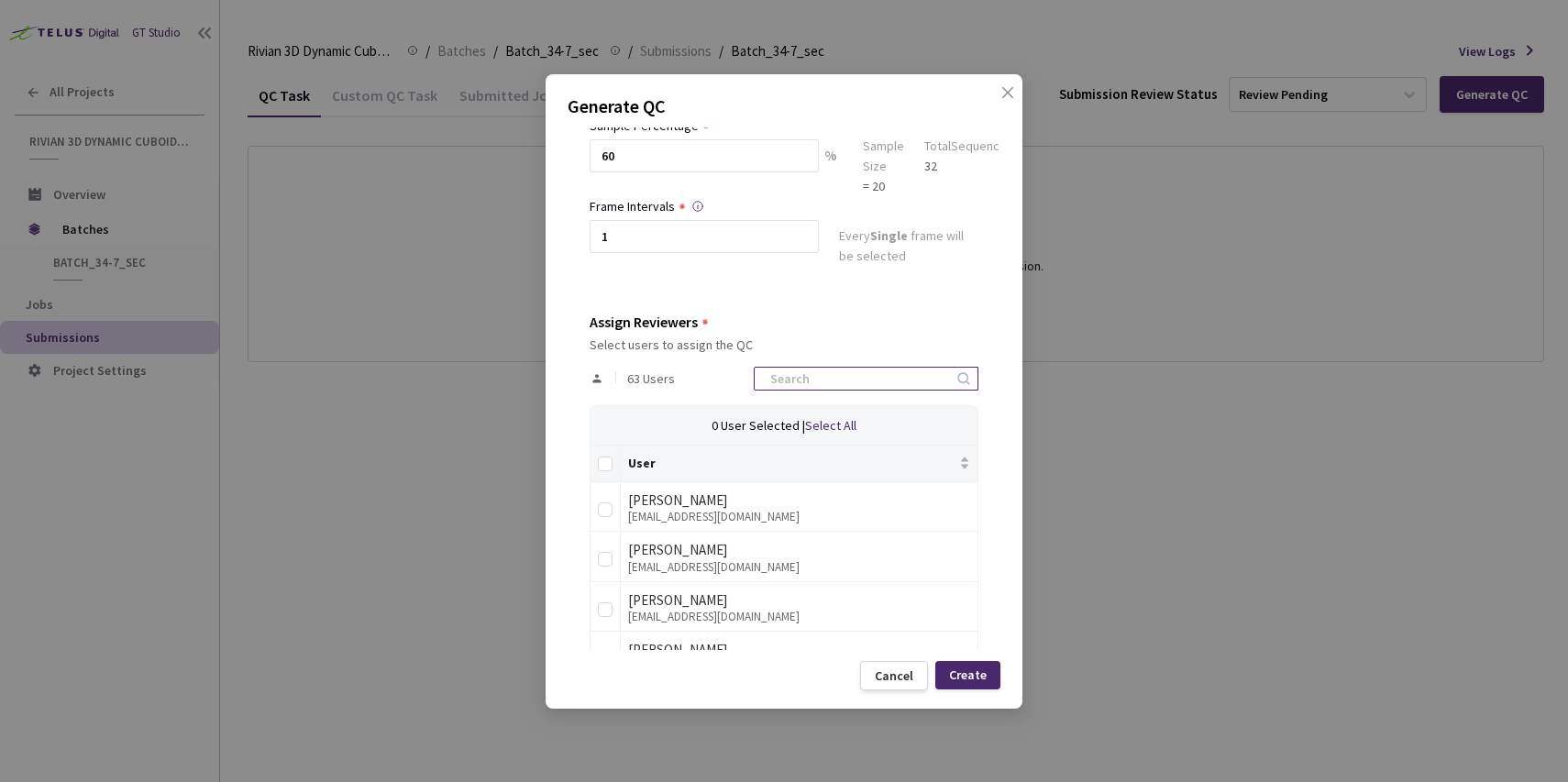
click at [845, 377] on input at bounding box center [857, 379] width 195 height 22
type input "rivian"
click at [606, 462] on input "Select all" at bounding box center [605, 465] width 15 height 15
checkbox input "true"
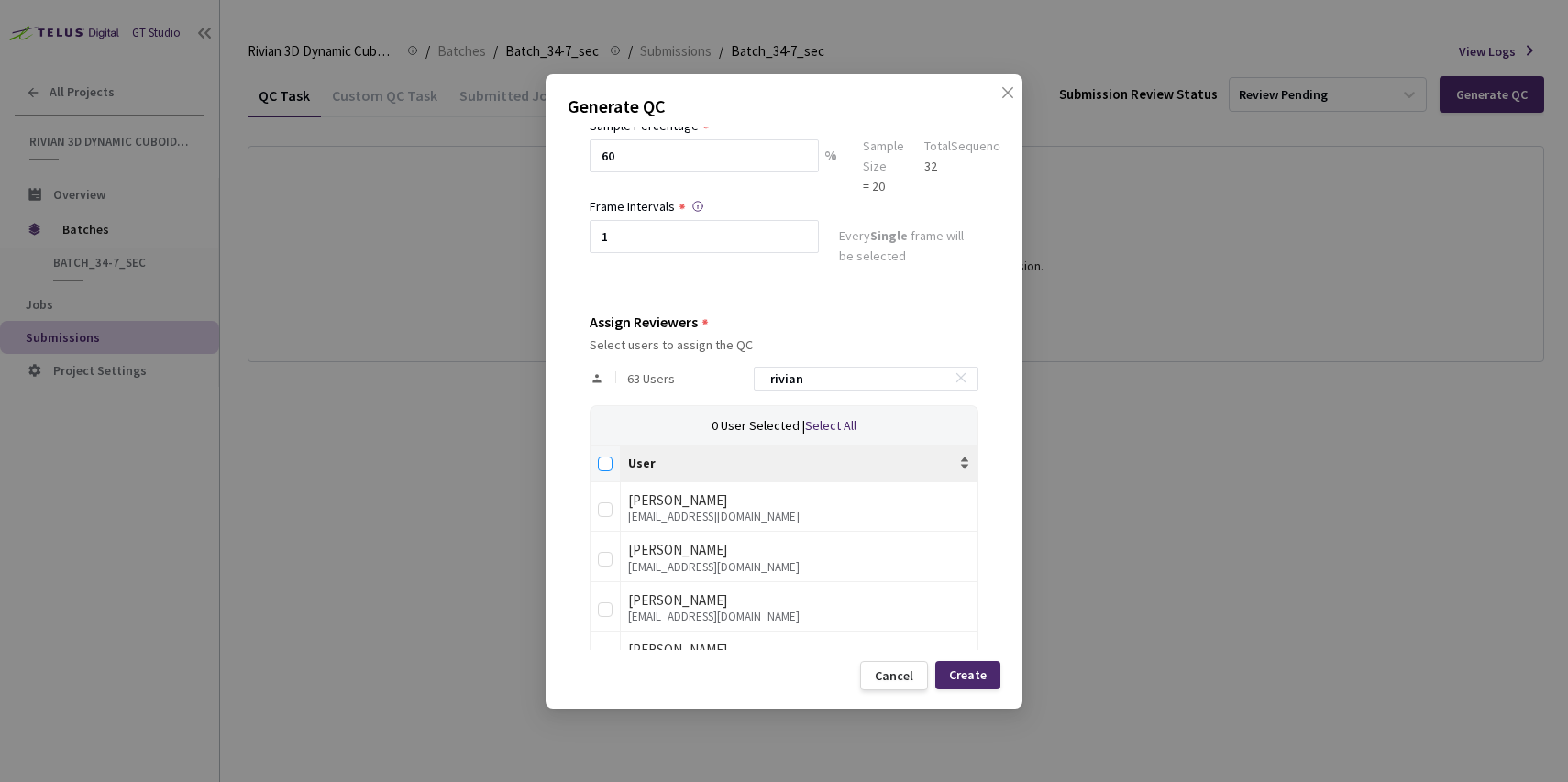
checkbox input "true"
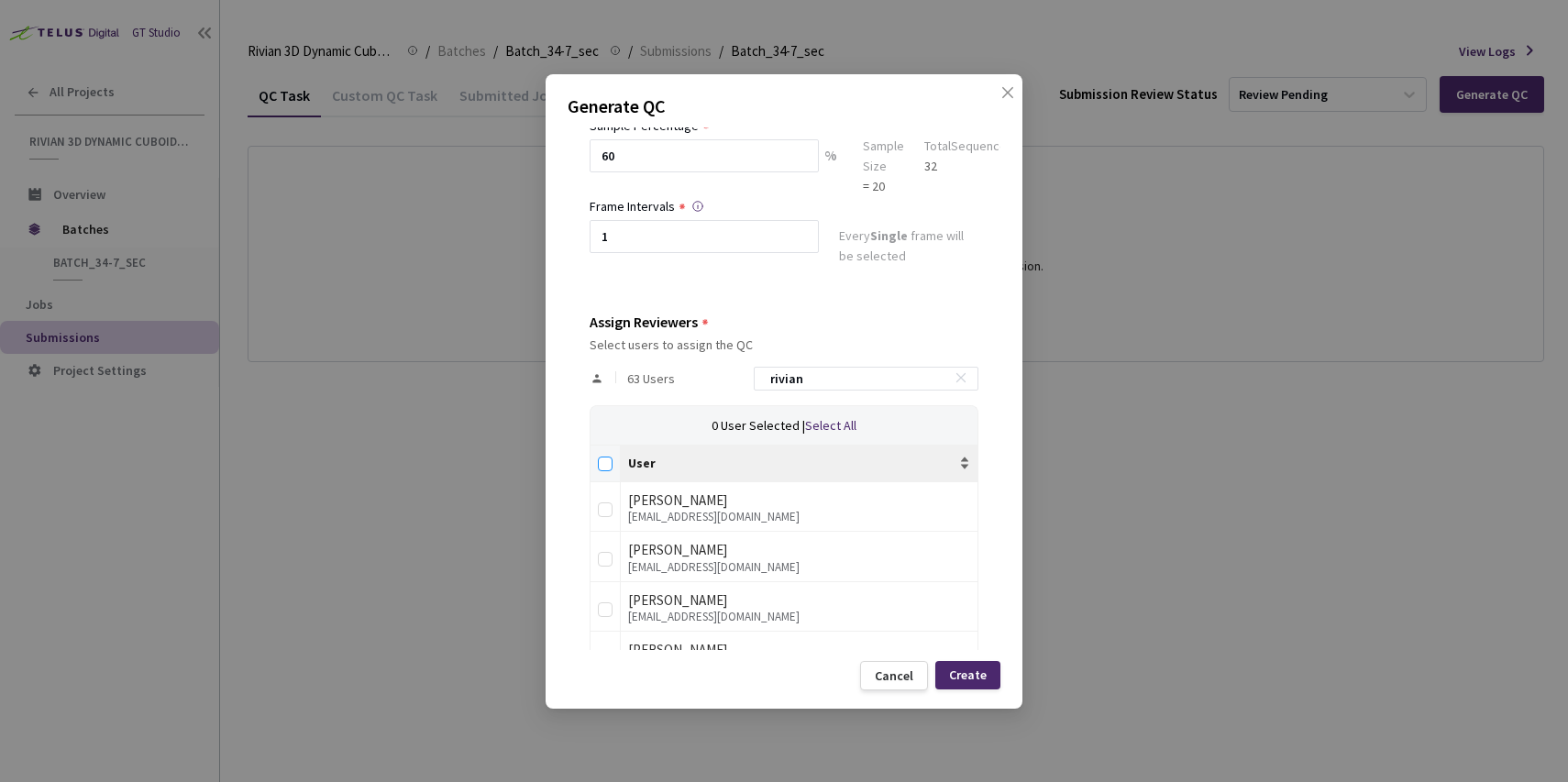
checkbox input "true"
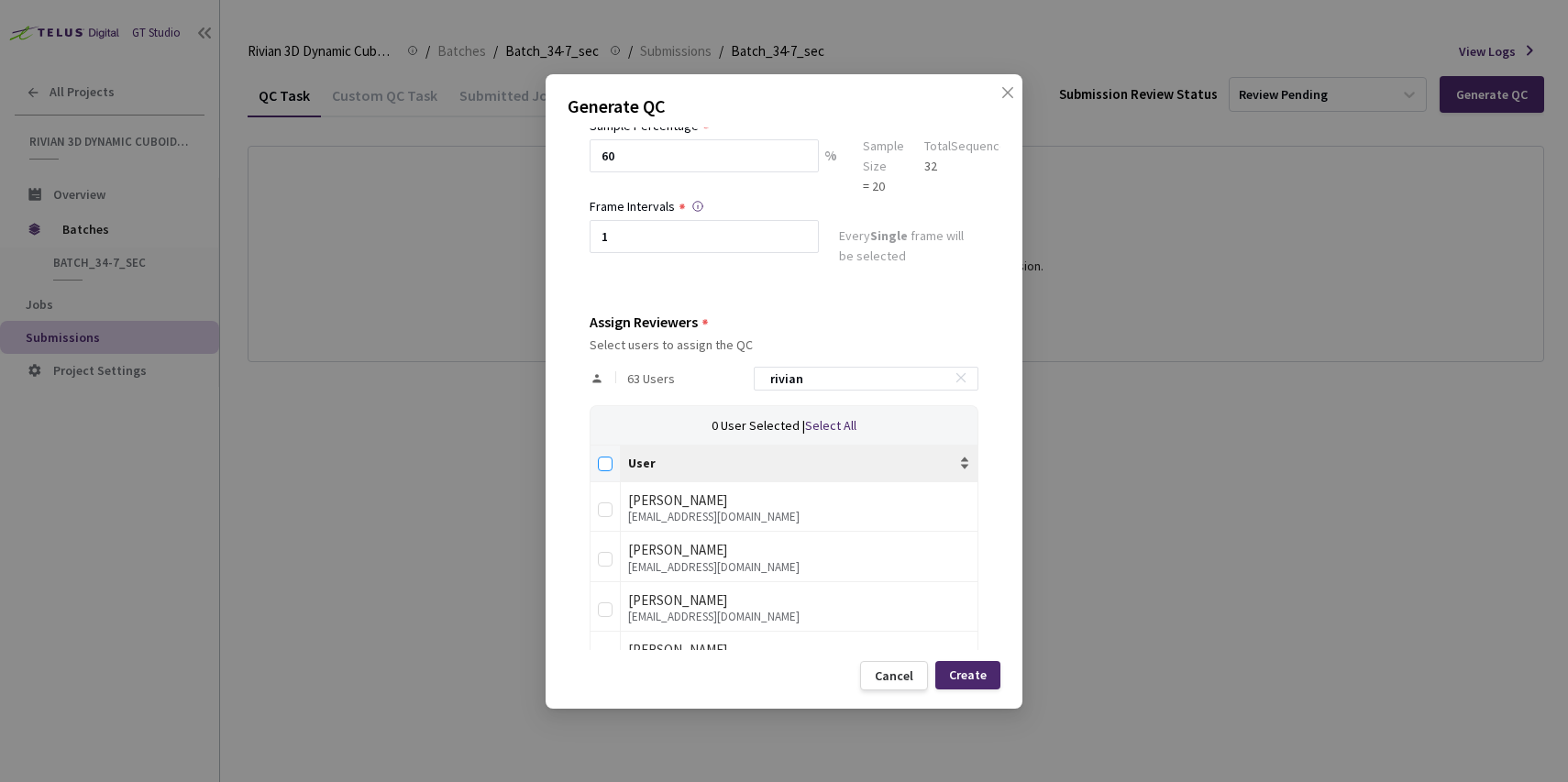
checkbox input "true"
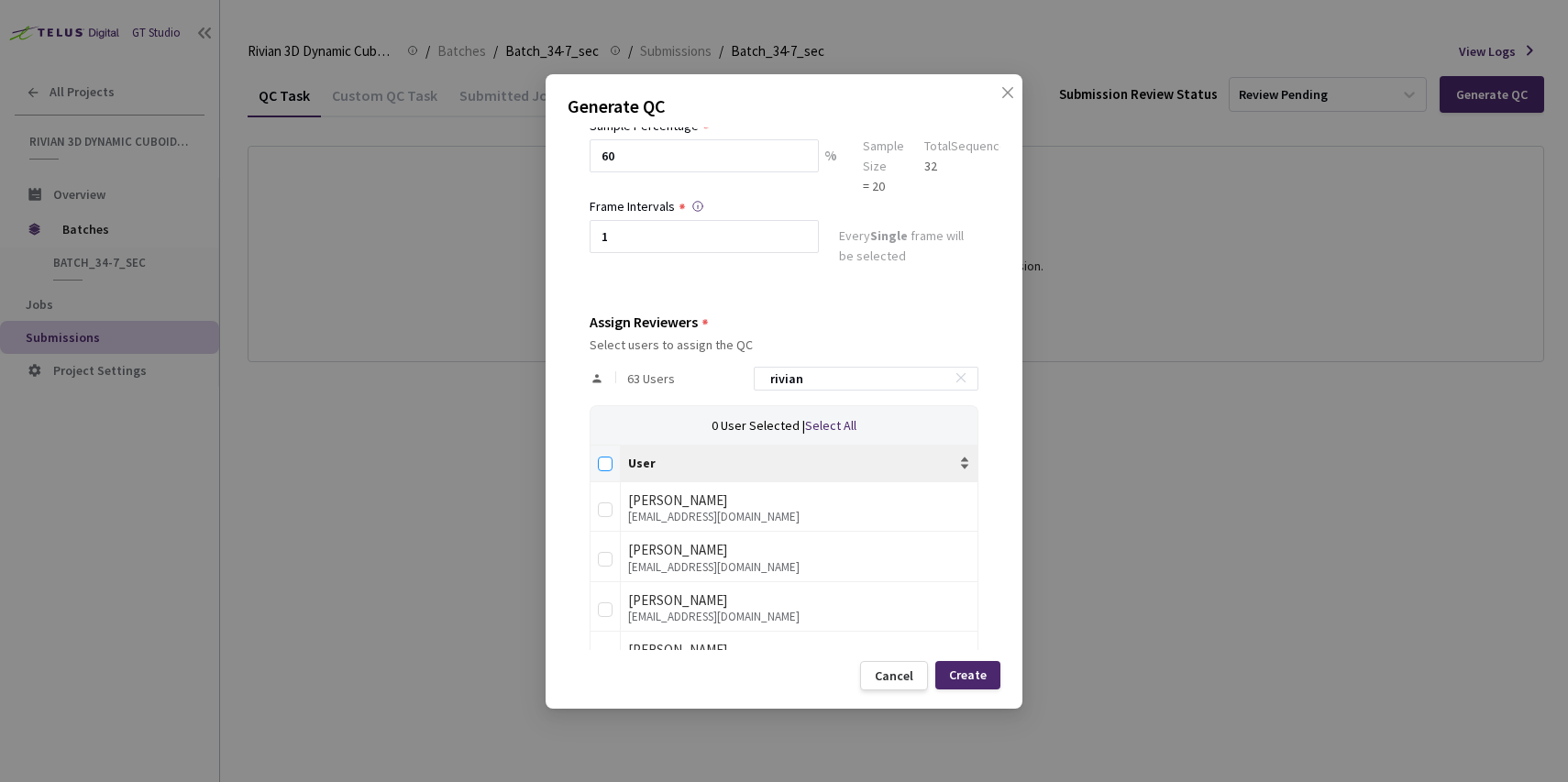
checkbox input "true"
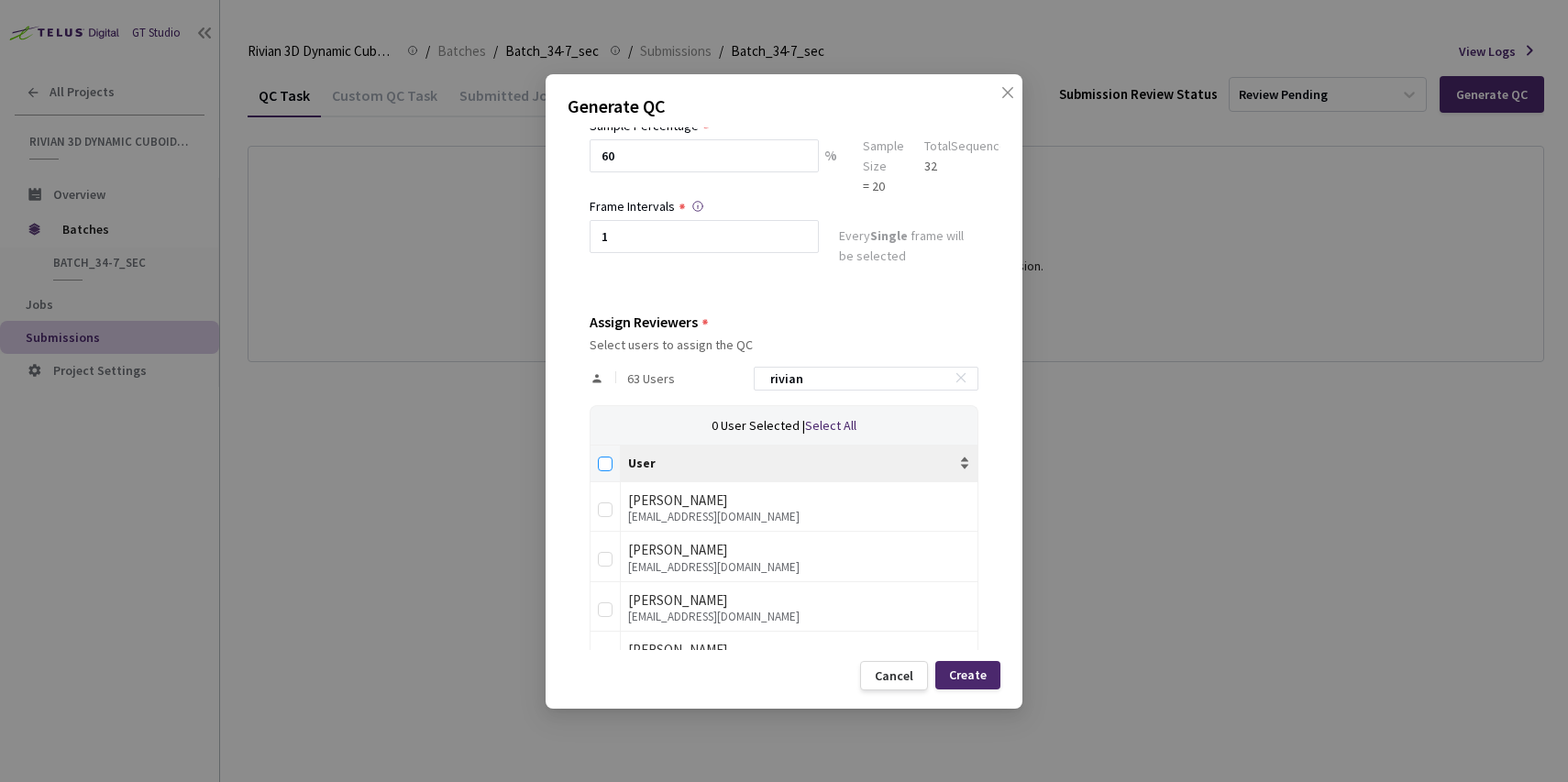
checkbox input "true"
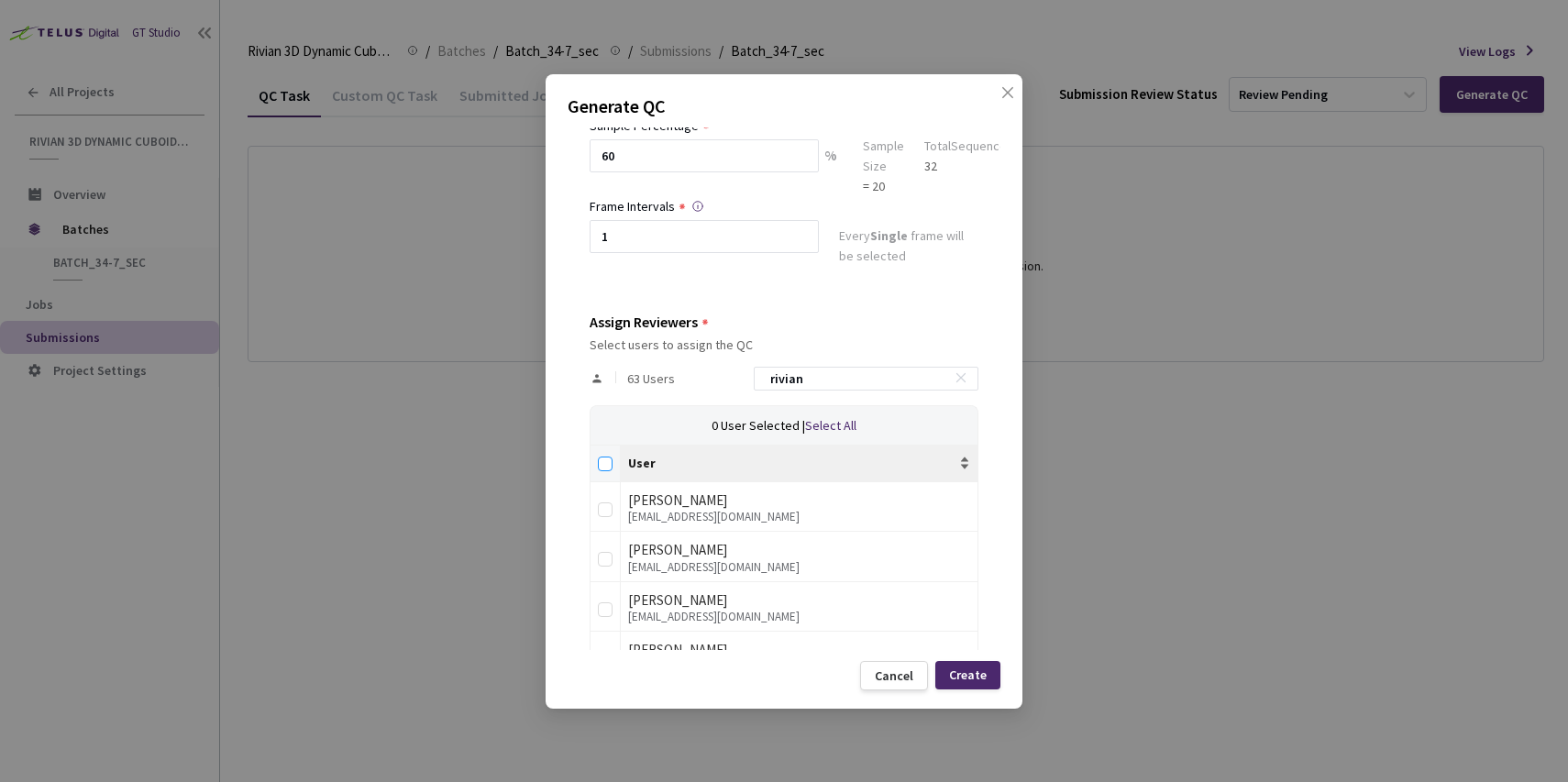
checkbox input "true"
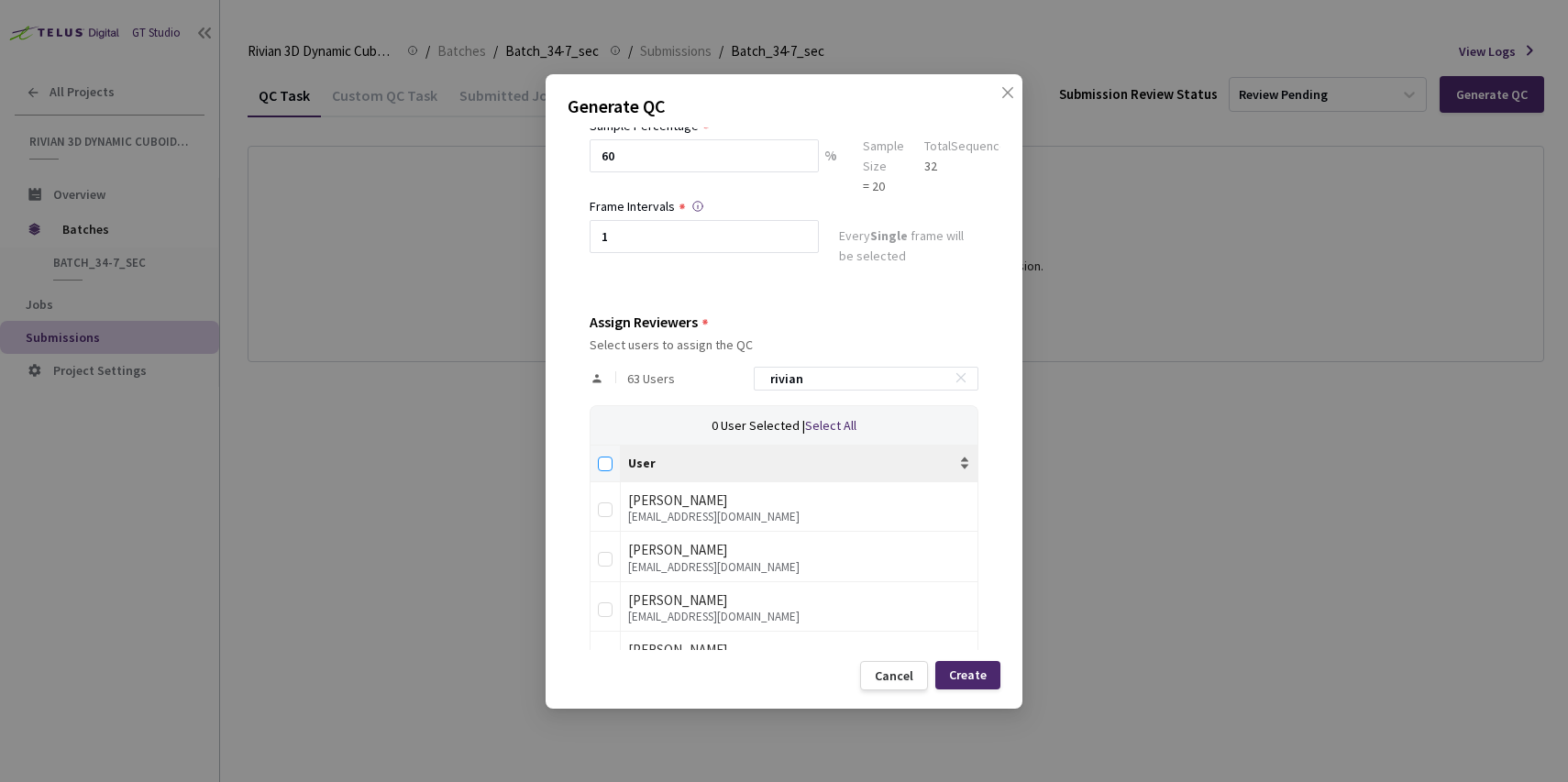
checkbox input "true"
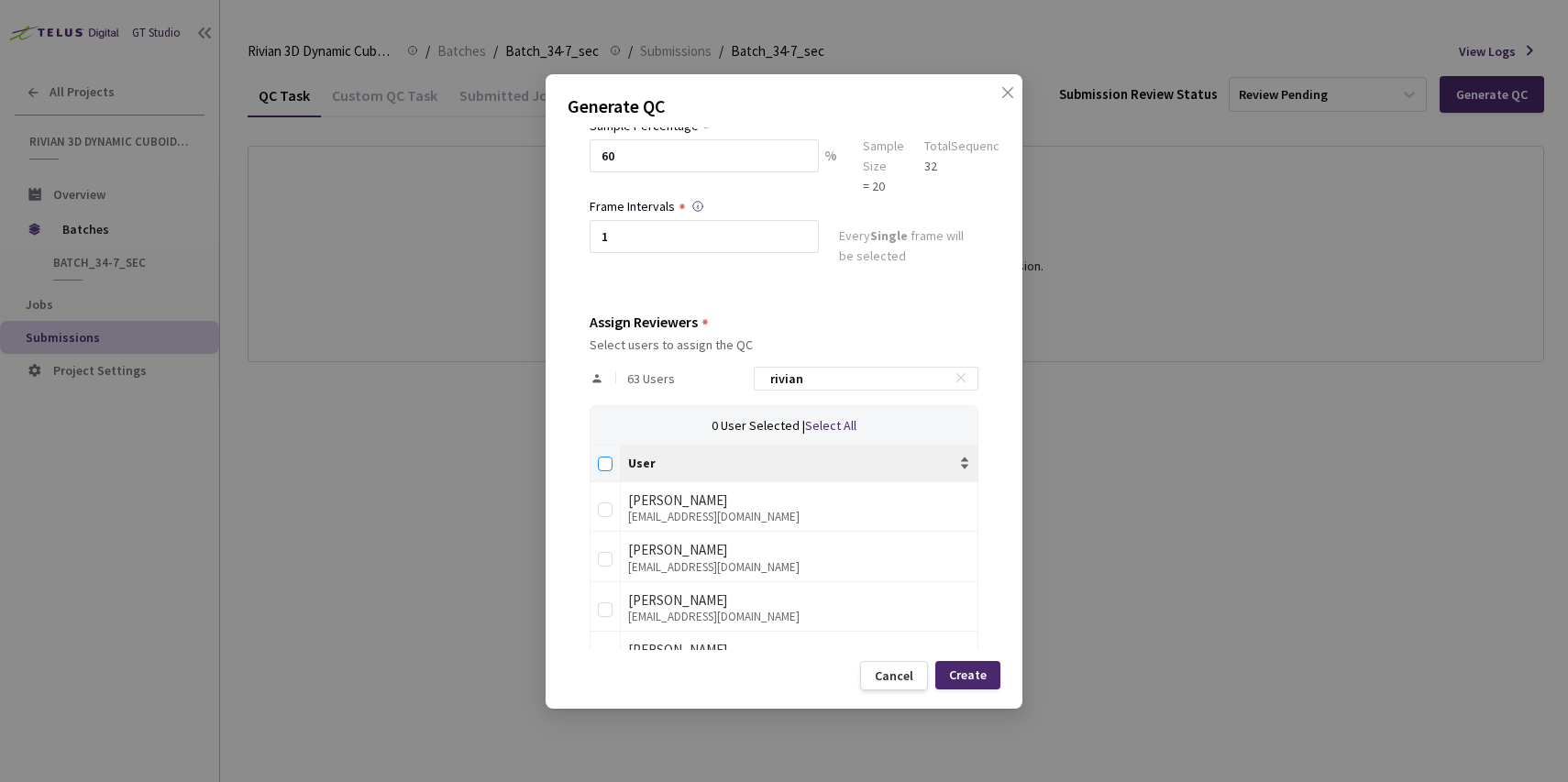
checkbox input "true"
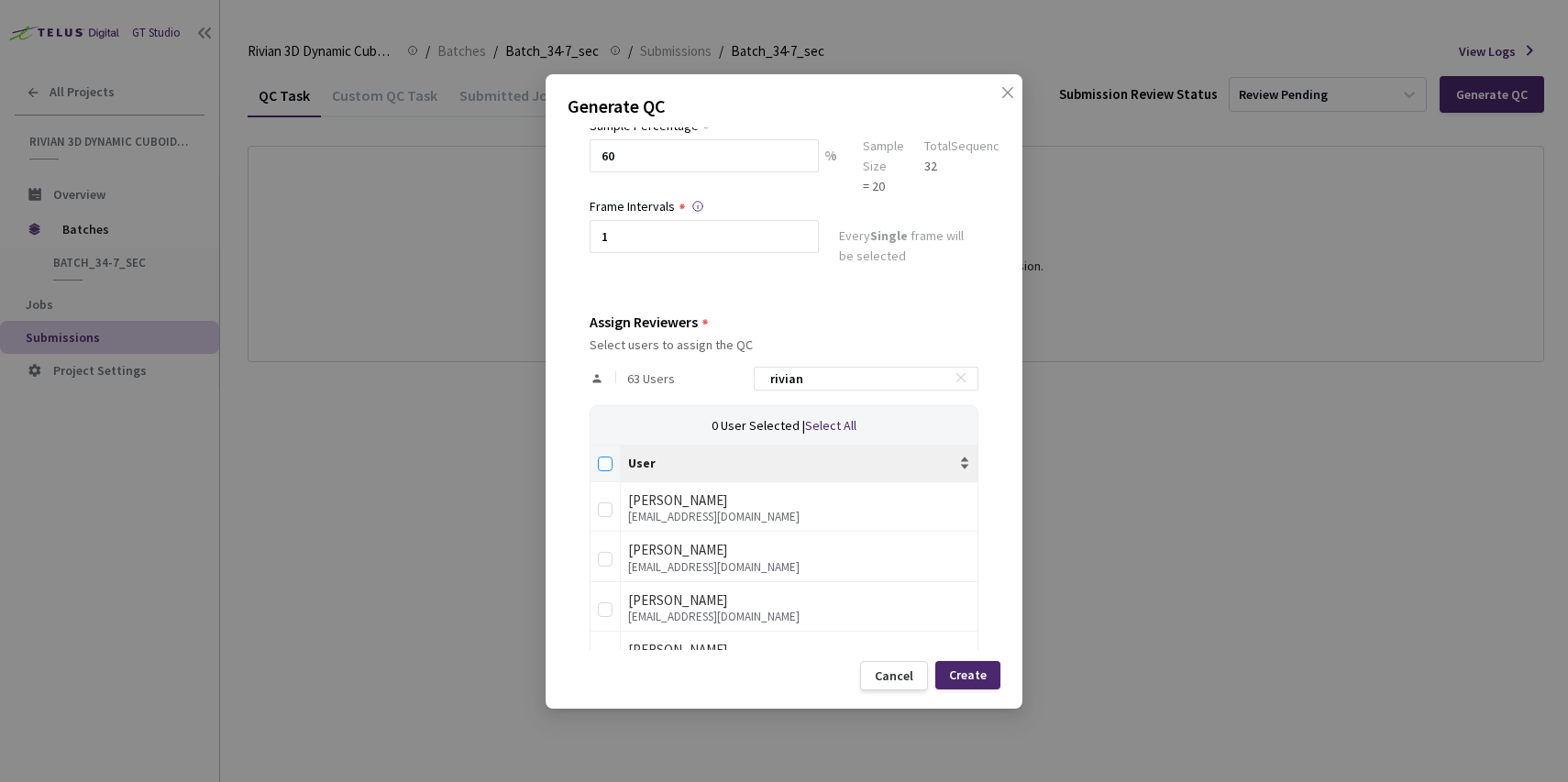
checkbox input "true"
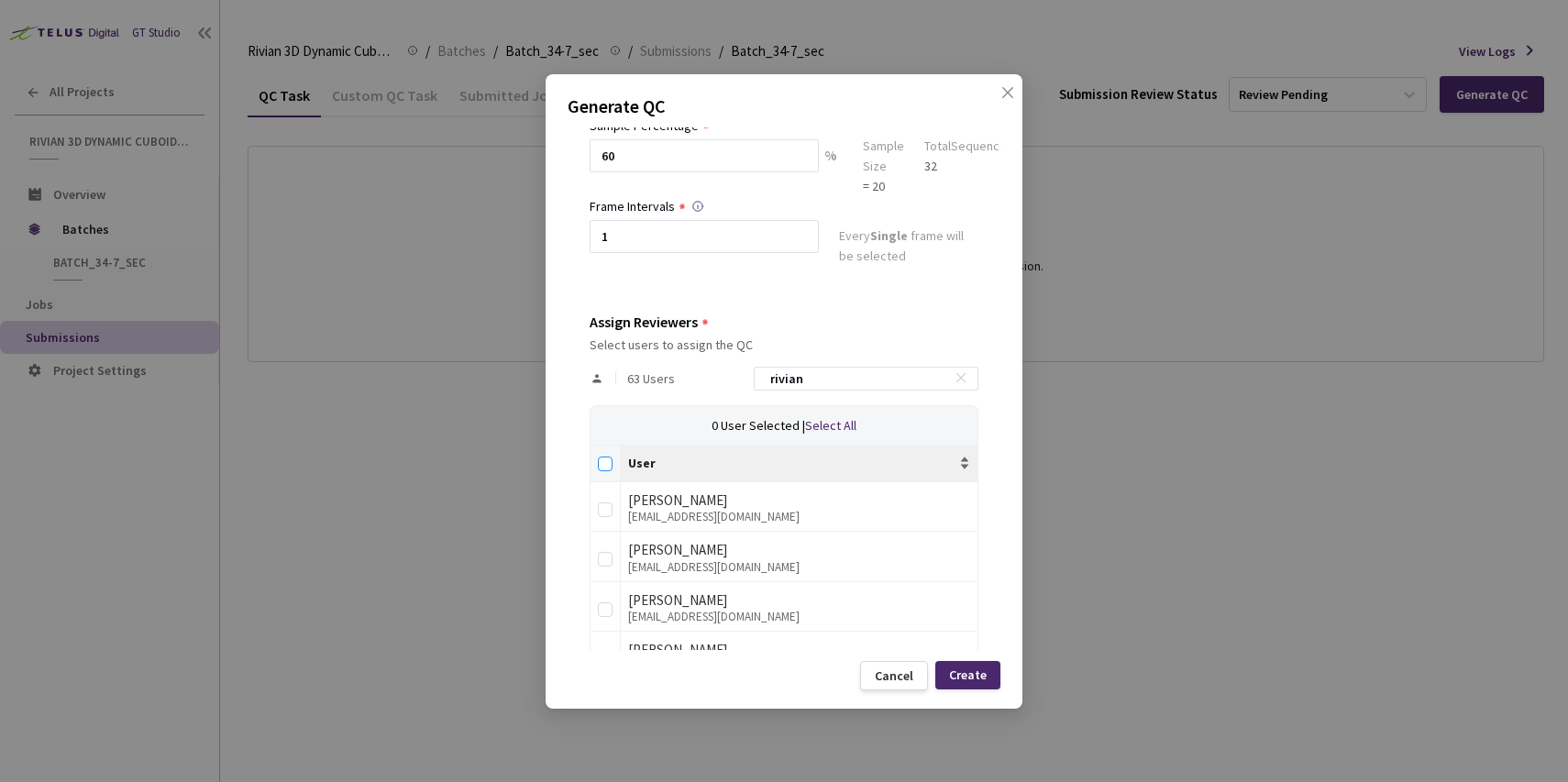
checkbox input "true"
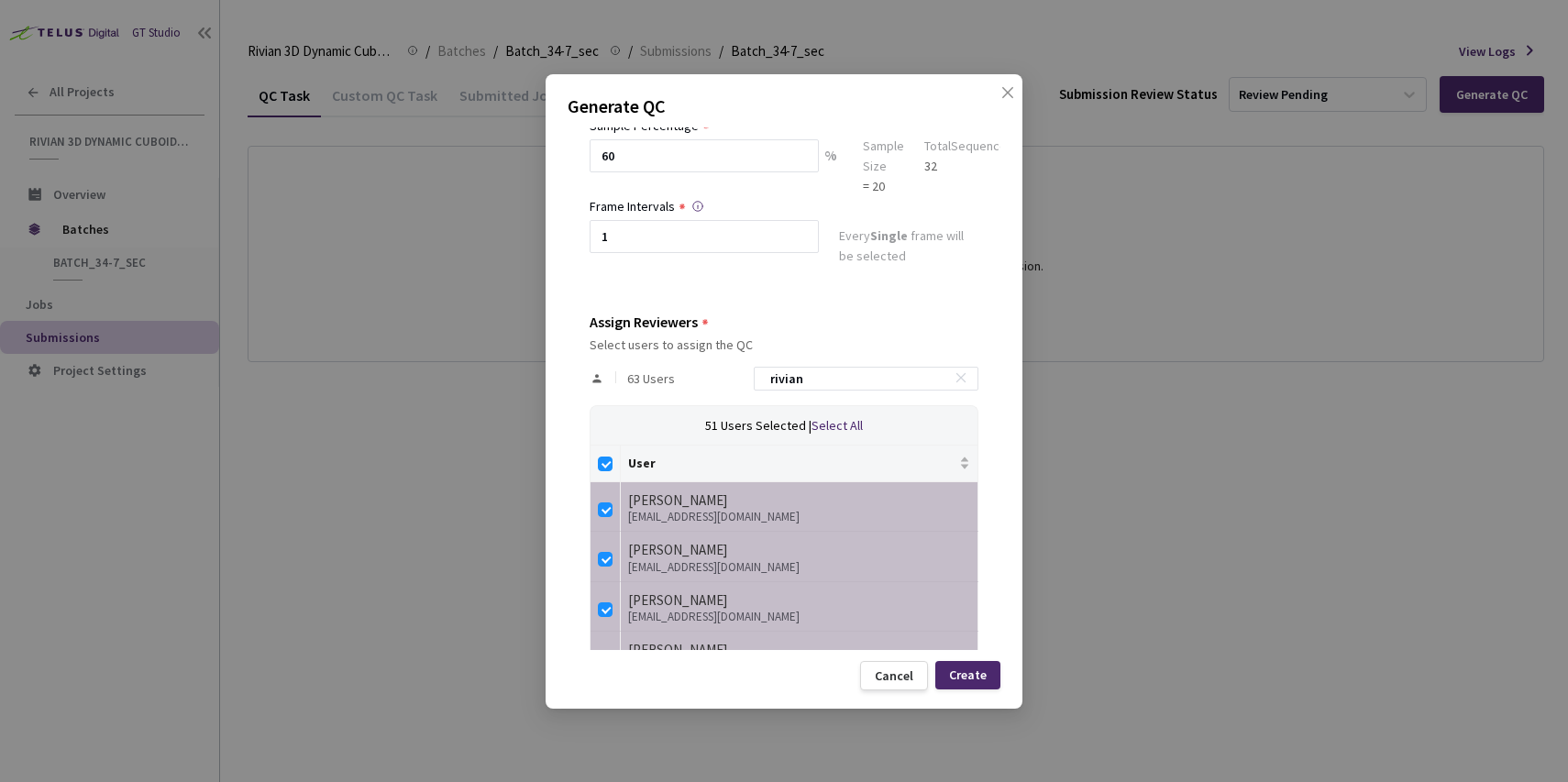
click at [873, 310] on div "QC Details QC Name Batch_34-7_sec QC - 10 Sep, 2025 Sample Percentage 60 % Samp…" at bounding box center [784, 389] width 433 height 523
click at [962, 667] on div "Create" at bounding box center [968, 675] width 37 height 15
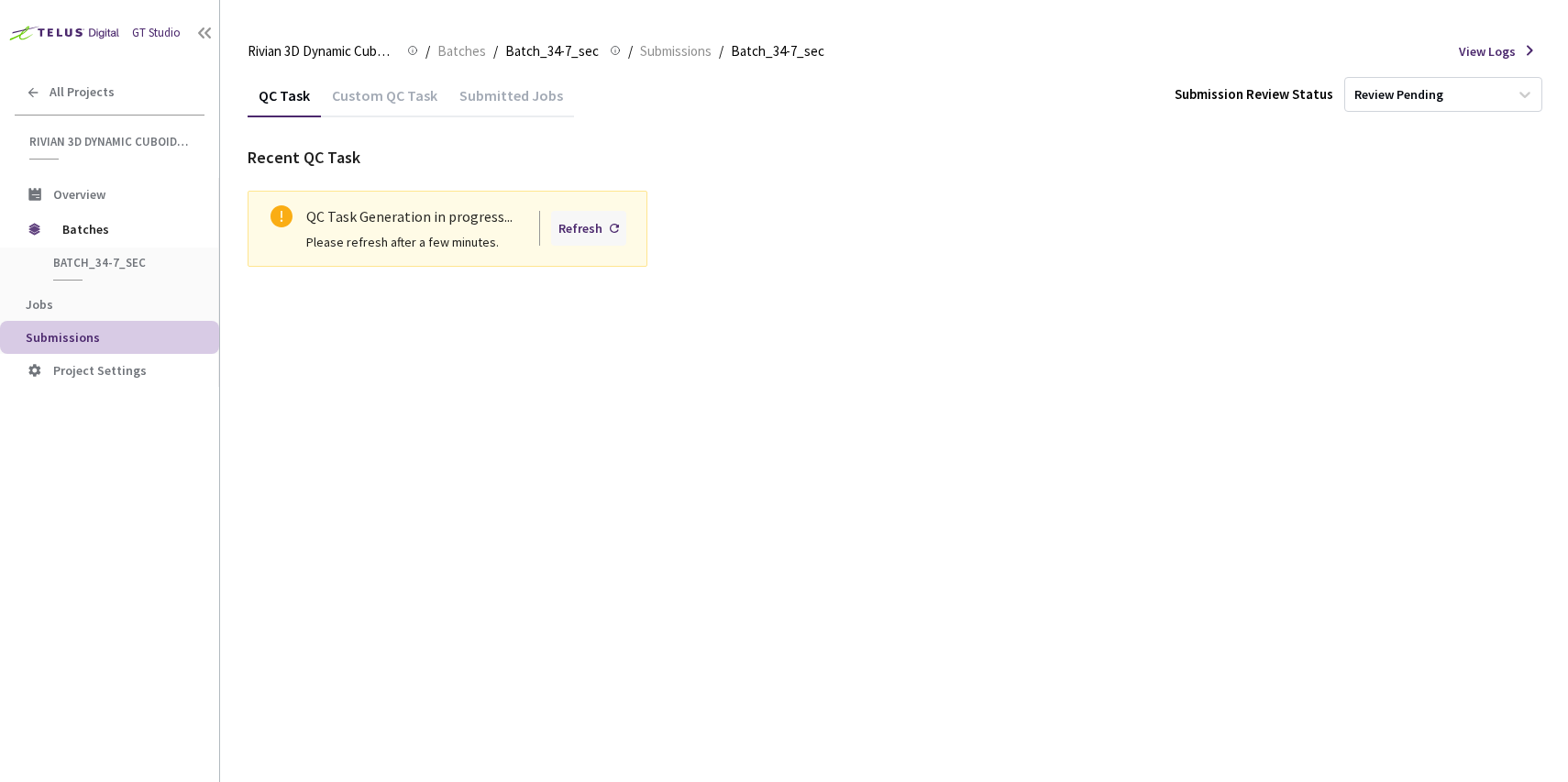
click at [562, 230] on div "Refresh" at bounding box center [580, 229] width 44 height 20
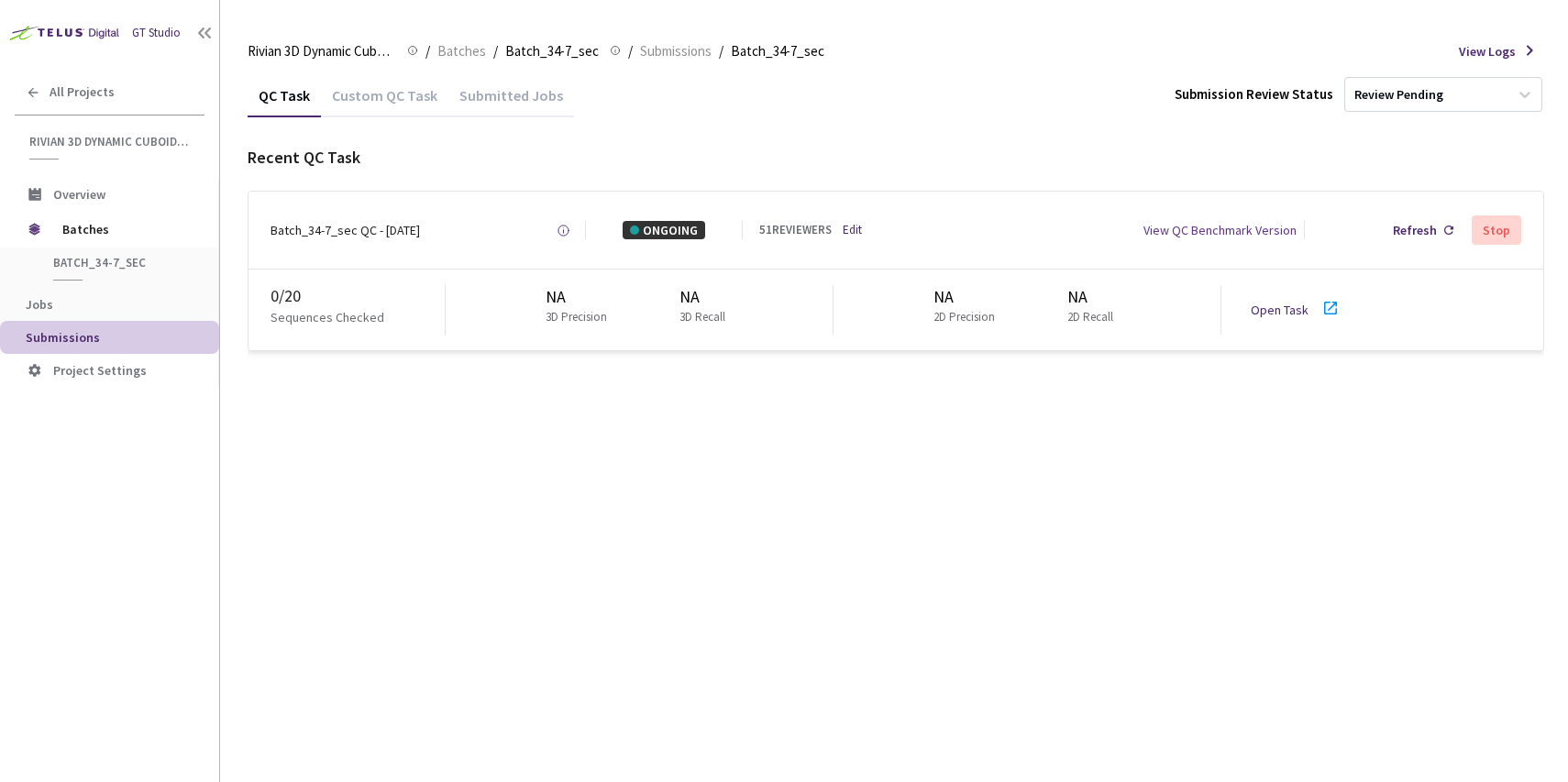
click at [531, 479] on div "QC Task Custom QC Task Submitted Jobs Submission Review Status Review Pending R…" at bounding box center [895, 428] width 1296 height 709
click at [462, 51] on span "Batches" at bounding box center [462, 51] width 48 height 22
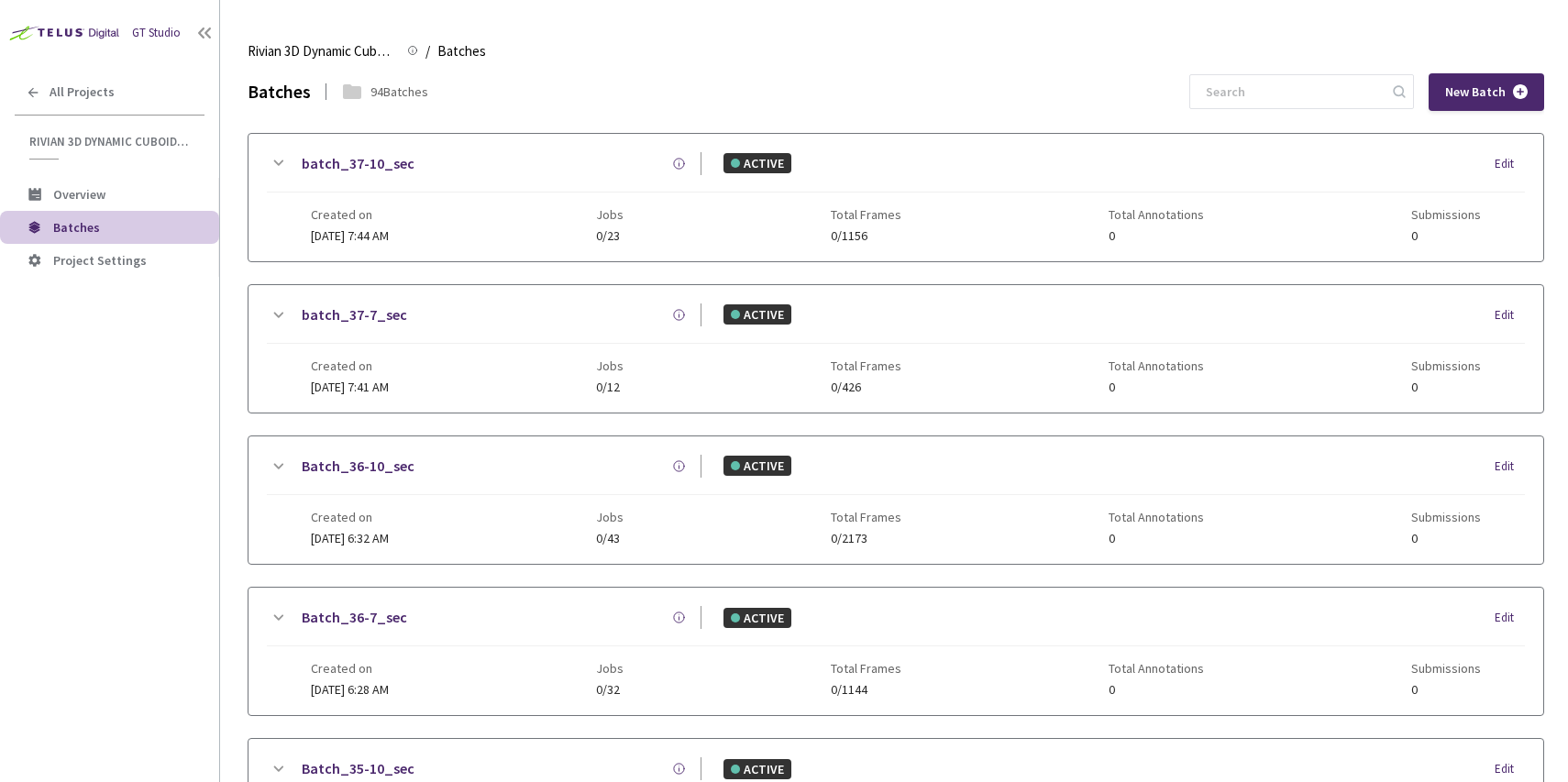
click at [1371, 106] on input at bounding box center [1293, 91] width 195 height 33
paste input "34-10"
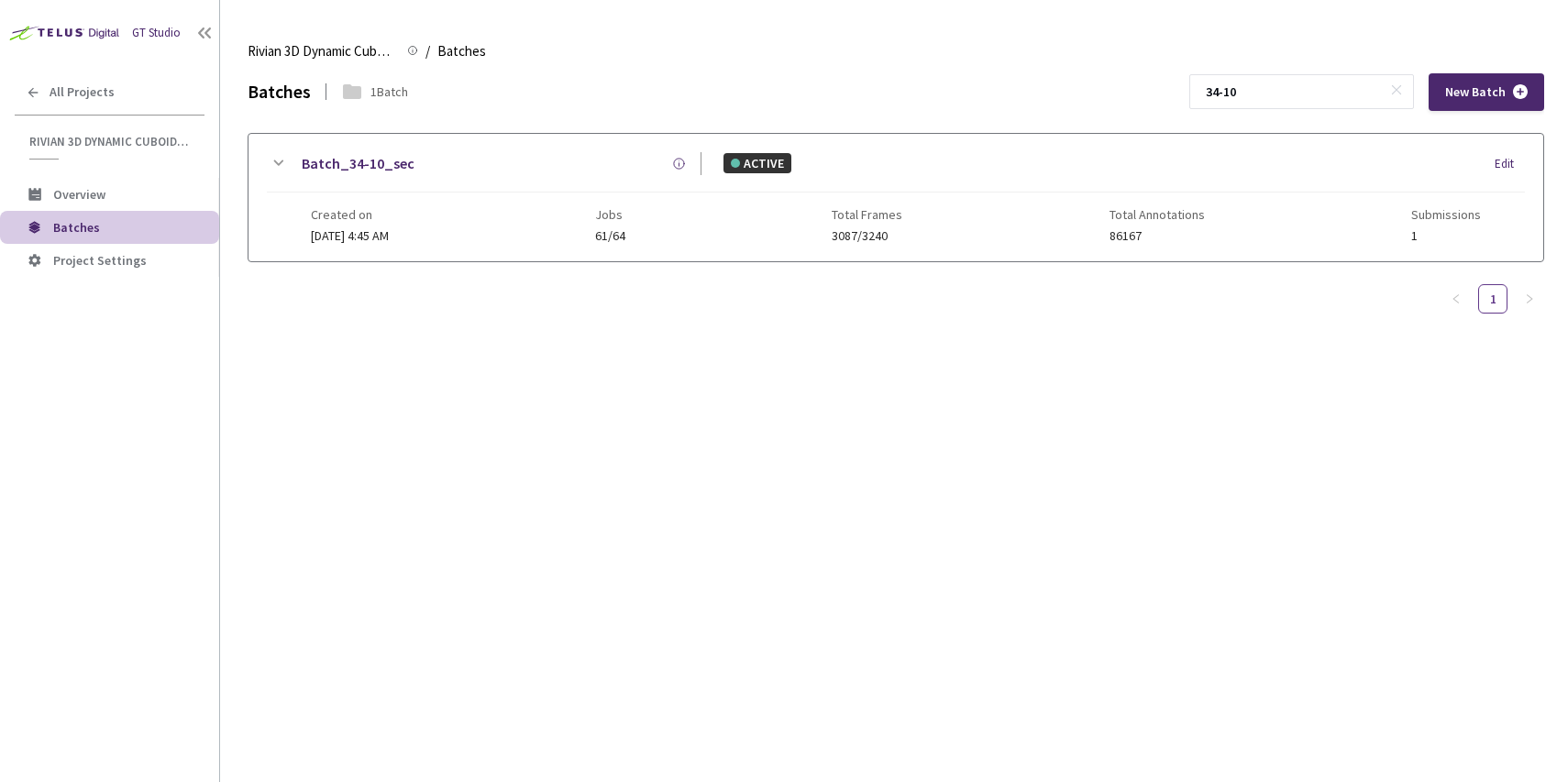
type input "34-10"
click at [538, 200] on div "Created on 20 Aug, 2025 at 4:45 AM Jobs 61/64 Total Frames 3087/3240 Total Anno…" at bounding box center [895, 218] width 1170 height 50
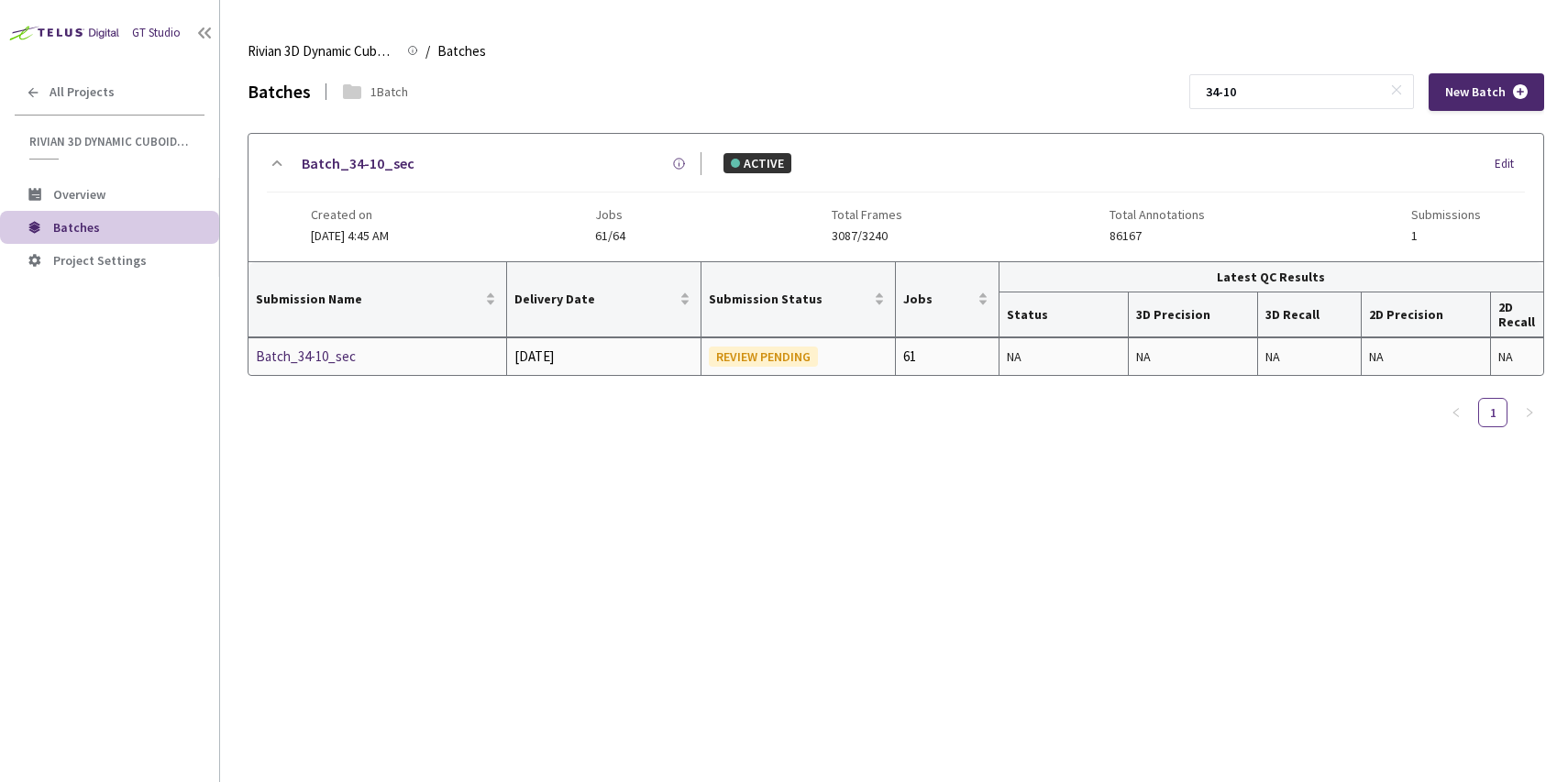
click at [297, 344] on td "Batch_34-10_sec" at bounding box center [378, 357] width 259 height 36
click at [295, 356] on div "Batch_34-10_sec" at bounding box center [353, 357] width 194 height 22
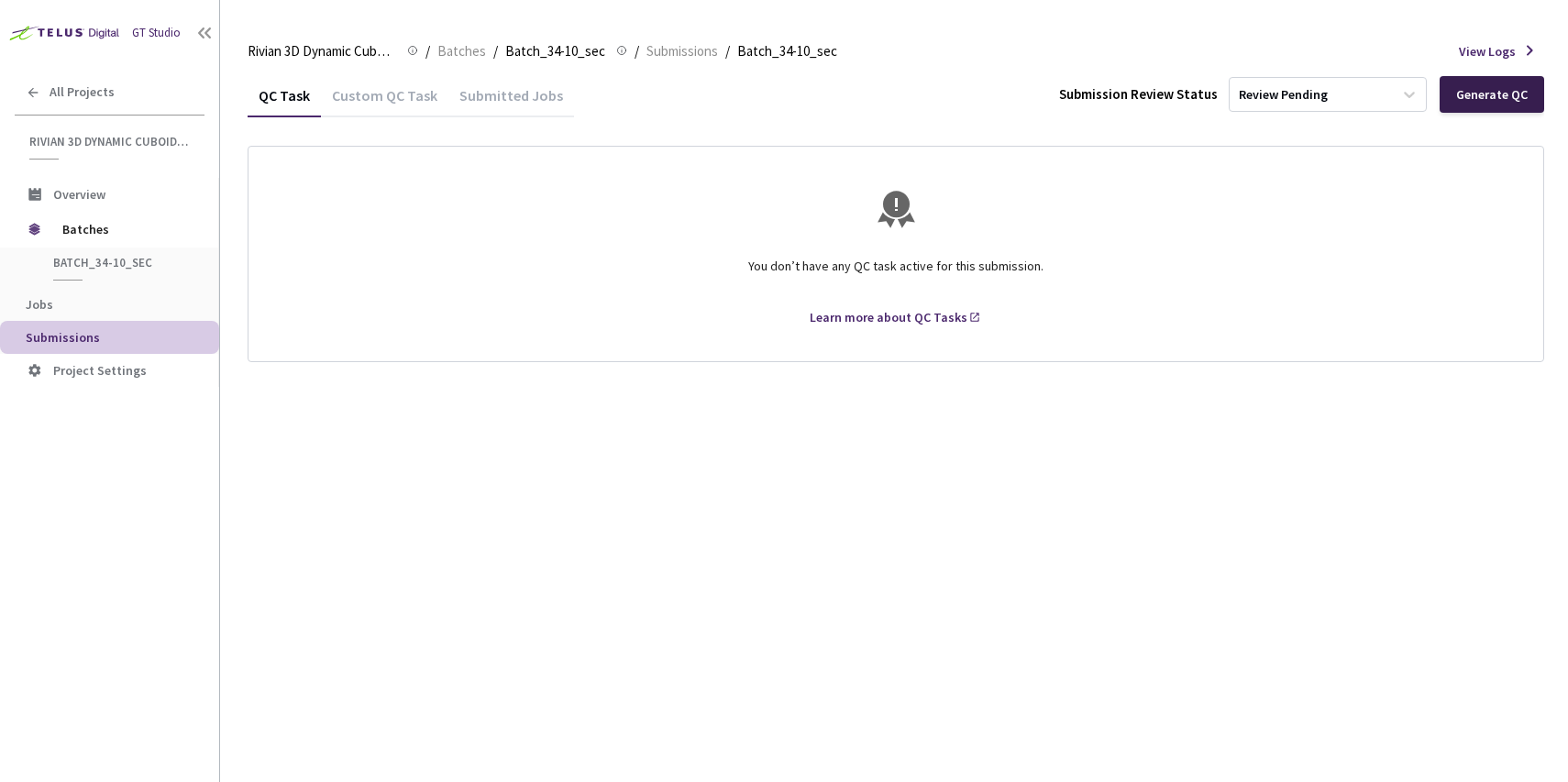
click at [1460, 100] on div "Generate QC" at bounding box center [1492, 95] width 72 height 15
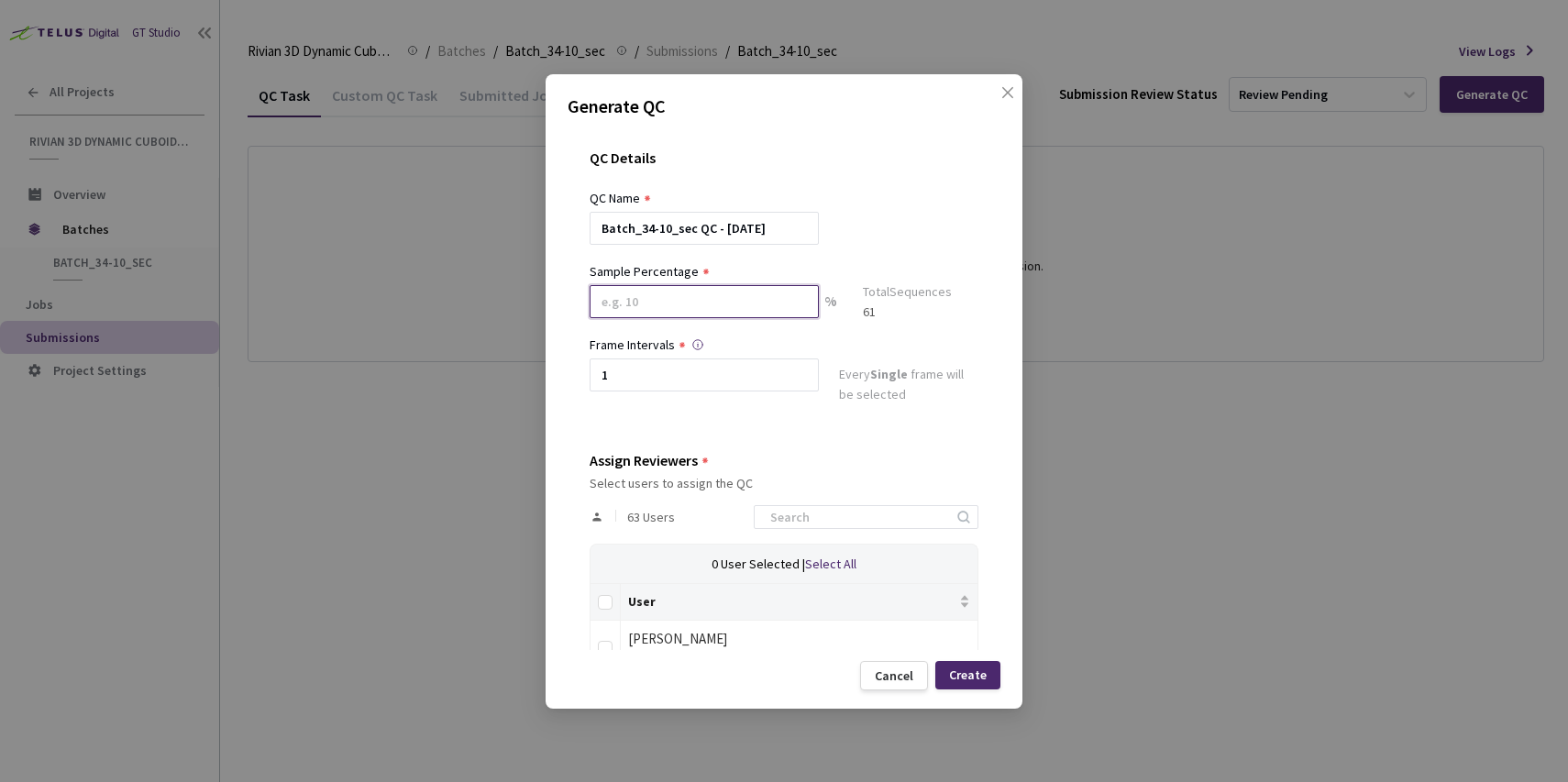
click at [671, 298] on input at bounding box center [704, 301] width 229 height 33
type input "60"
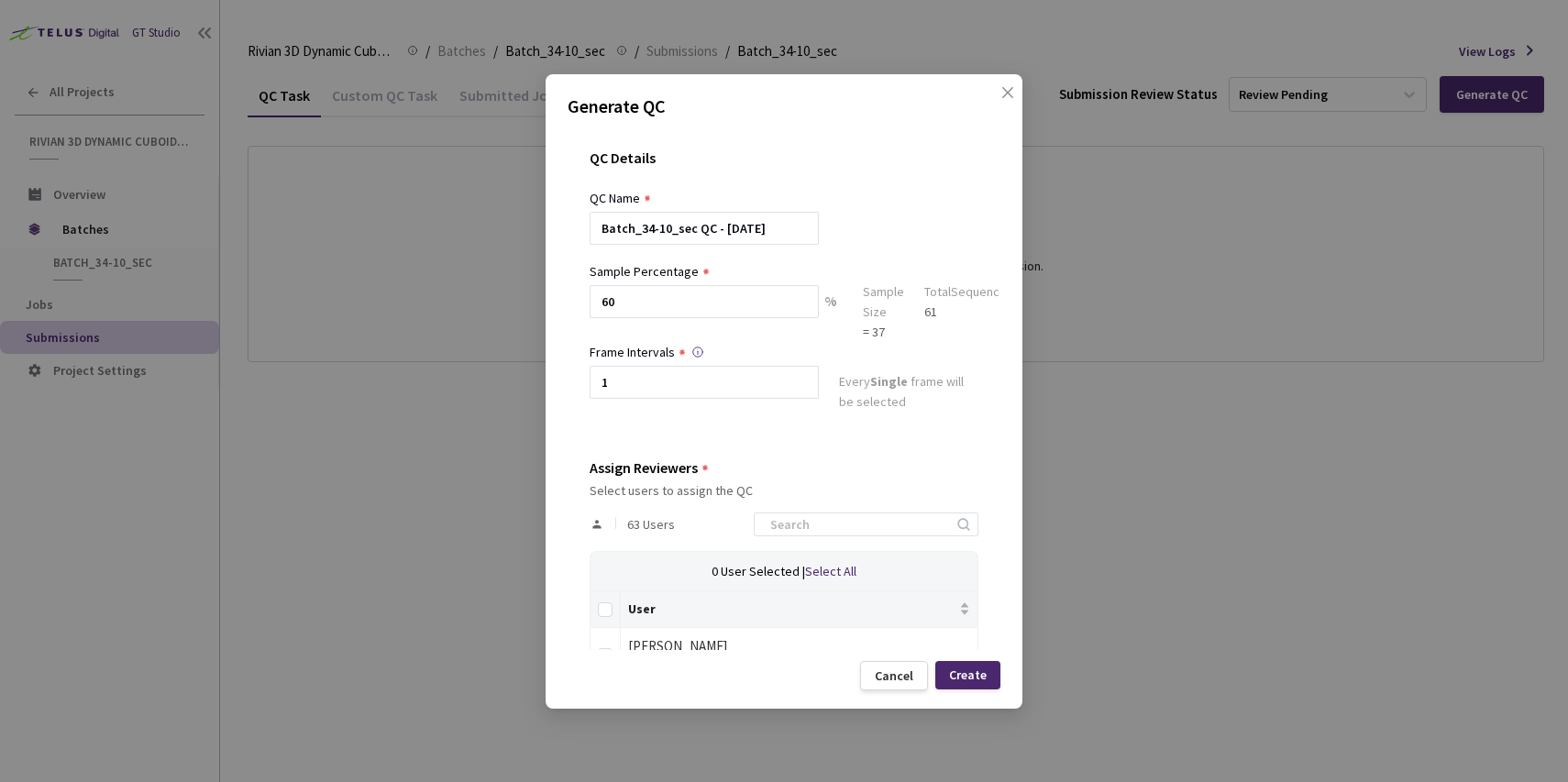
click at [894, 198] on div "QC Name" at bounding box center [784, 198] width 389 height 20
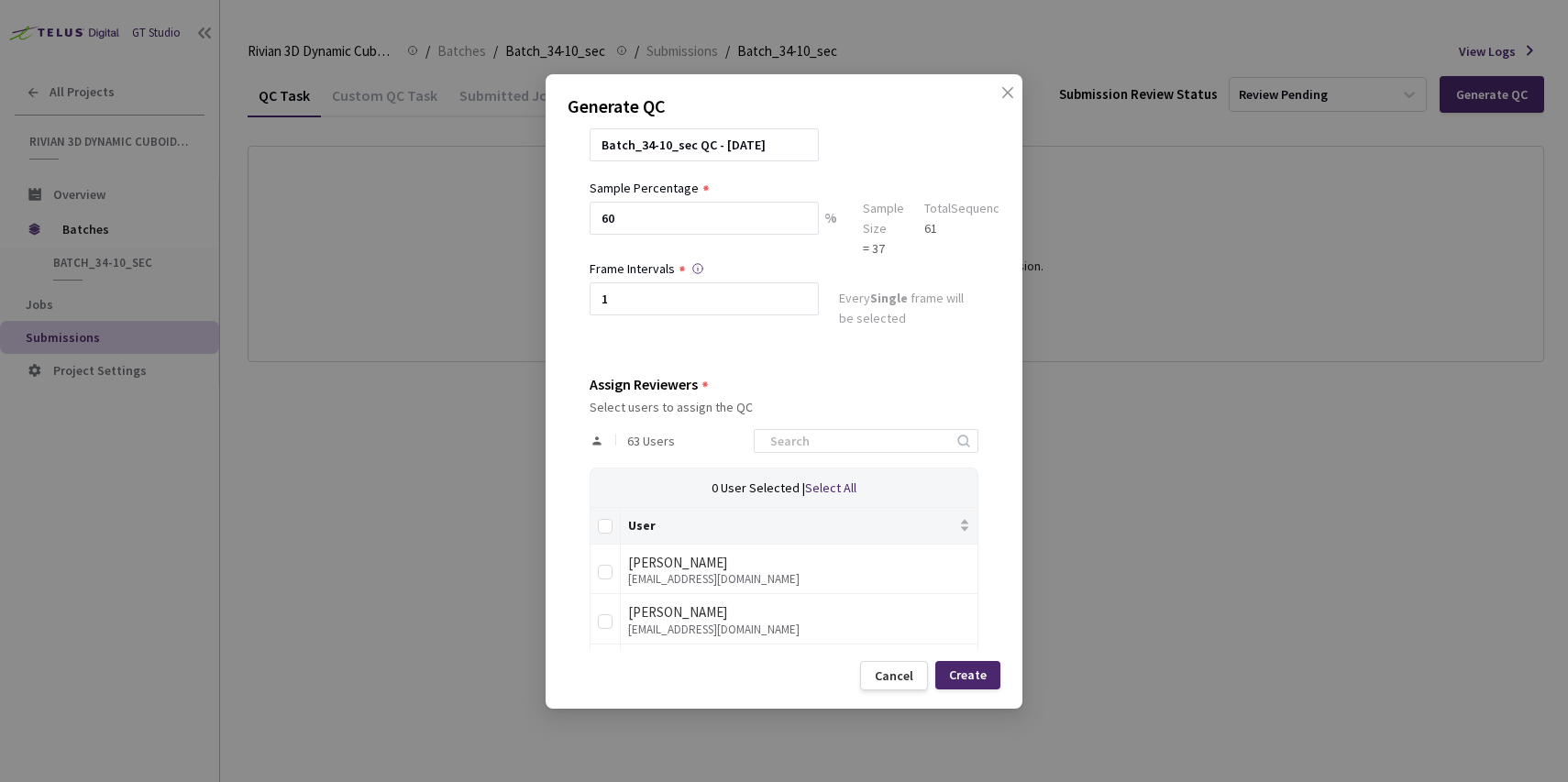
scroll to position [163, 0]
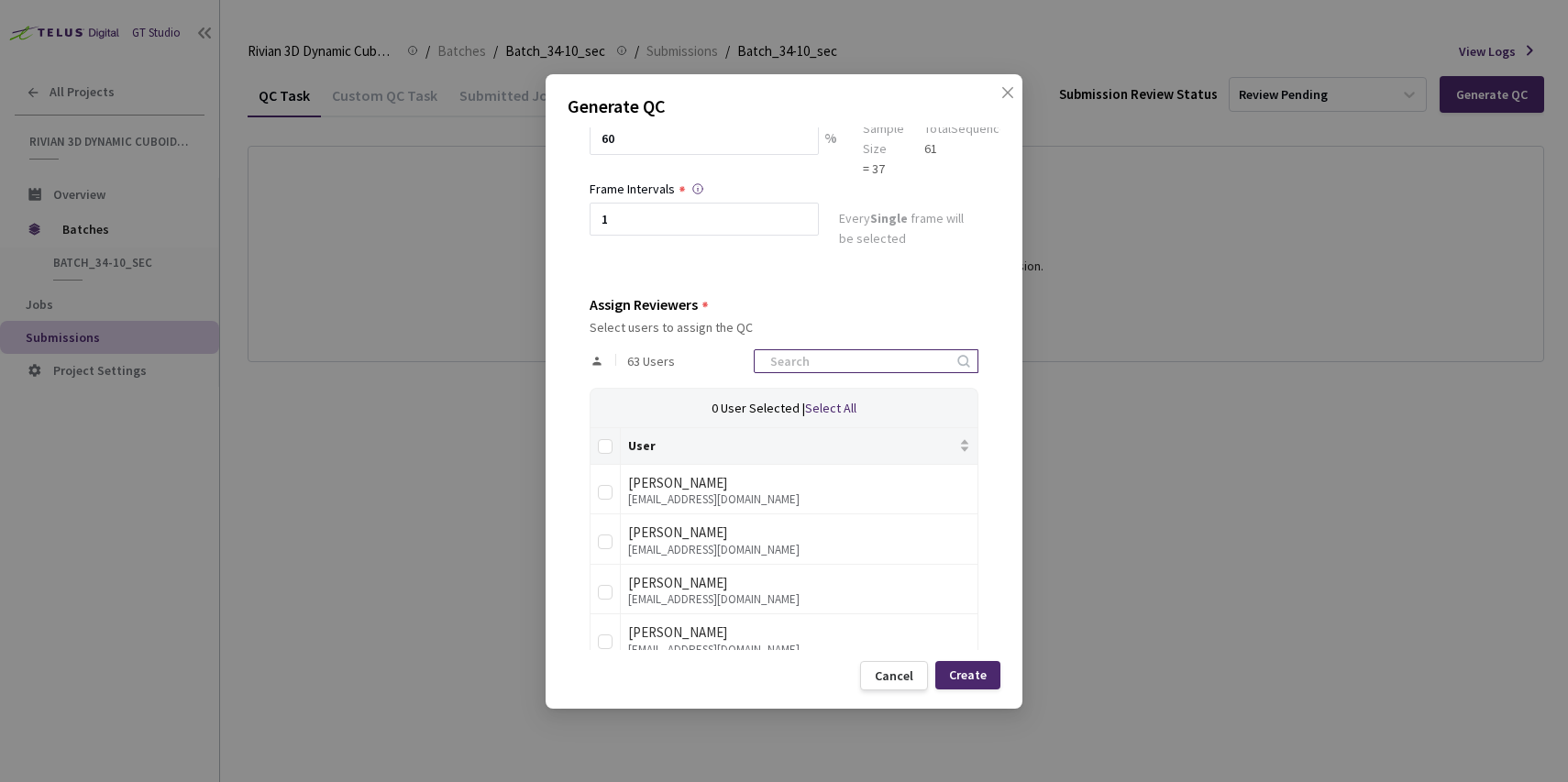
click at [837, 371] on input at bounding box center [857, 361] width 195 height 22
type input "rivian"
click at [606, 446] on input "Select all" at bounding box center [605, 447] width 15 height 15
checkbox input "true"
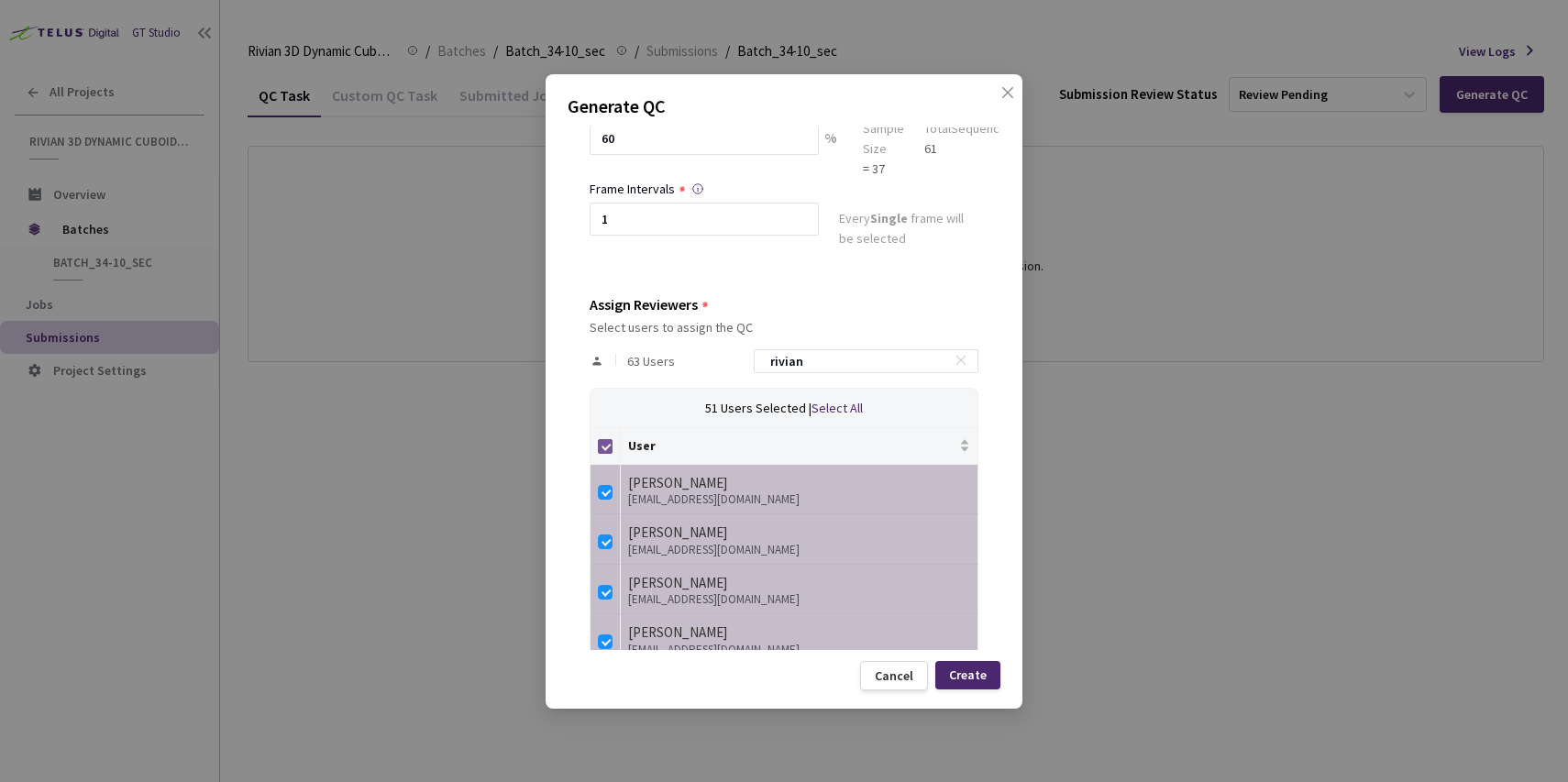
checkbox input "true"
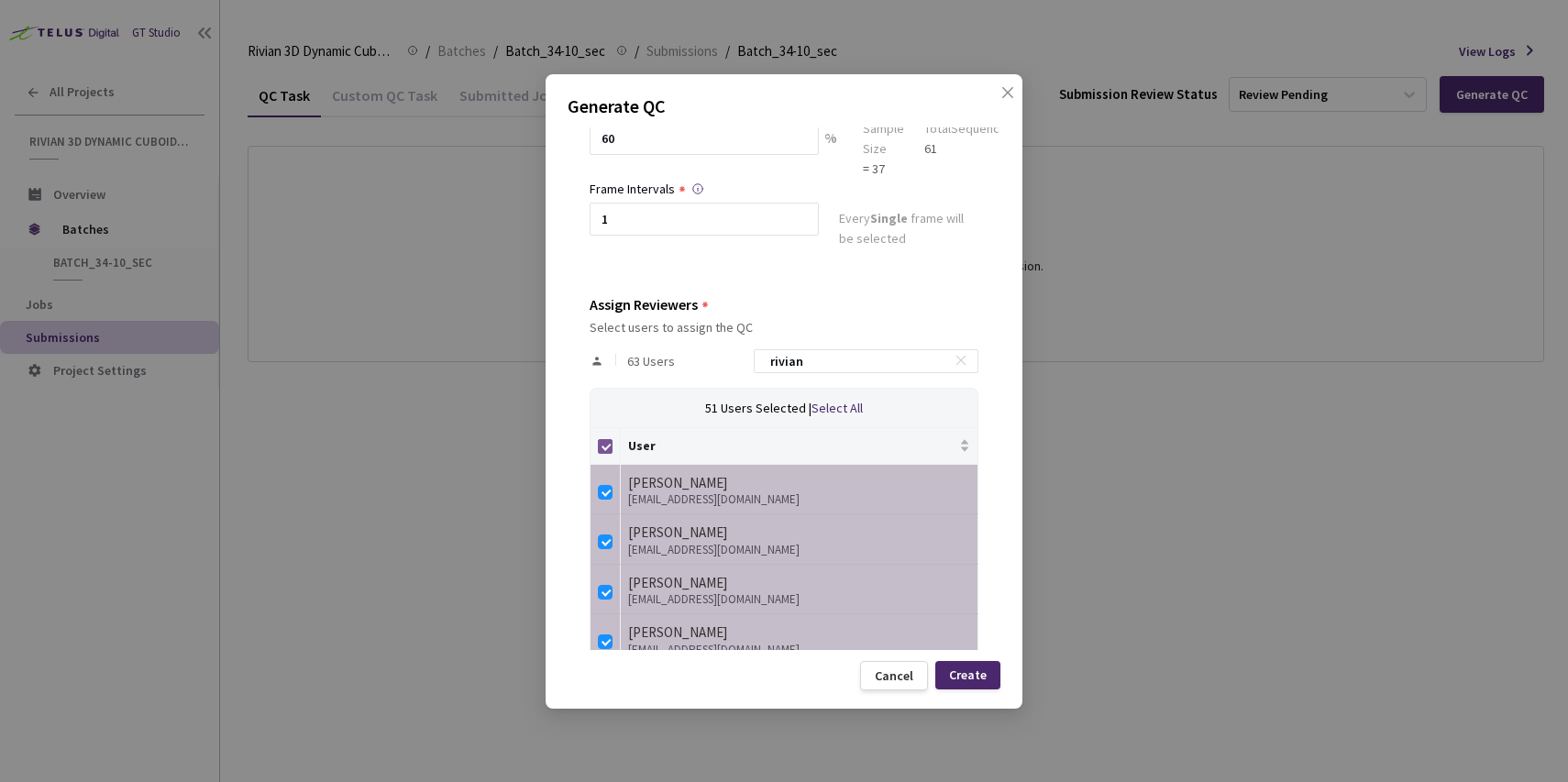
checkbox input "true"
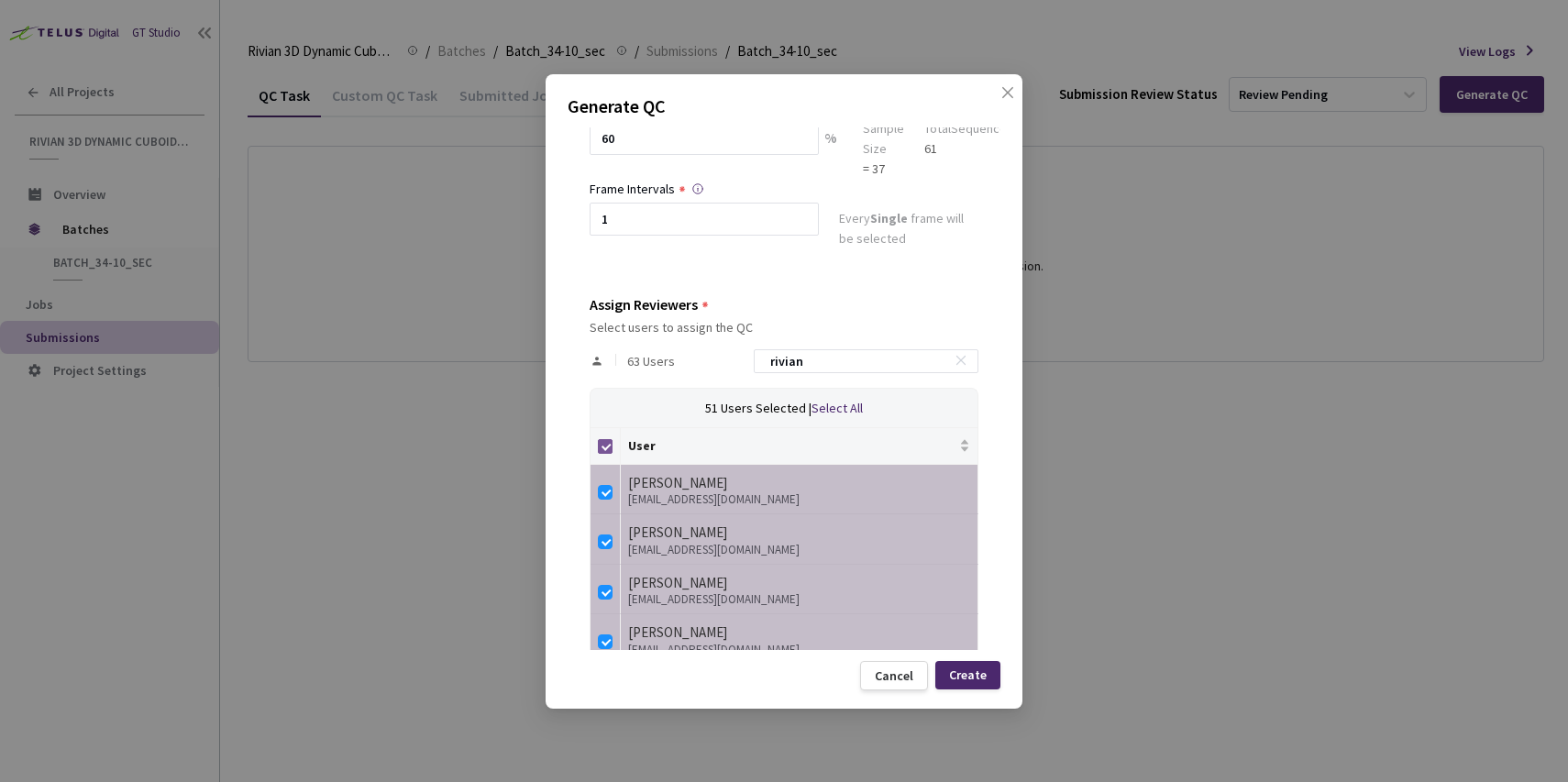
checkbox input "true"
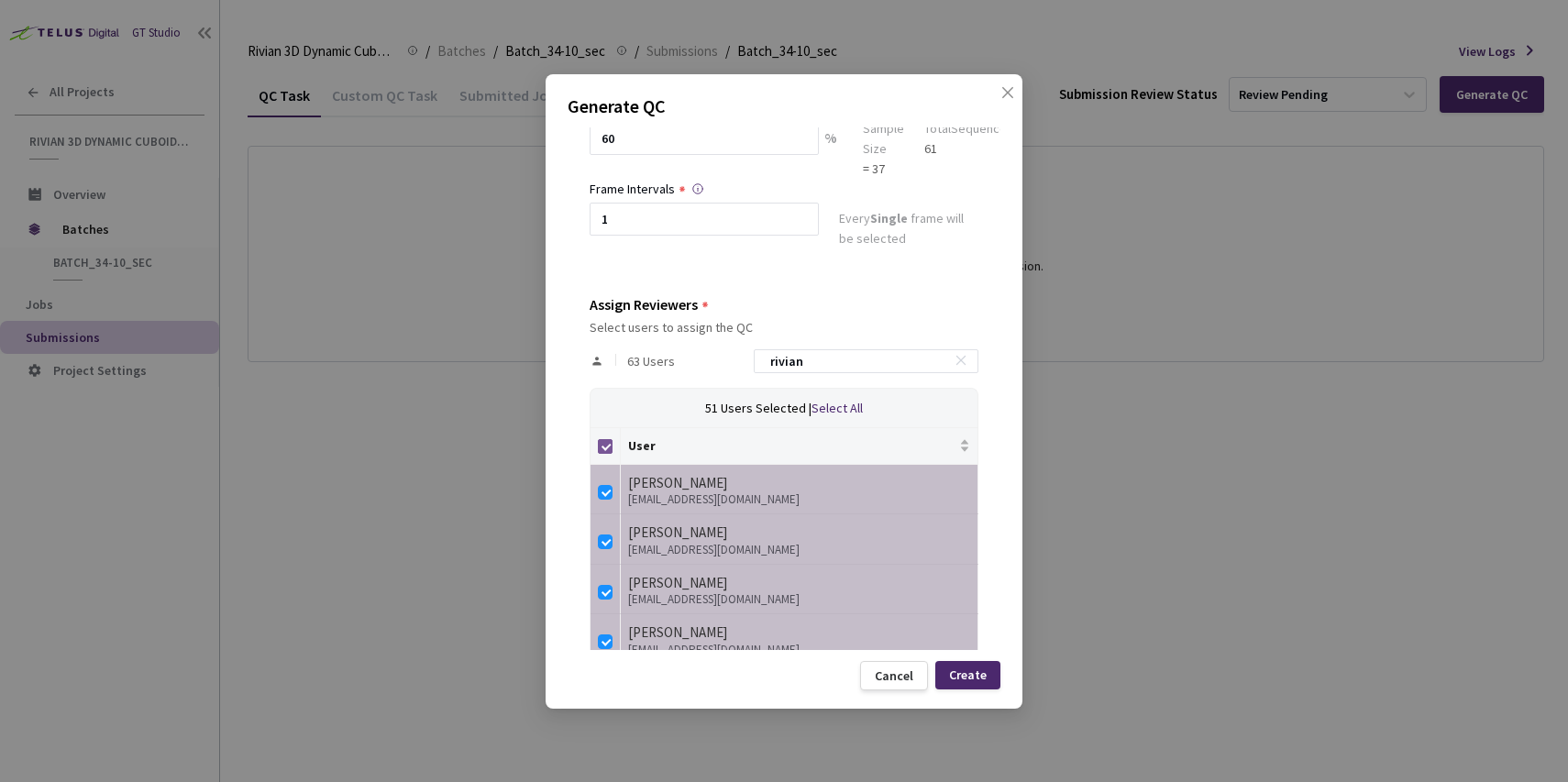
checkbox input "true"
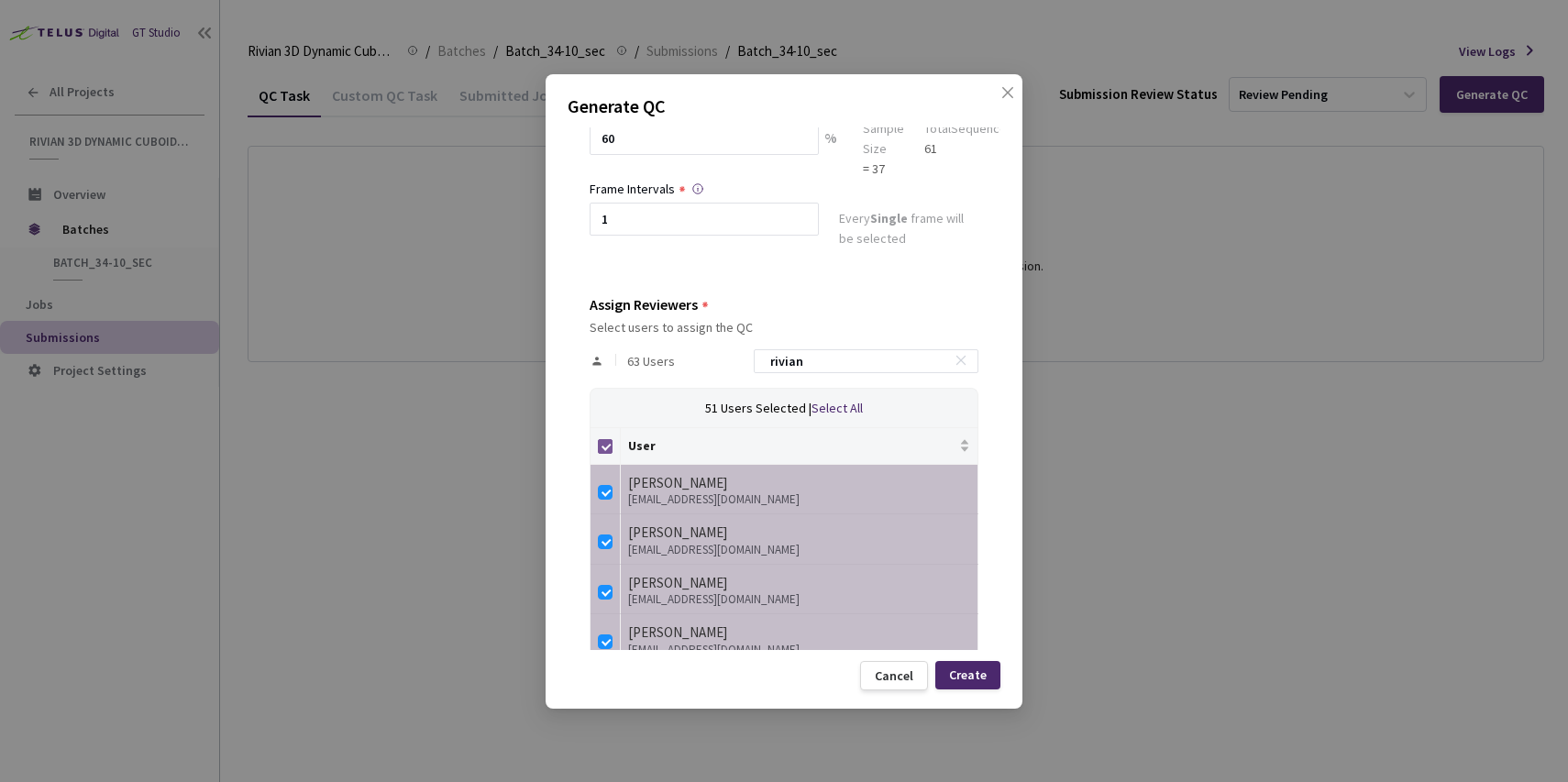
checkbox input "true"
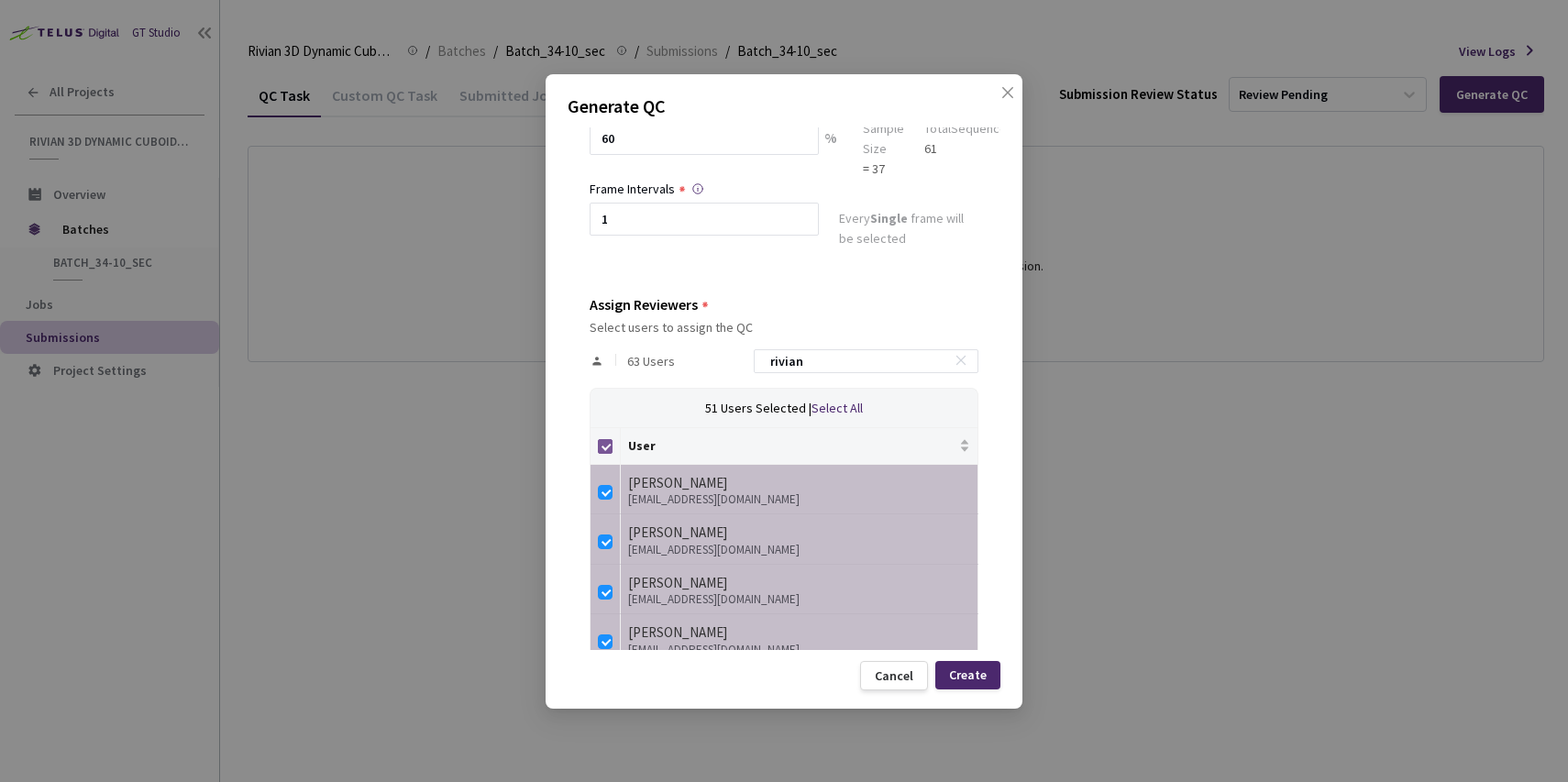
checkbox input "true"
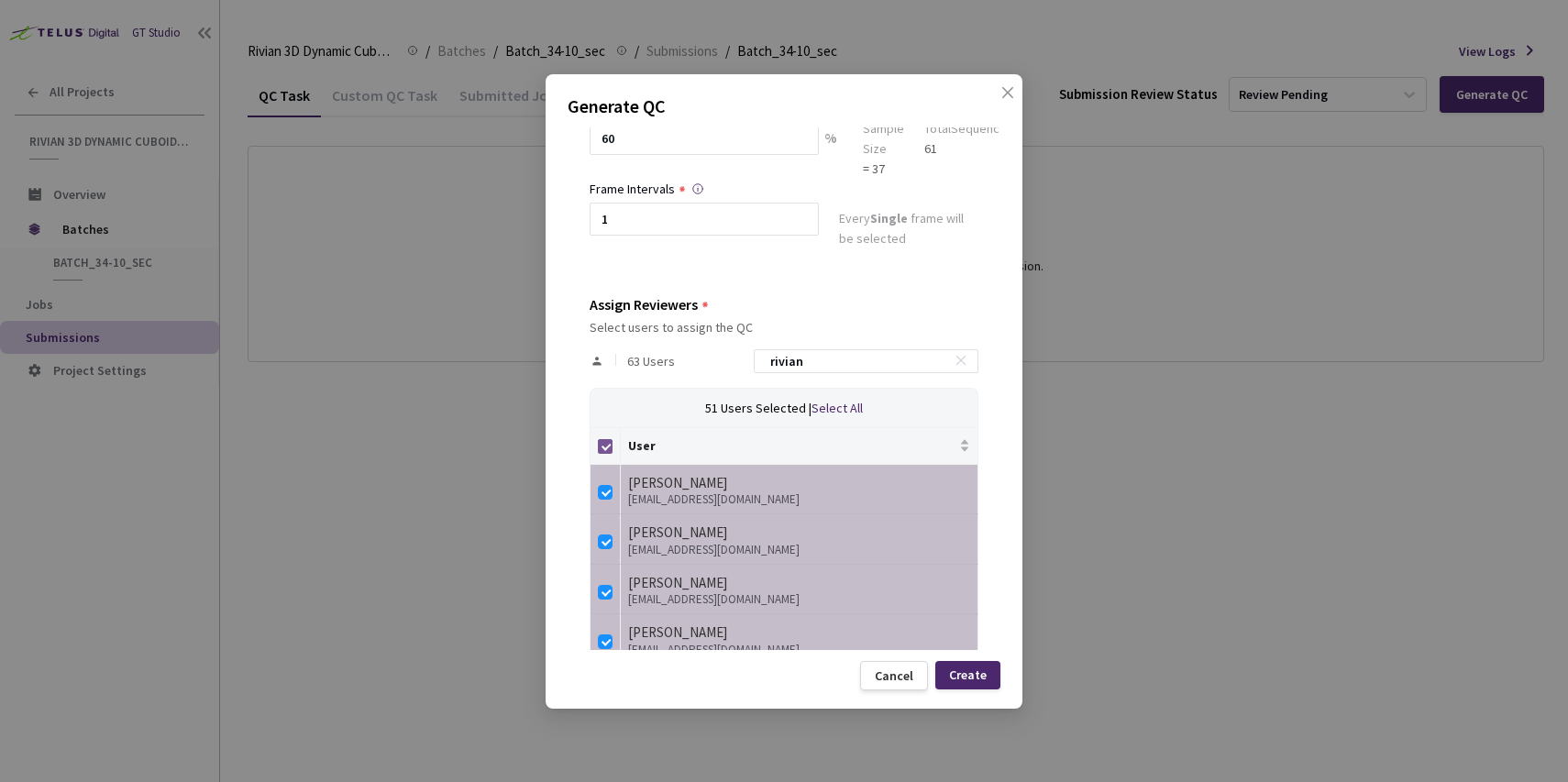
checkbox input "true"
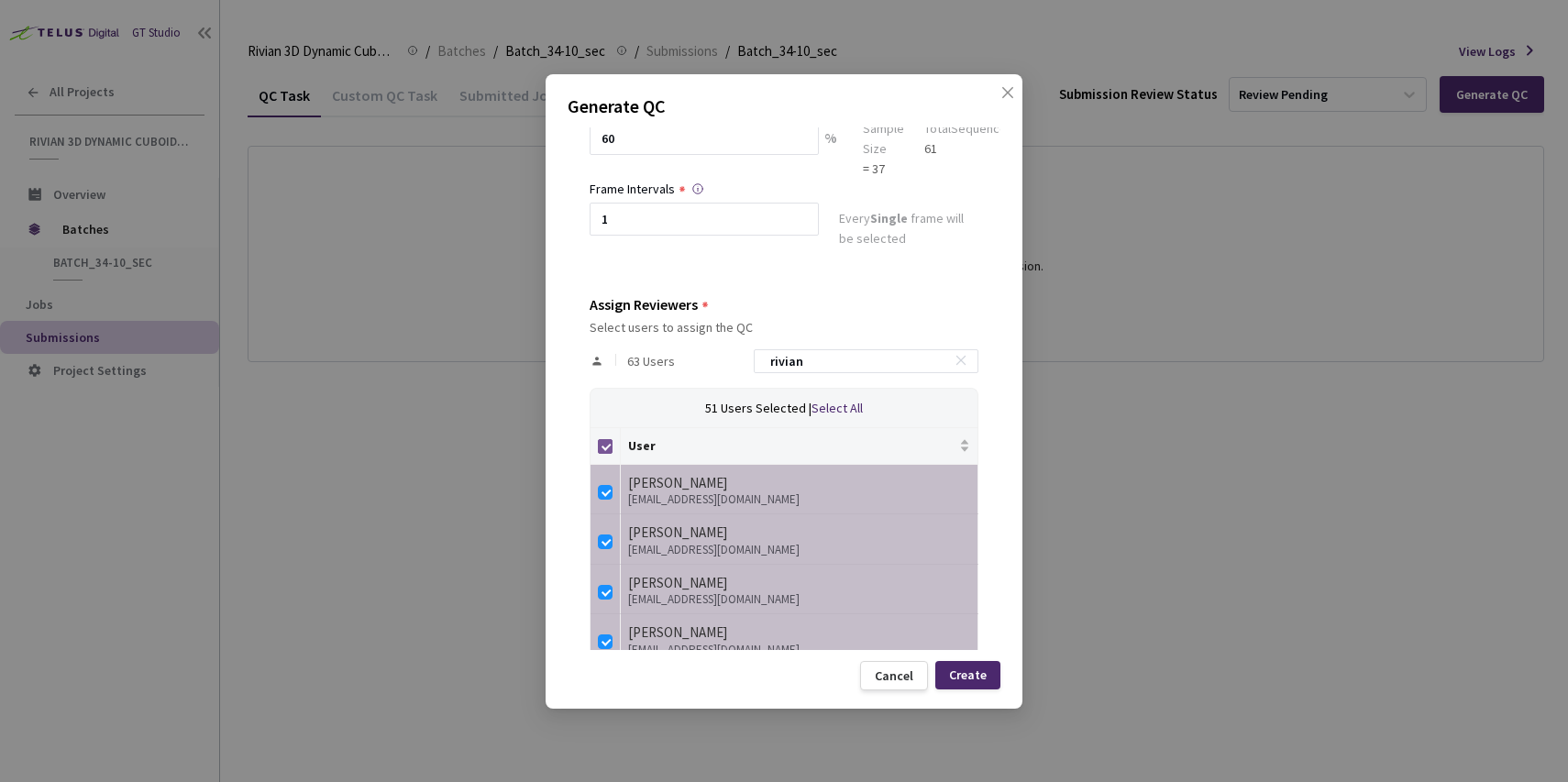
checkbox input "true"
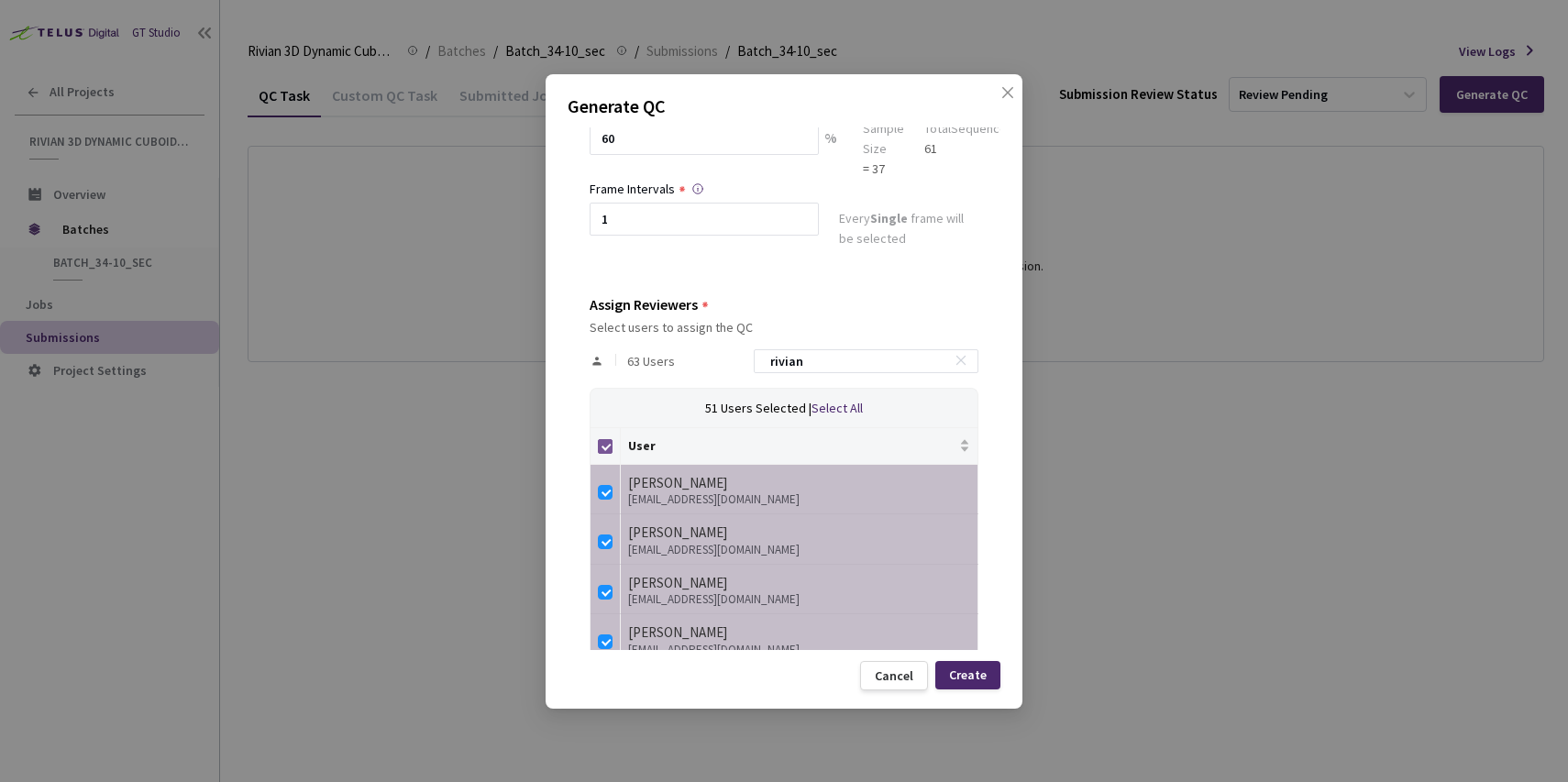
checkbox input "true"
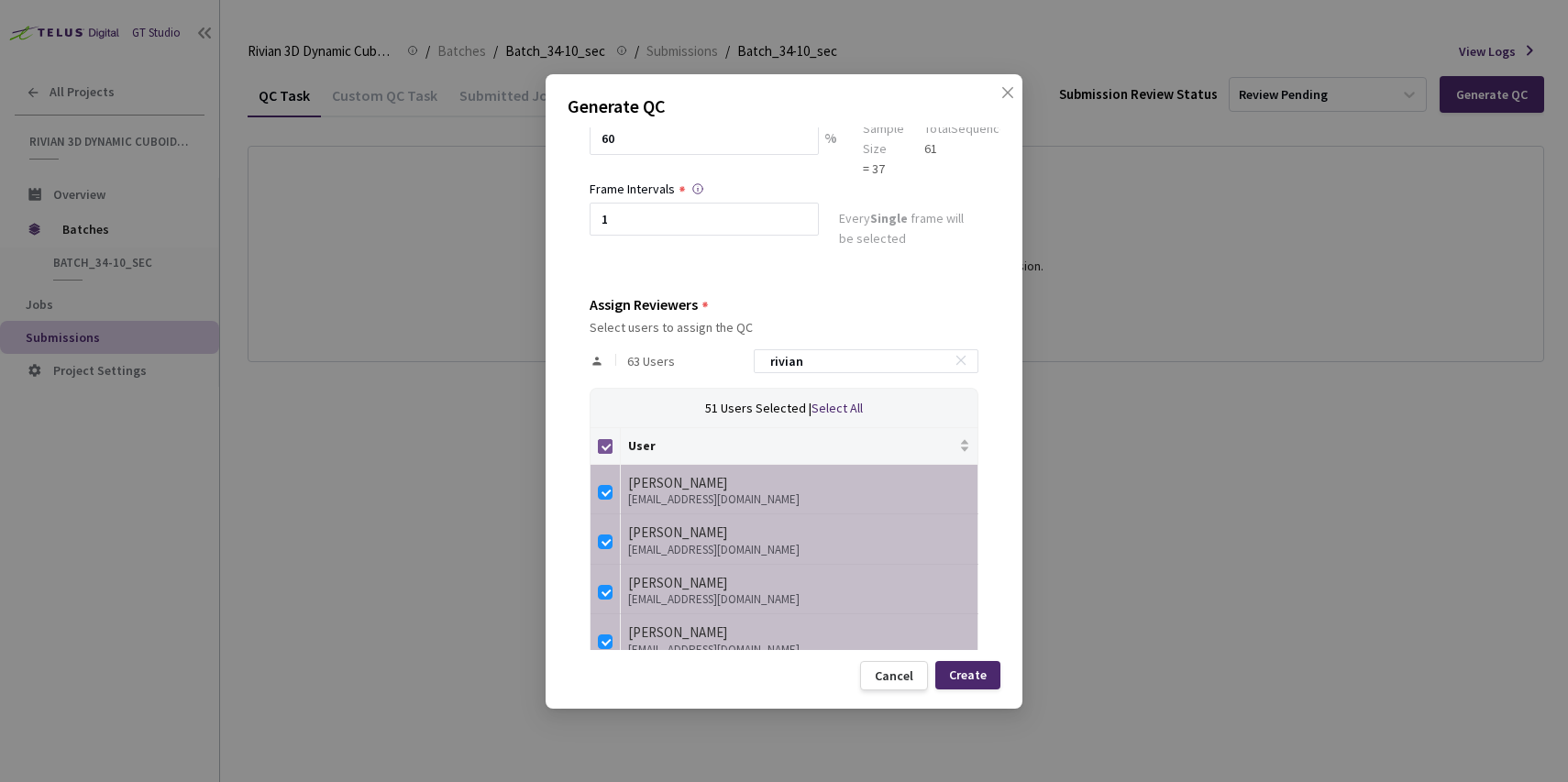
checkbox input "true"
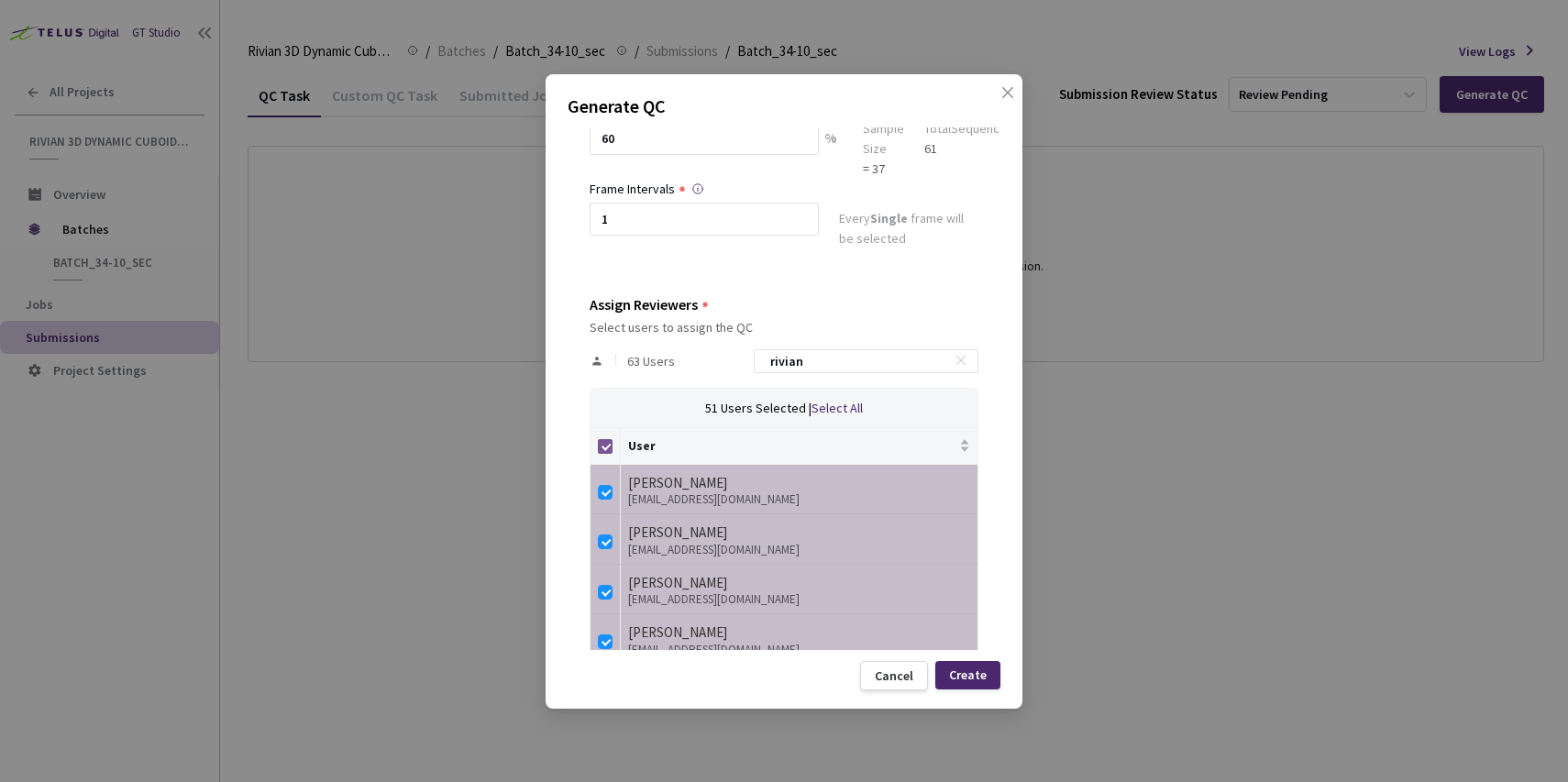
checkbox input "true"
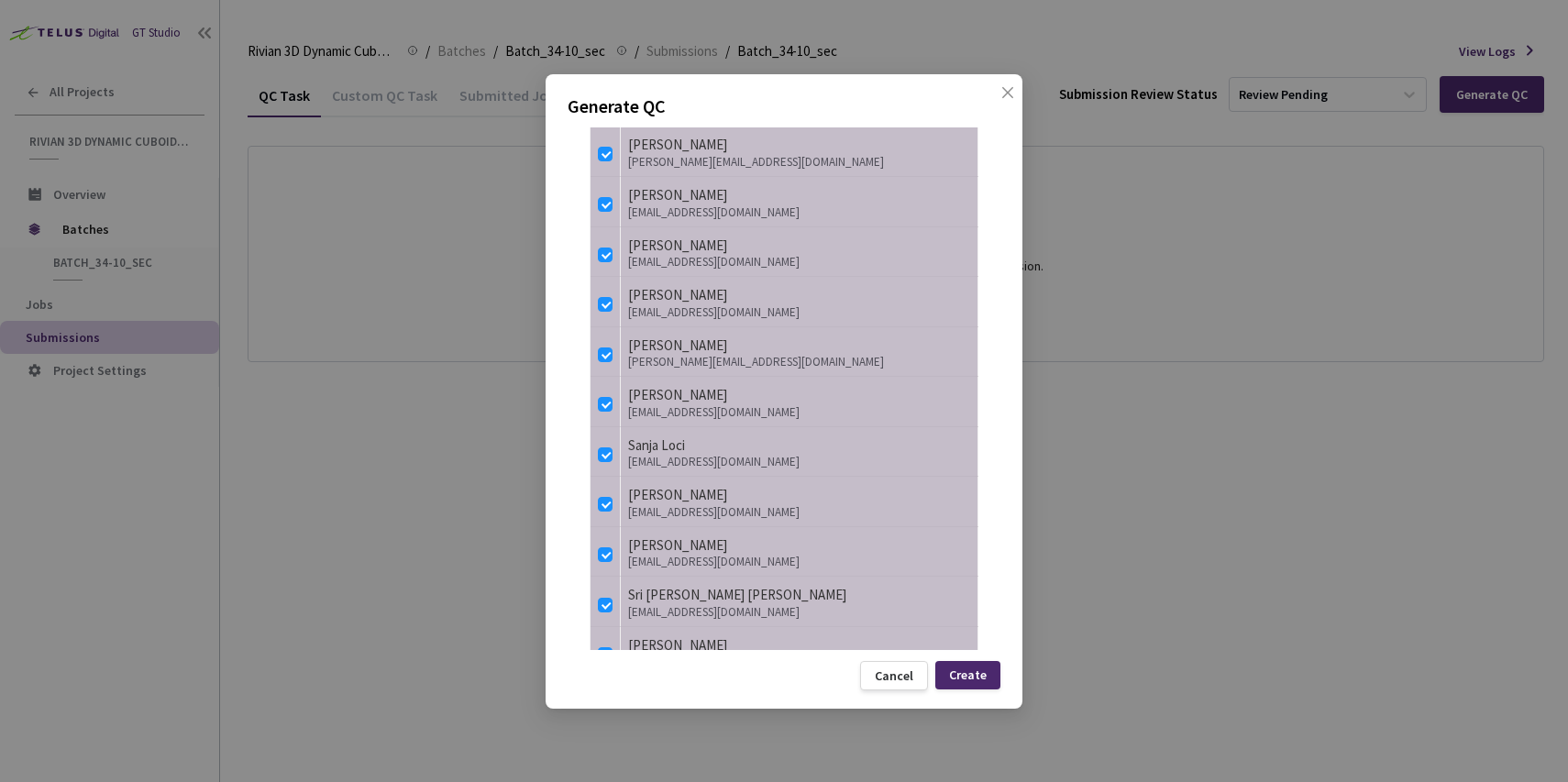
scroll to position [55, 0]
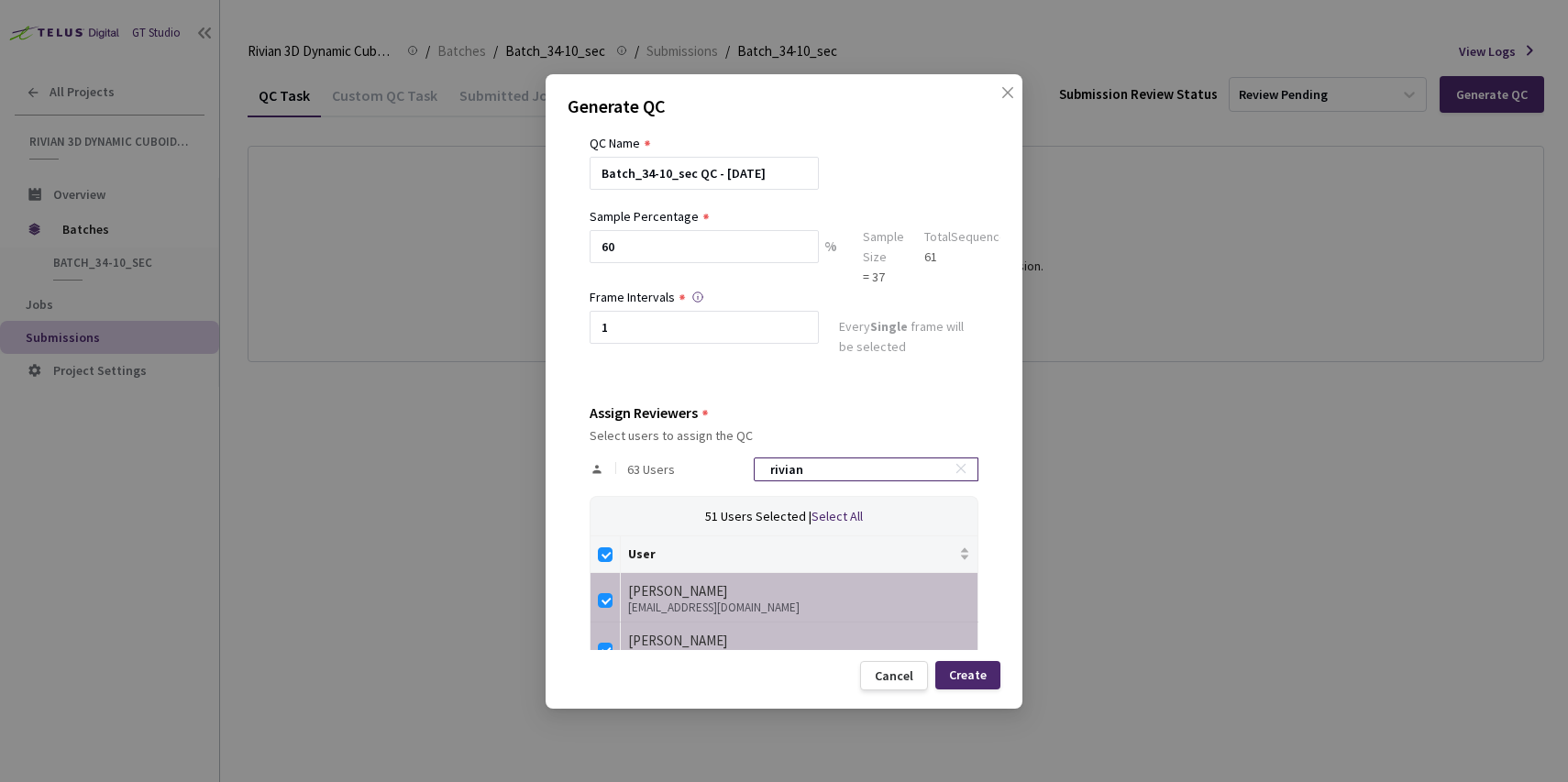
click at [812, 469] on input "rivian" at bounding box center [857, 470] width 195 height 22
type input "t"
checkbox input "false"
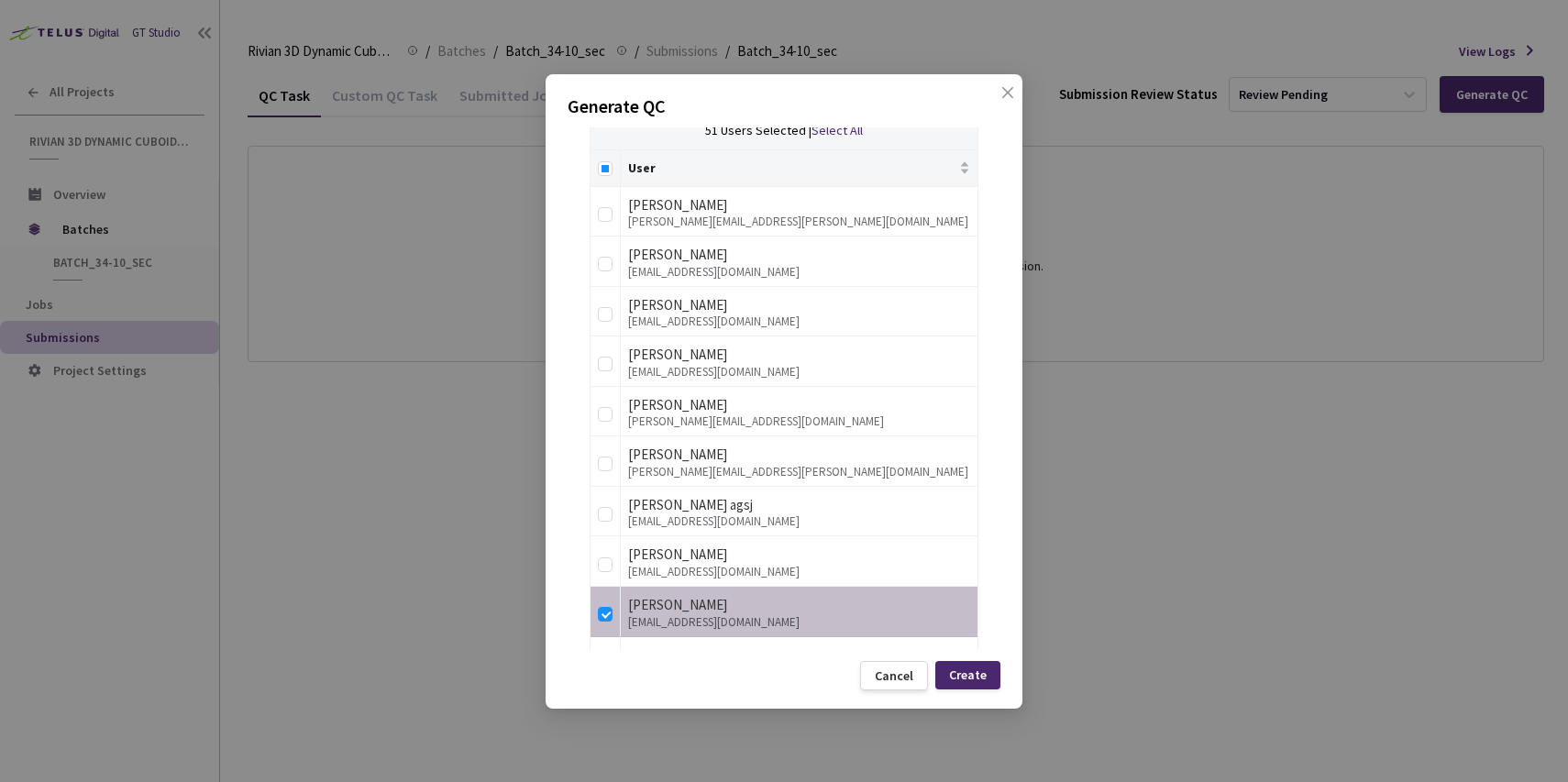
scroll to position [701, 0]
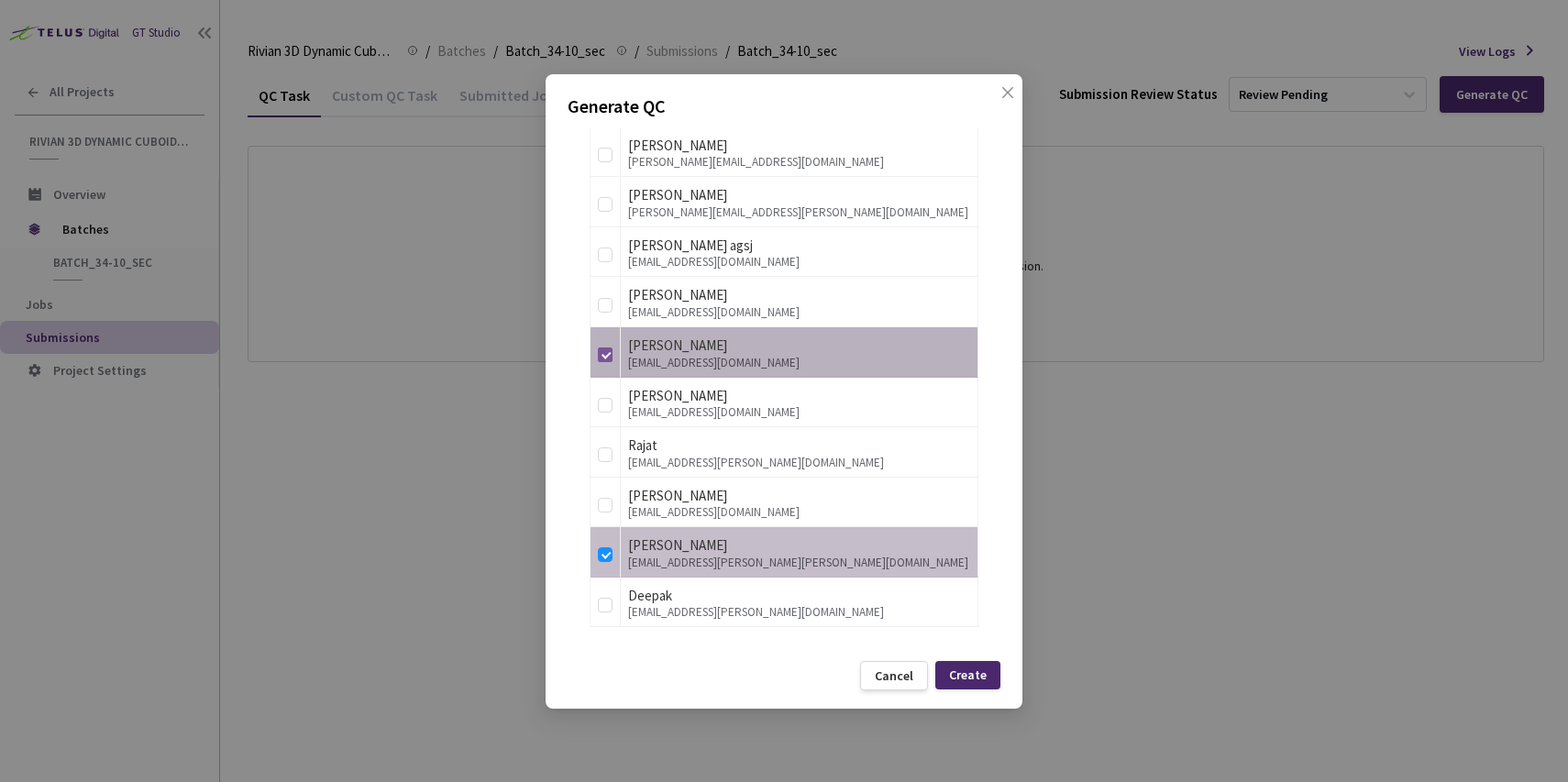
type input "telus"
click at [602, 345] on label at bounding box center [605, 353] width 15 height 26
click at [602, 347] on input "checkbox" at bounding box center [605, 355] width 15 height 15
checkbox input "false"
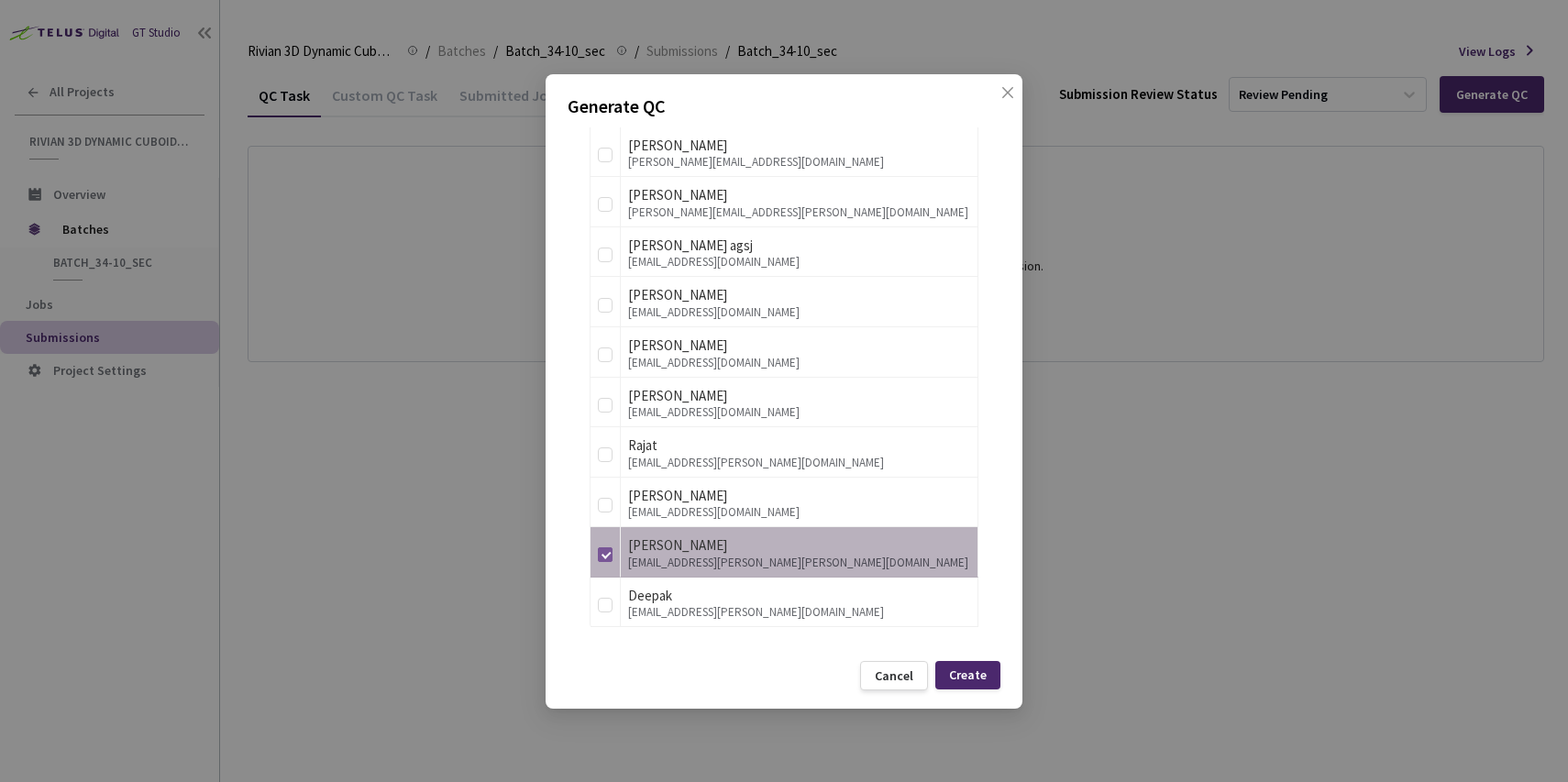
click at [609, 548] on input "checkbox" at bounding box center [605, 555] width 15 height 15
checkbox input "false"
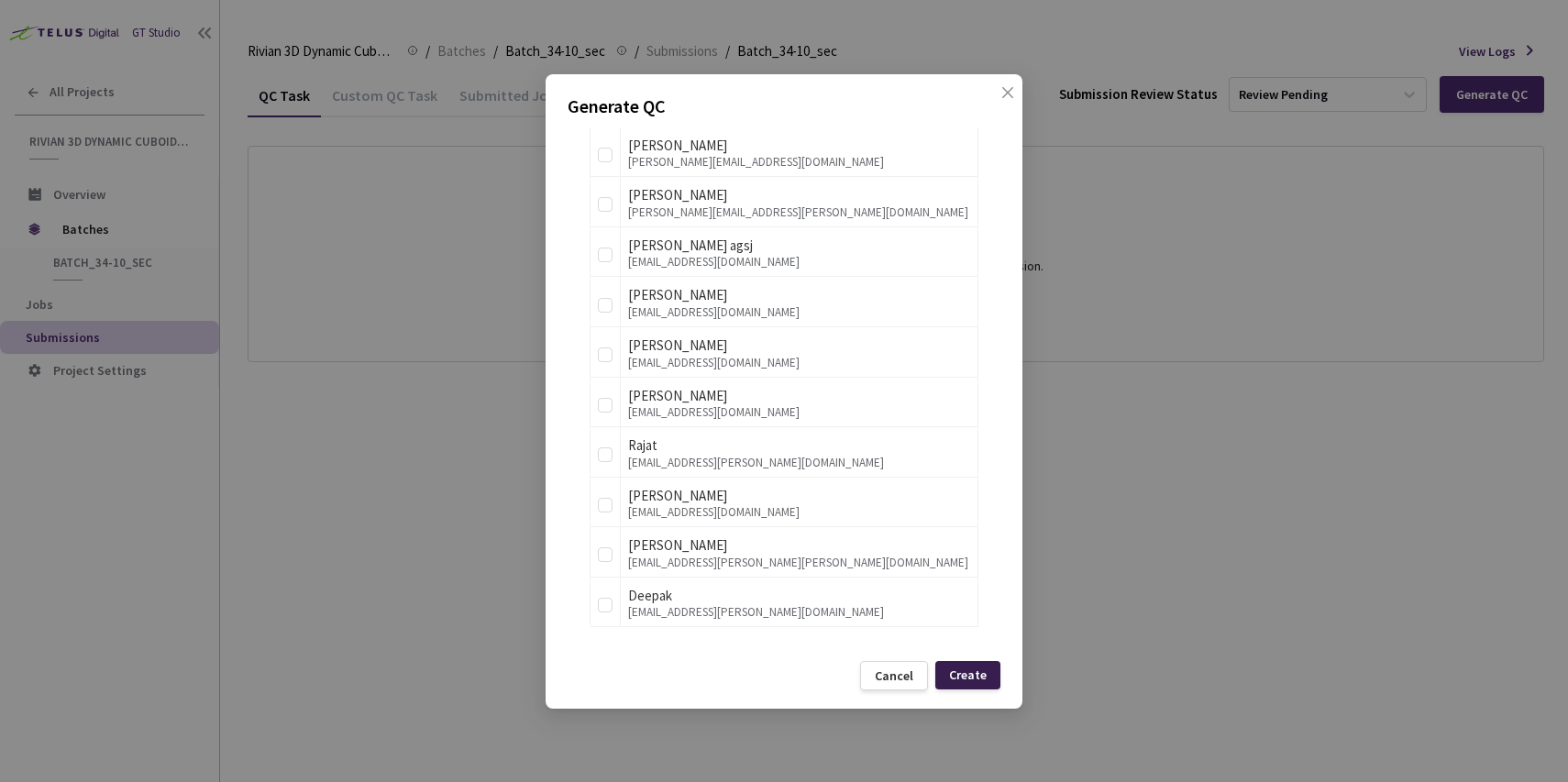
click at [956, 671] on div "Create" at bounding box center [968, 675] width 37 height 15
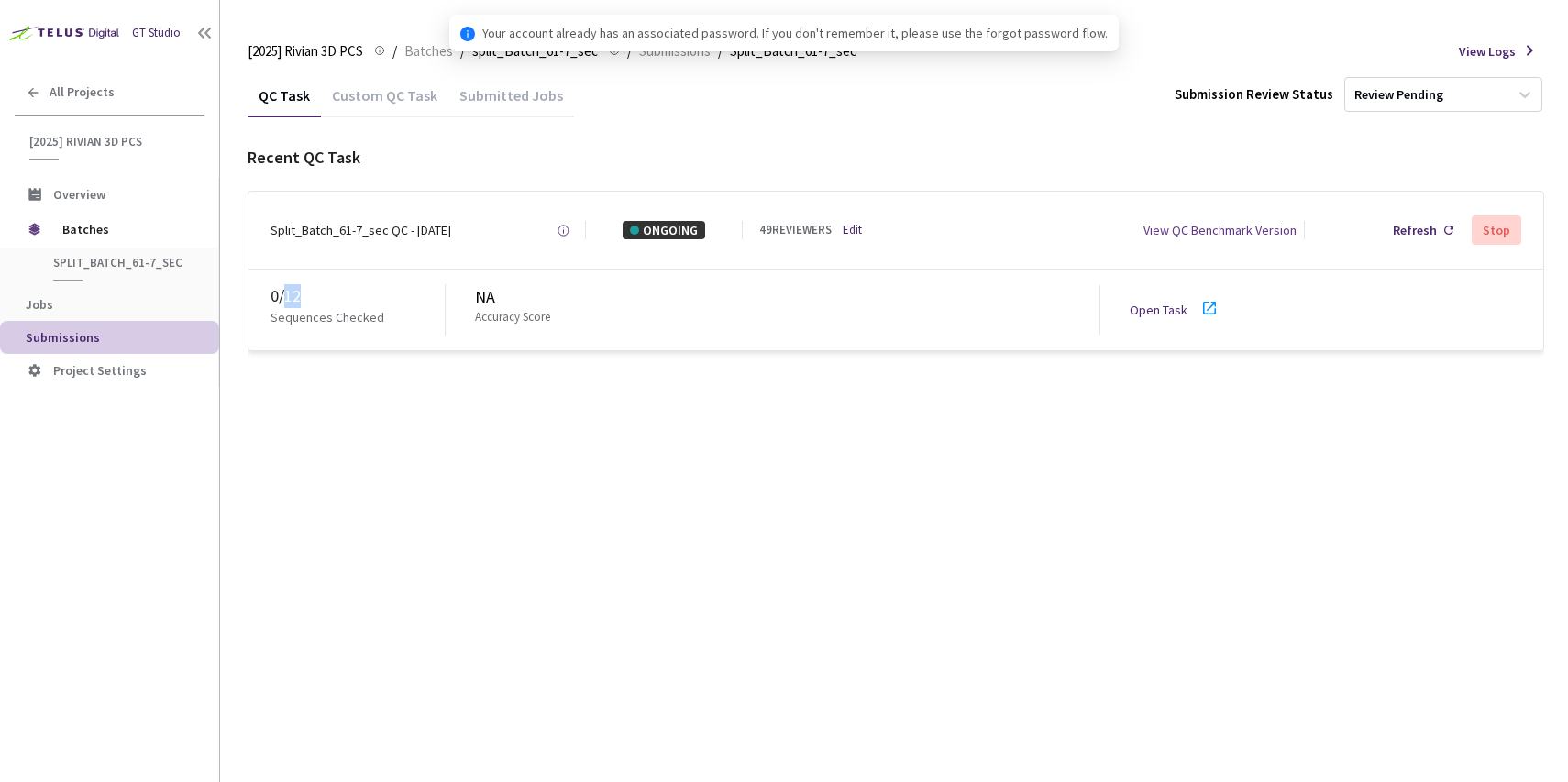
drag, startPoint x: 298, startPoint y: 295, endPoint x: 331, endPoint y: 295, distance: 33.0
click at [331, 295] on div "0 / 12" at bounding box center [357, 296] width 174 height 24
copy div "12"
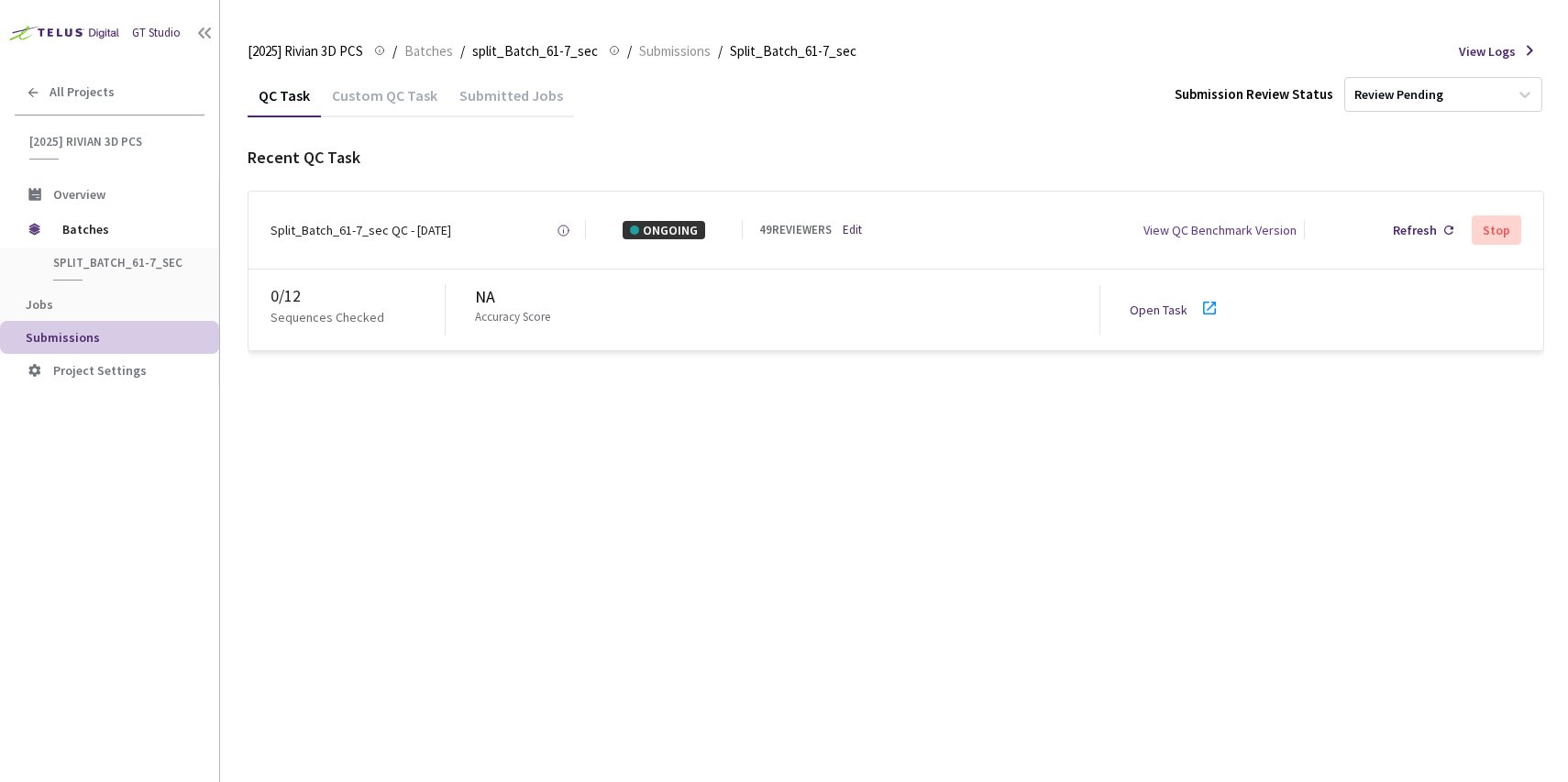
click at [634, 497] on div "QC Task Custom QC Task Submitted Jobs Submission Review Status Review Pending R…" at bounding box center [895, 428] width 1296 height 709
click at [431, 56] on span "Batches" at bounding box center [429, 51] width 48 height 22
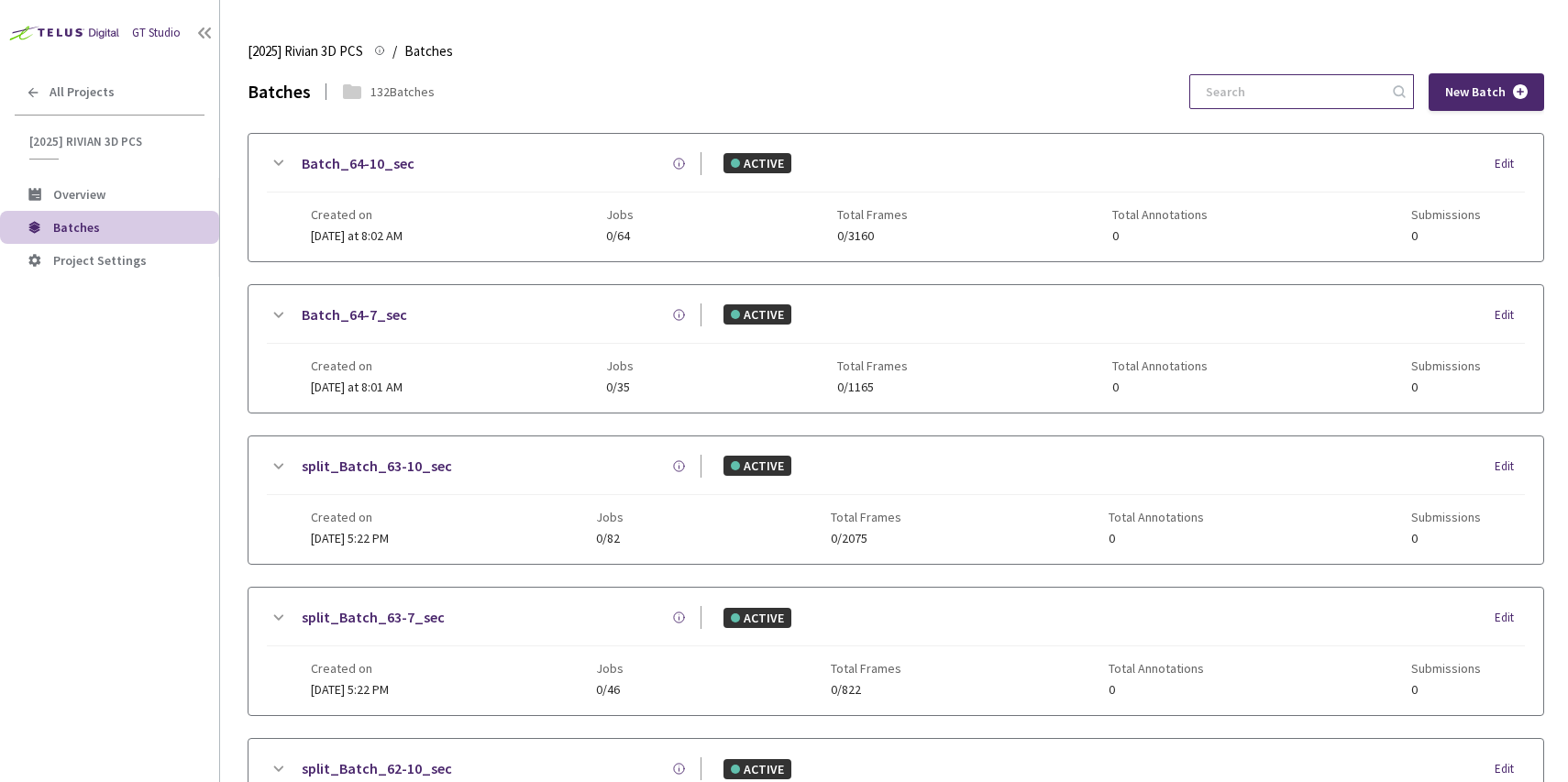
click at [1332, 92] on input at bounding box center [1293, 91] width 195 height 33
paste input "12"
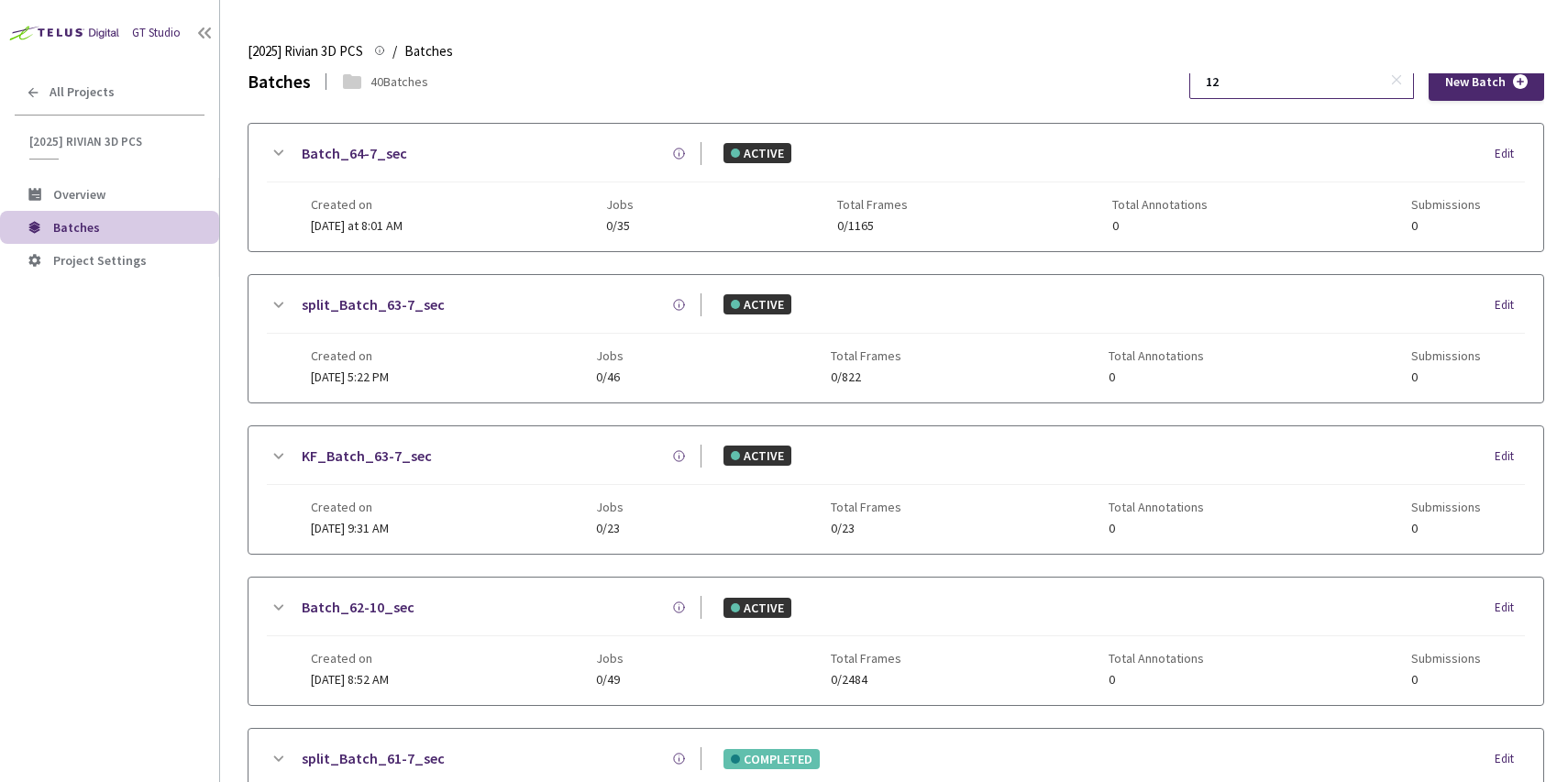
type input "1"
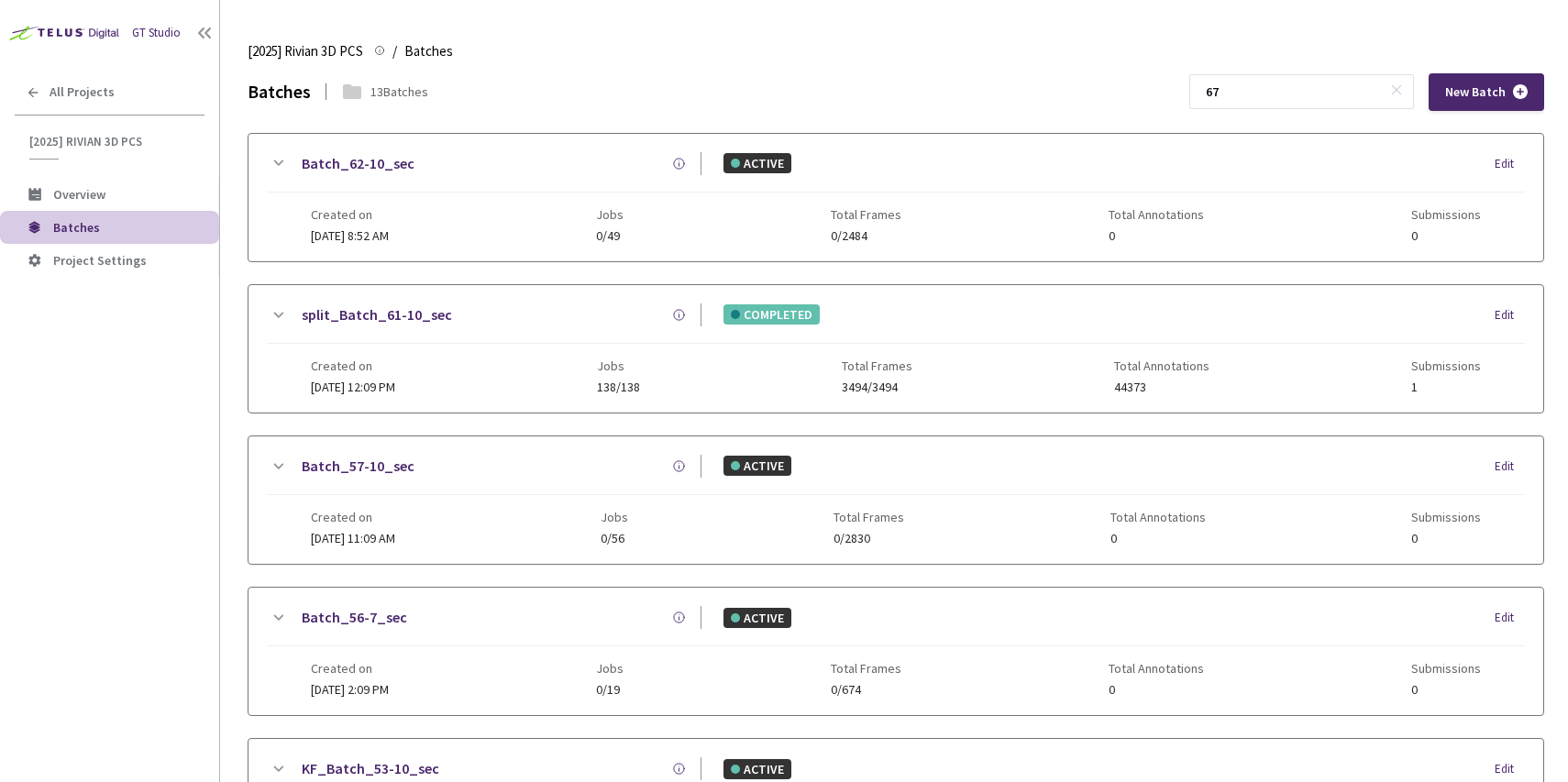
drag, startPoint x: 1226, startPoint y: 90, endPoint x: 1185, endPoint y: 91, distance: 41.0
click at [1199, 90] on div "Batches 13 Batches 67 New Batch" at bounding box center [895, 92] width 1296 height 37
paste input "1-10"
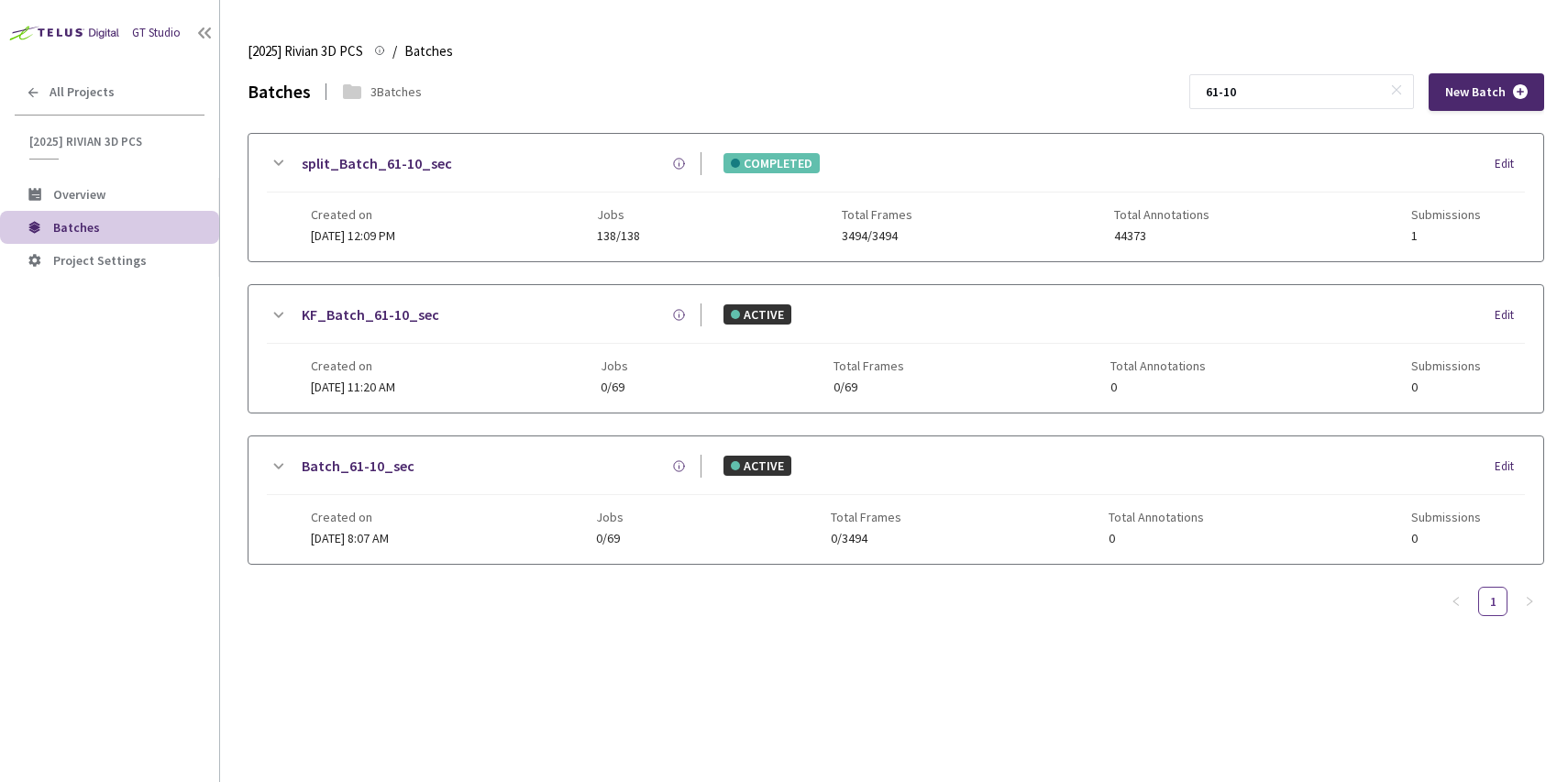
type input "61-10"
drag, startPoint x: 504, startPoint y: 250, endPoint x: 470, endPoint y: 339, distance: 95.3
click at [504, 250] on div "split_Batch_61-10_sec COMPLETED Edit Created on [DATE] 12:09 PM Jobs 138/138 To…" at bounding box center [895, 197] width 1294 height 128
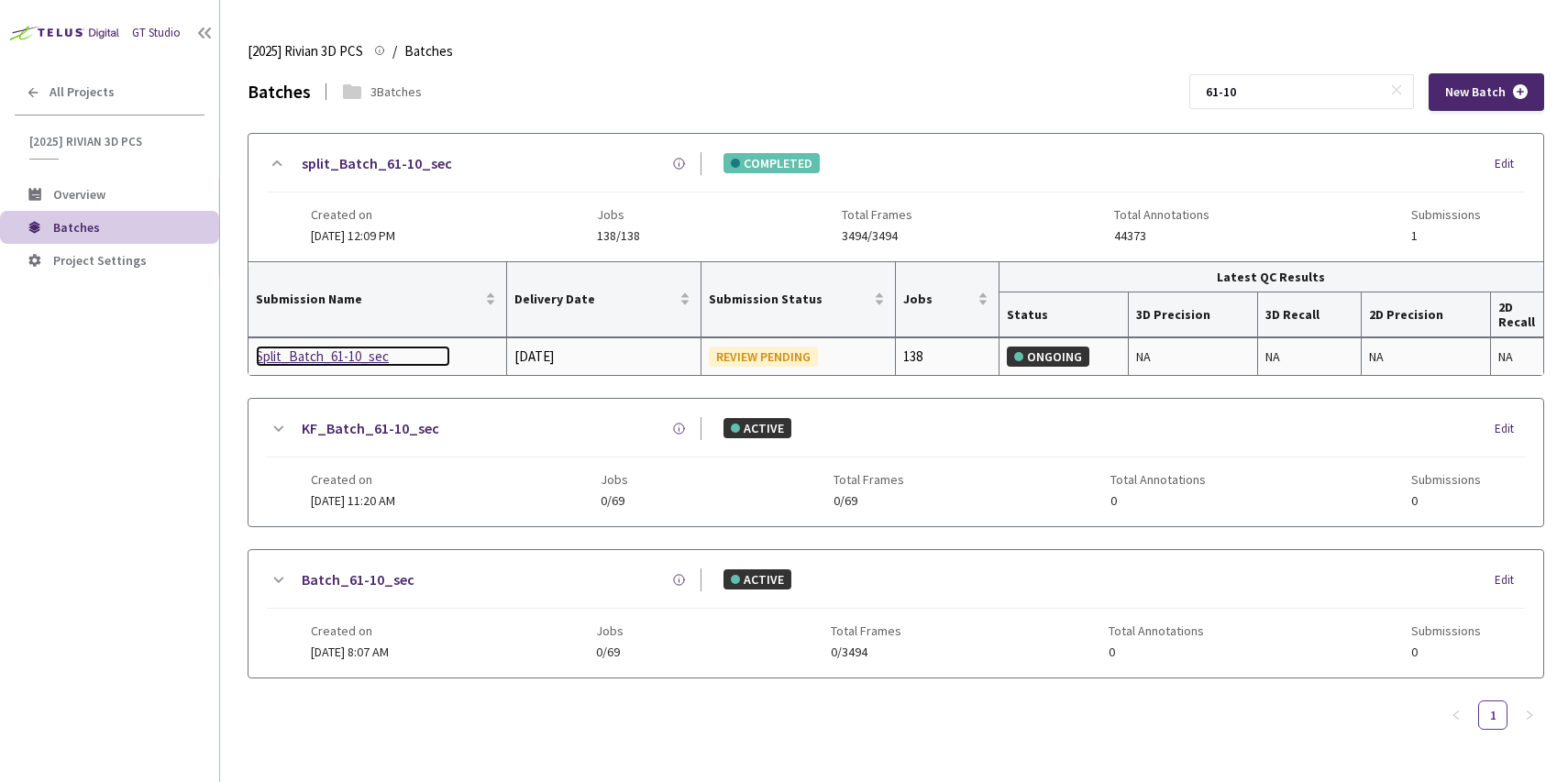
click at [300, 356] on div "Split_Batch_61-10_sec" at bounding box center [353, 357] width 194 height 22
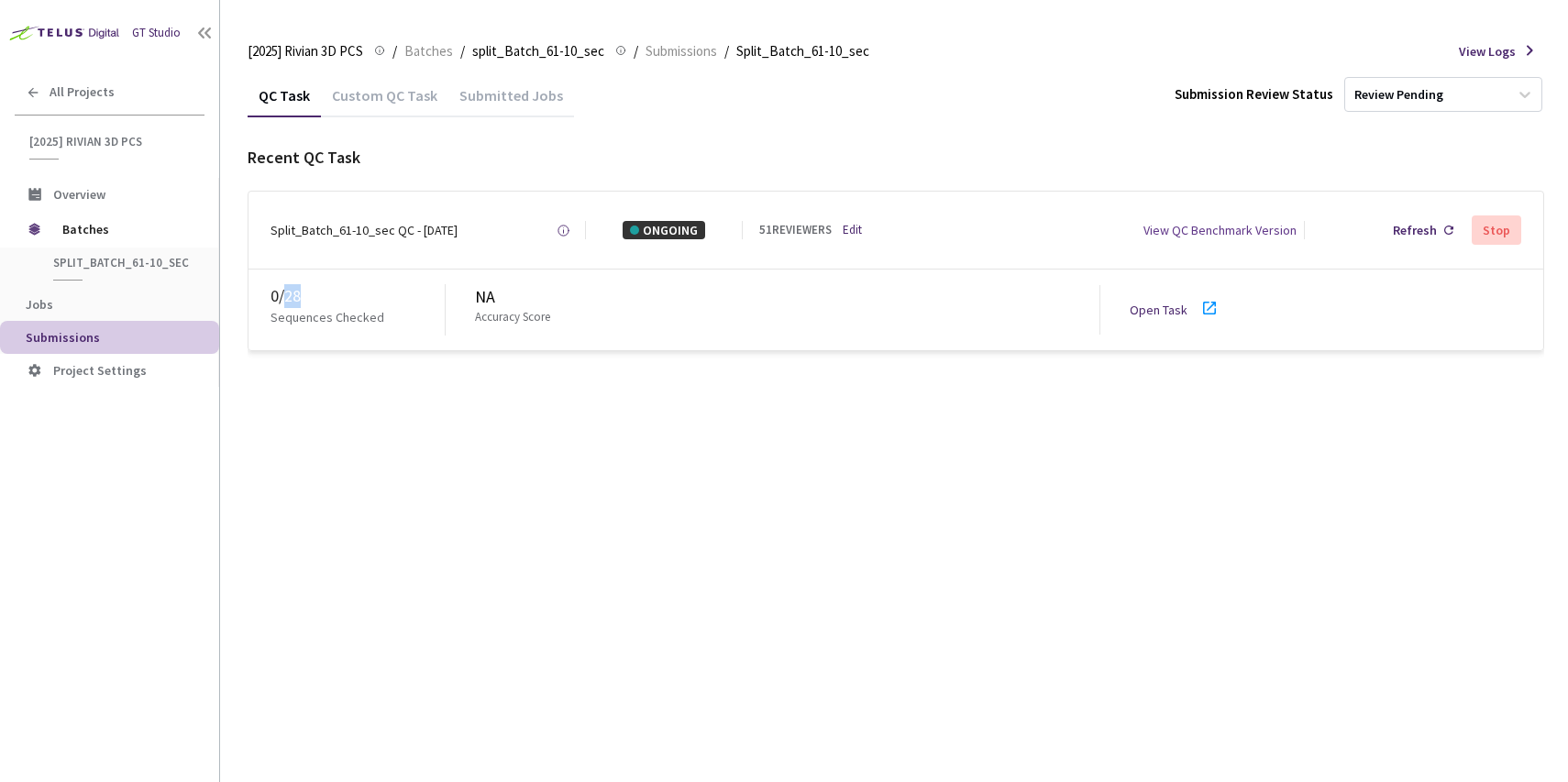
drag, startPoint x: 285, startPoint y: 303, endPoint x: 312, endPoint y: 298, distance: 27.5
click at [312, 298] on div "0 / 28" at bounding box center [357, 296] width 174 height 24
copy div "28"
